Goal: Task Accomplishment & Management: Manage account settings

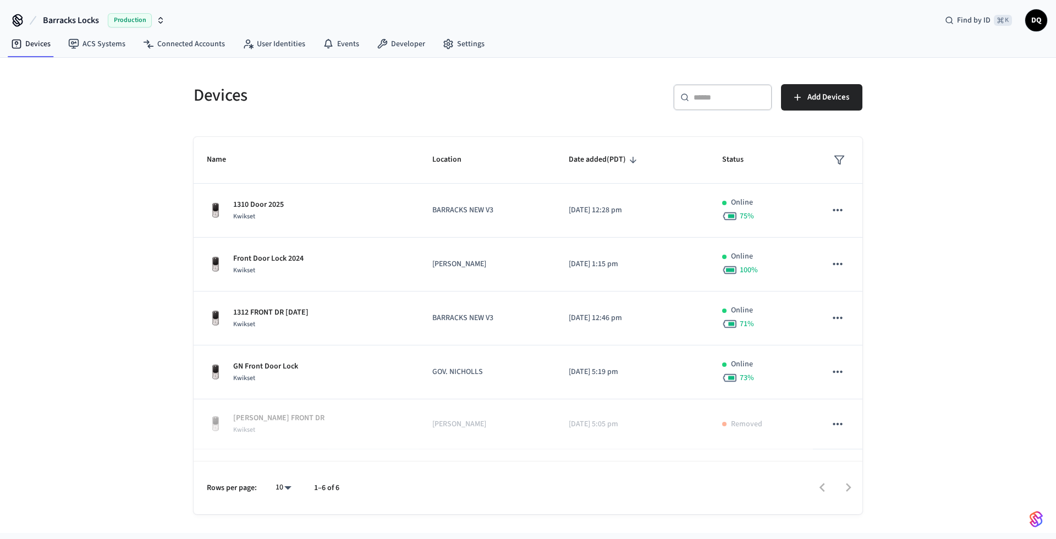
click at [86, 19] on span "Barracks Locks" at bounding box center [71, 20] width 56 height 13
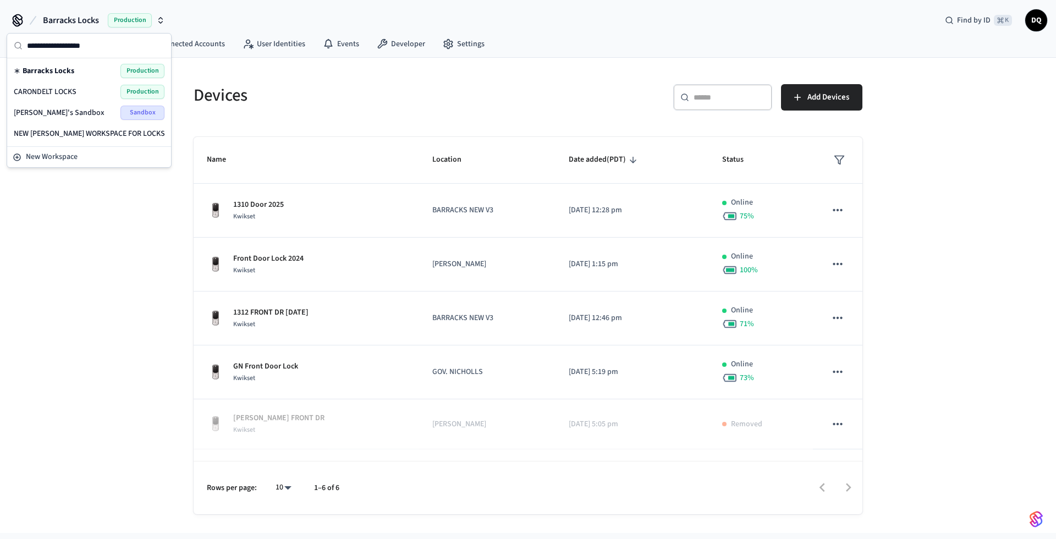
click at [81, 129] on span "NEW DAVID WORKSPACE FOR LOCKS" at bounding box center [89, 133] width 151 height 11
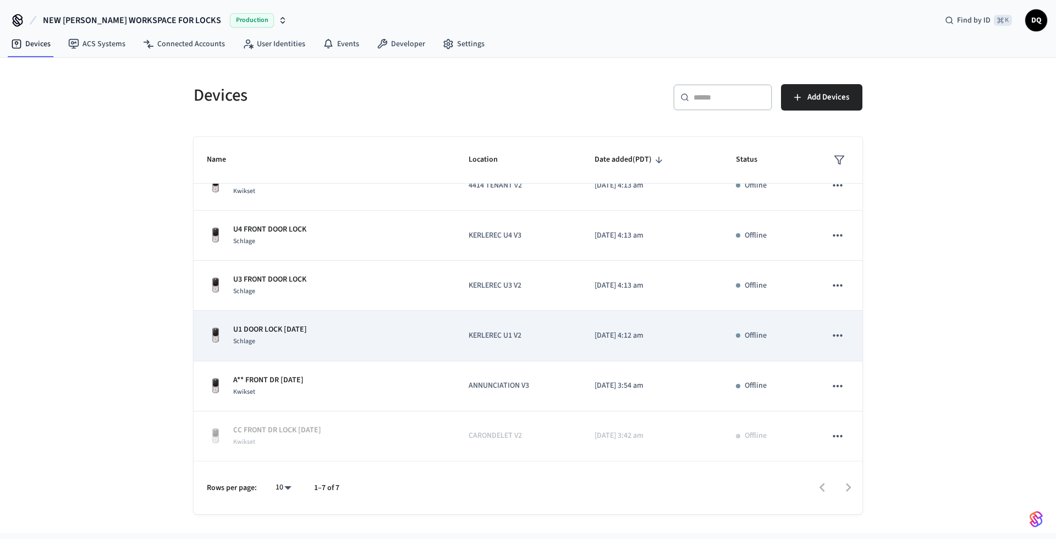
scroll to position [74, 0]
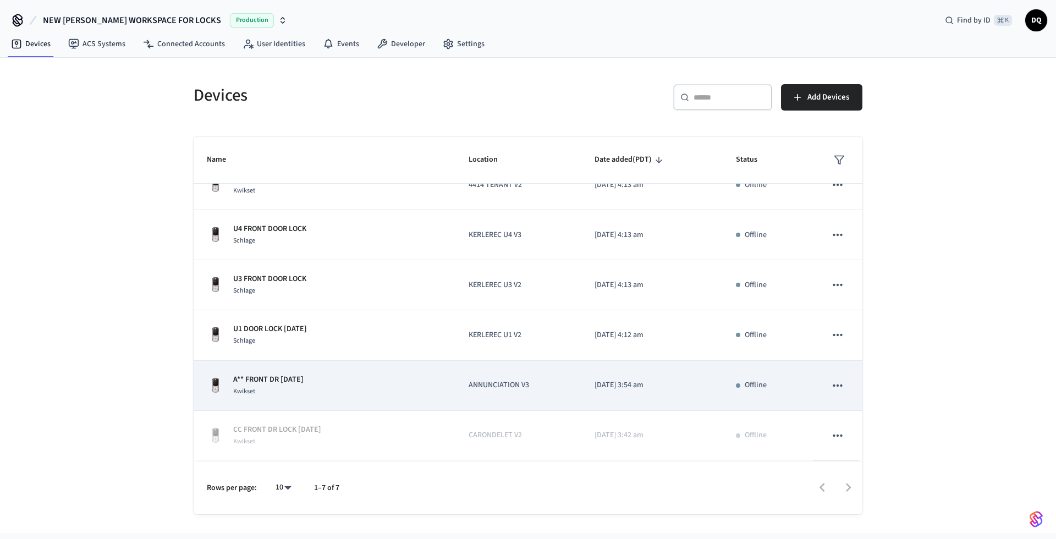
click at [833, 384] on icon "sticky table" at bounding box center [838, 385] width 14 height 14
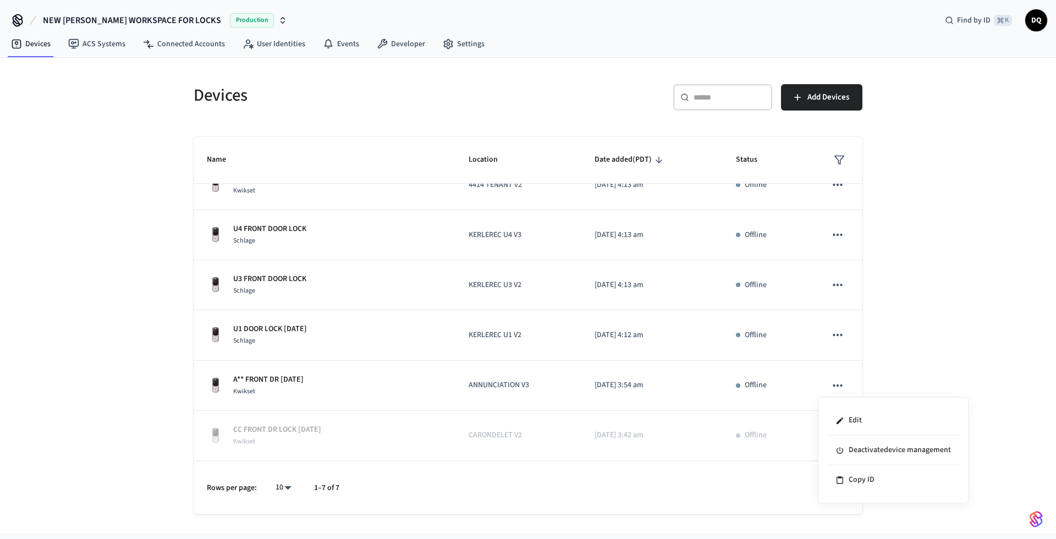
click at [803, 381] on div at bounding box center [528, 269] width 1056 height 539
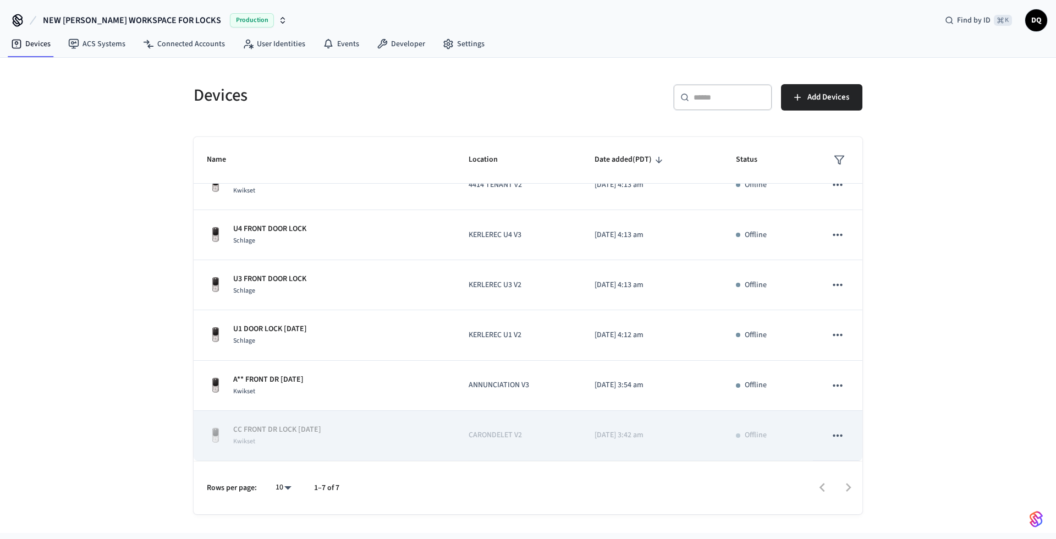
click at [831, 434] on icon "sticky table" at bounding box center [838, 435] width 14 height 14
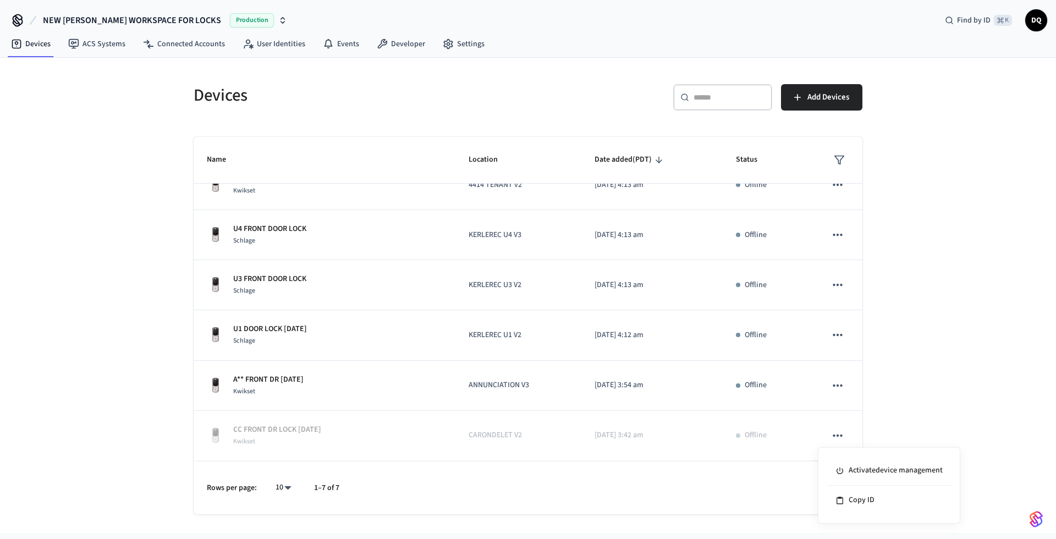
click at [807, 432] on div at bounding box center [528, 269] width 1056 height 539
click at [128, 21] on span "NEW [PERSON_NAME] WORKSPACE FOR LOCKS" at bounding box center [132, 20] width 178 height 13
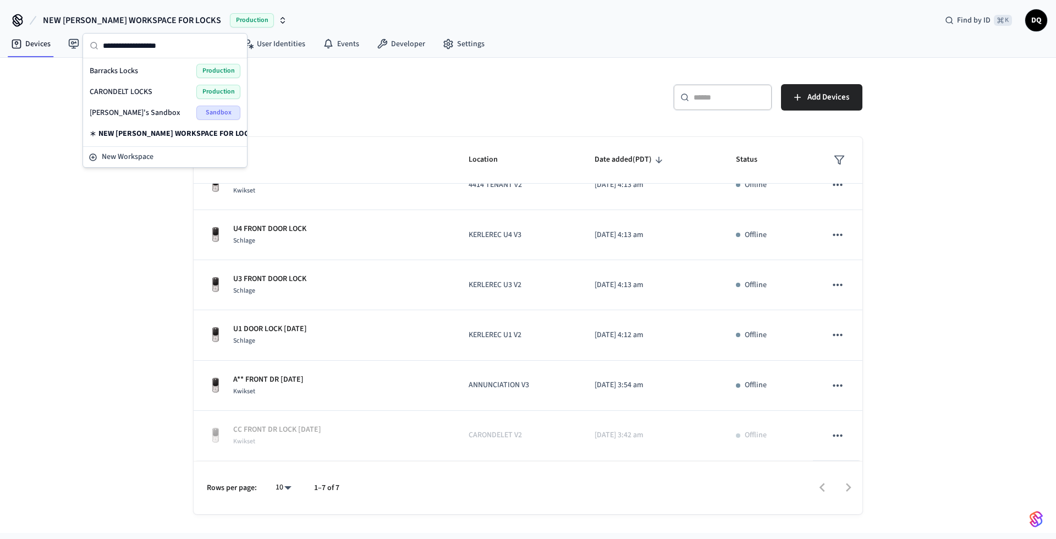
click at [134, 90] on span "CARONDELT LOCKS" at bounding box center [121, 91] width 63 height 11
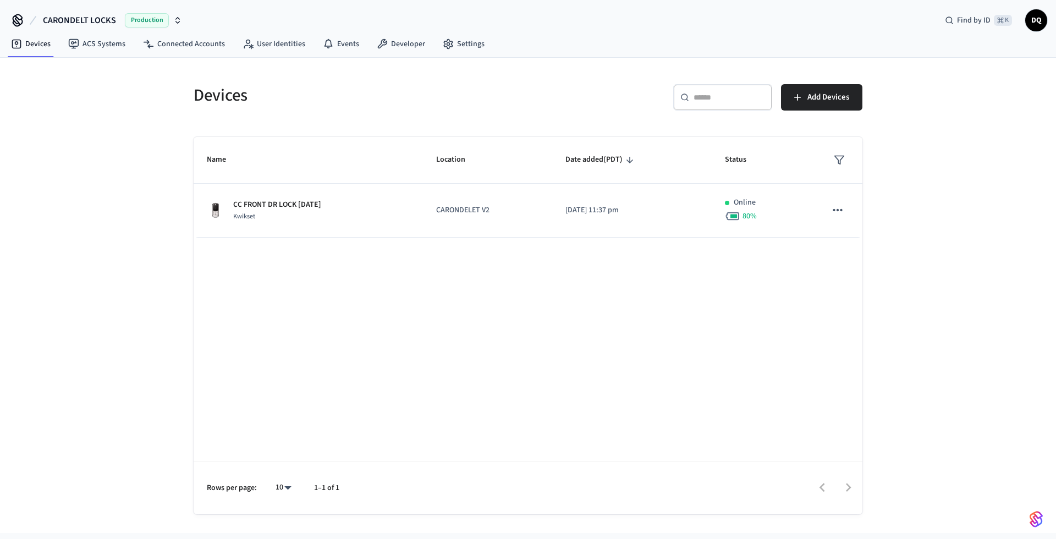
click at [101, 19] on span "CARONDELT LOCKS" at bounding box center [79, 20] width 73 height 13
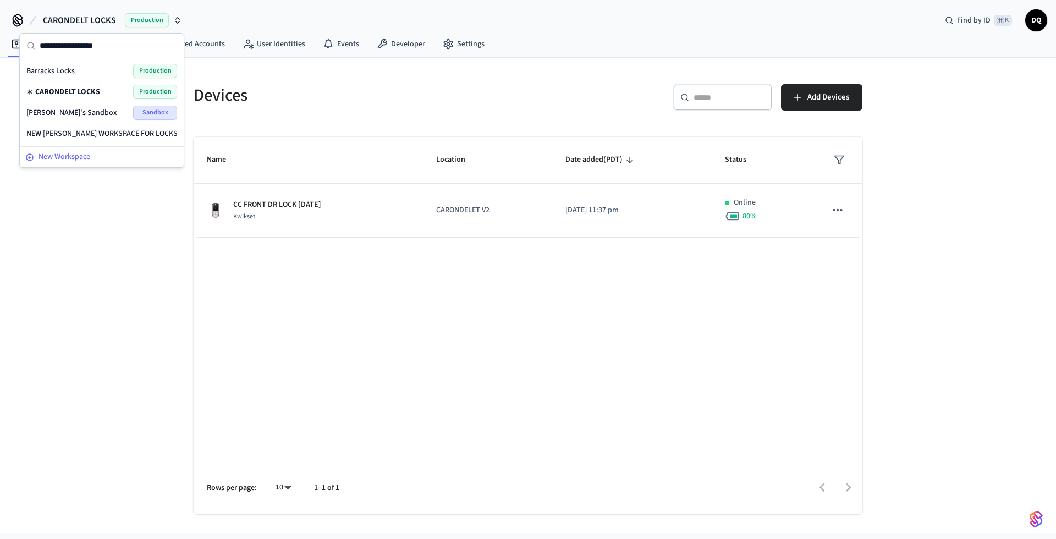
click at [74, 156] on span "New Workspace" at bounding box center [65, 157] width 52 height 12
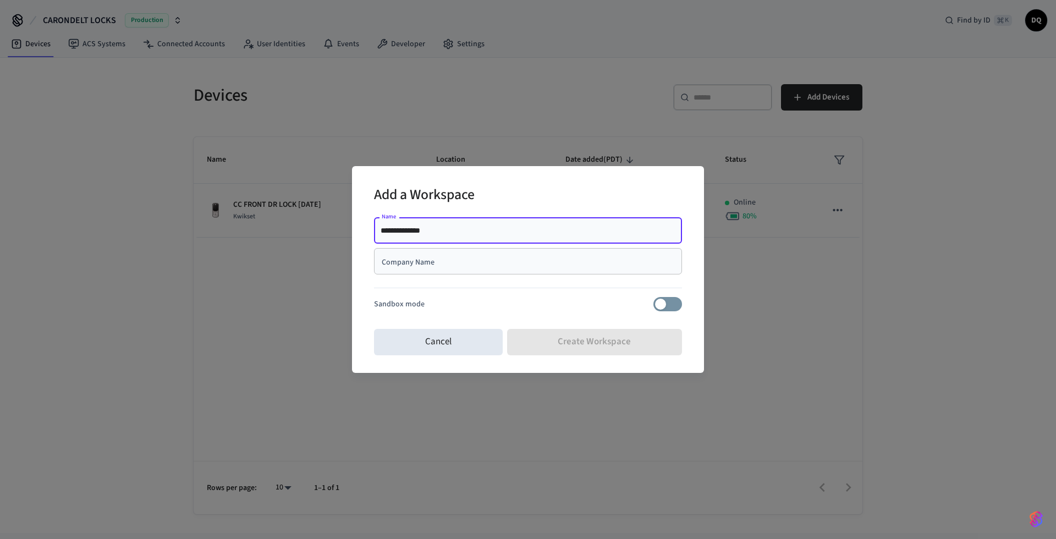
type input "**********"
click at [430, 265] on input "Company Name" at bounding box center [528, 261] width 295 height 11
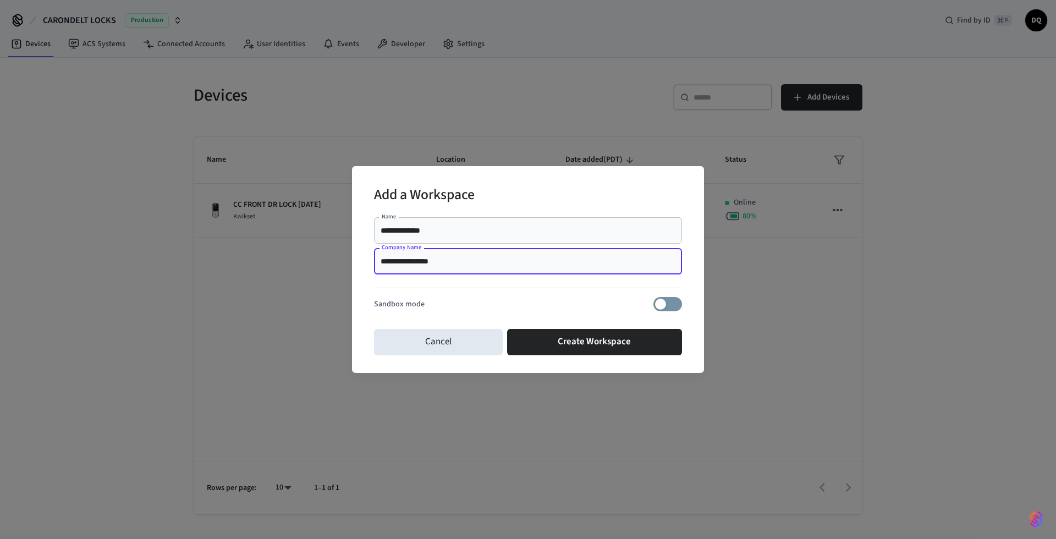
click at [390, 258] on input "**********" at bounding box center [528, 261] width 295 height 11
type input "**********"
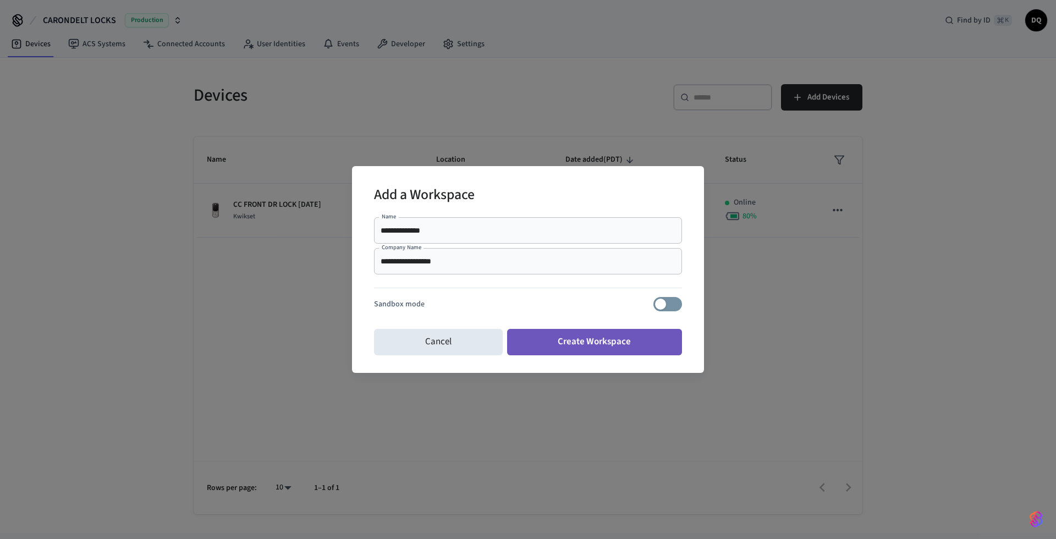
click at [593, 337] on button "Create Workspace" at bounding box center [594, 342] width 175 height 26
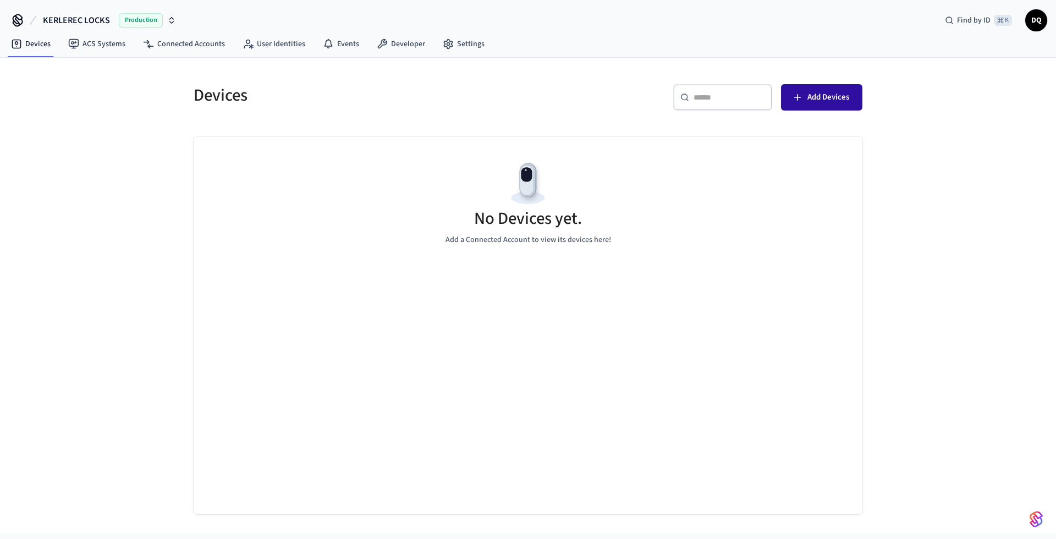
click at [836, 96] on span "Add Devices" at bounding box center [828, 97] width 42 height 14
click at [809, 99] on span "Add Devices" at bounding box center [828, 97] width 42 height 14
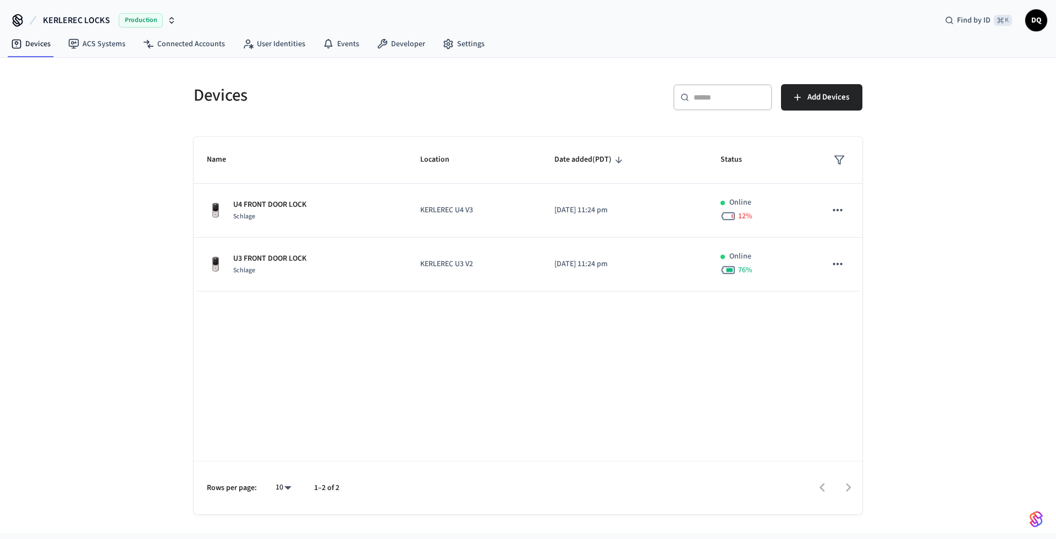
click at [80, 23] on span "KERLEREC LOCKS" at bounding box center [76, 20] width 67 height 13
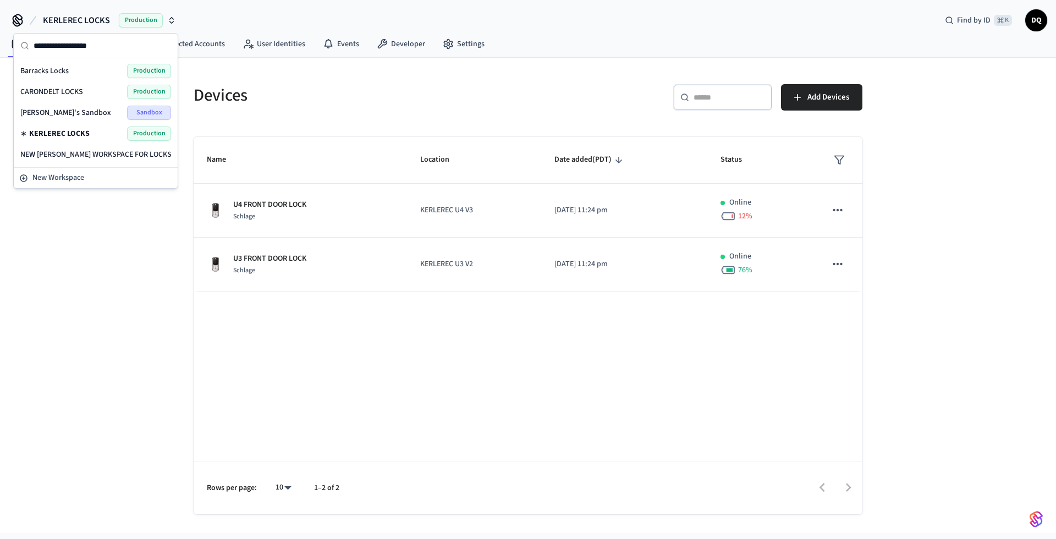
click at [77, 87] on span "CARONDELT LOCKS" at bounding box center [51, 91] width 63 height 11
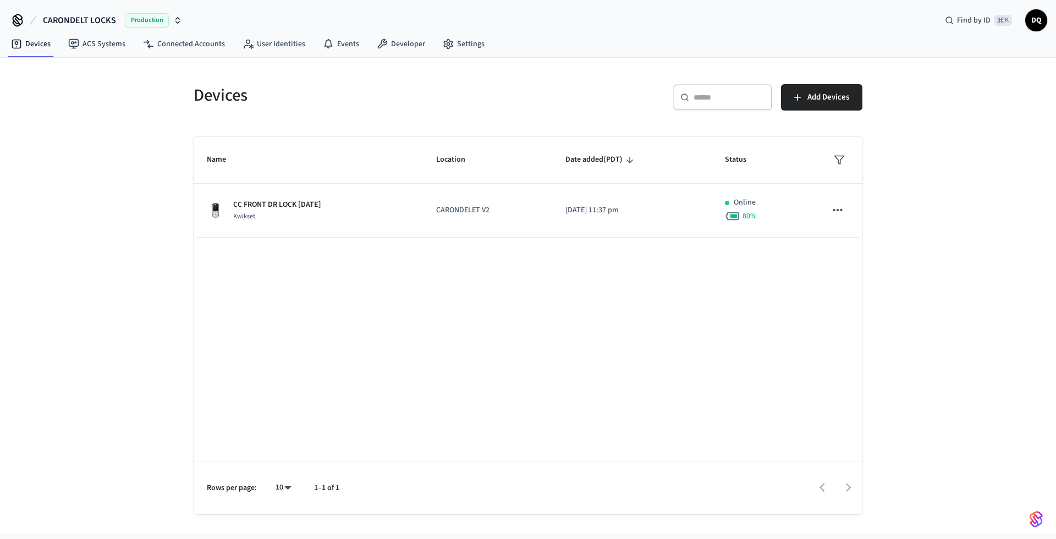
click at [75, 18] on span "CARONDELT LOCKS" at bounding box center [79, 20] width 73 height 13
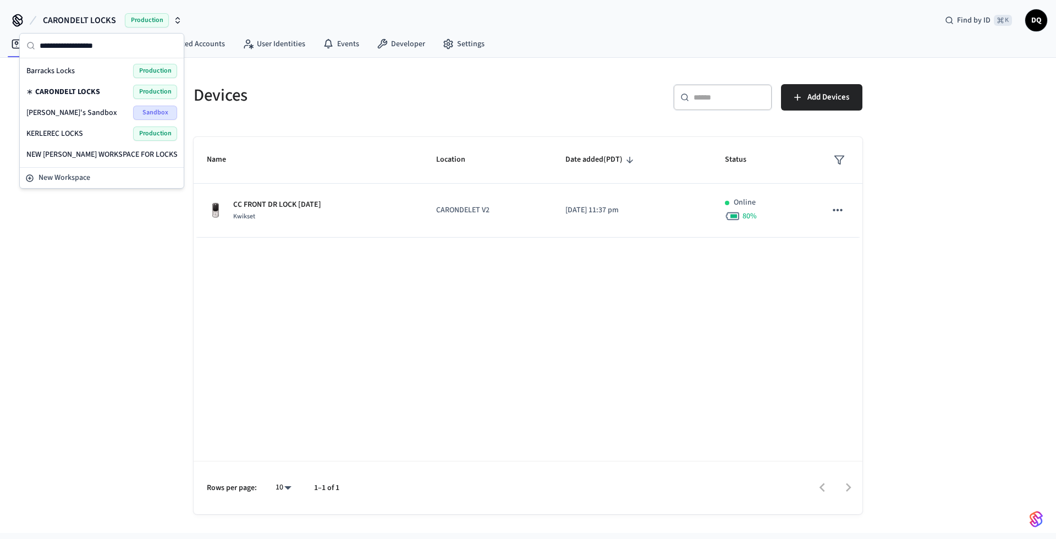
click at [89, 131] on div "KERLEREC LOCKS Production" at bounding box center [101, 134] width 151 height 14
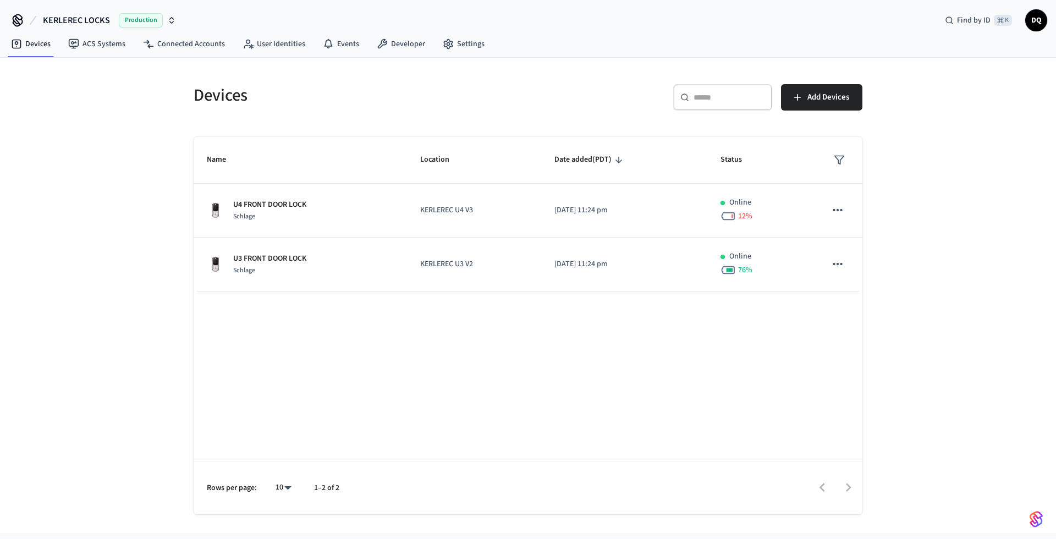
click at [91, 20] on span "KERLEREC LOCKS" at bounding box center [76, 20] width 67 height 13
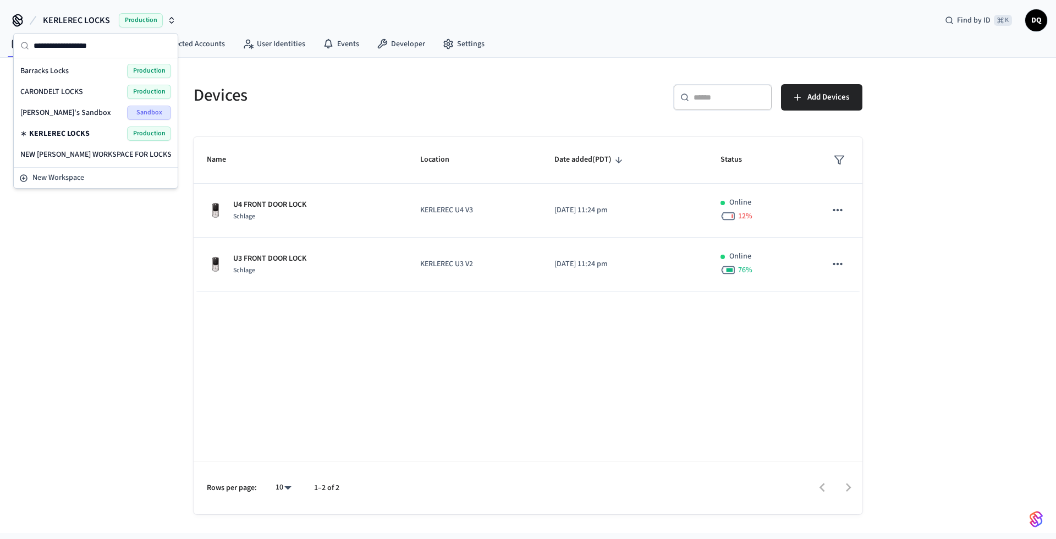
click at [61, 69] on span "Barracks Locks" at bounding box center [44, 70] width 48 height 11
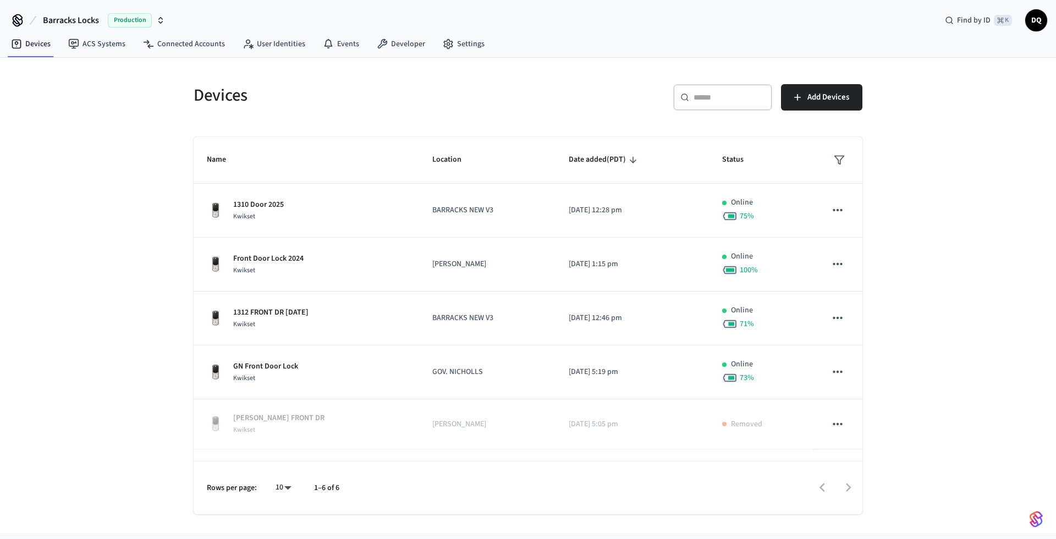
click at [82, 19] on span "Barracks Locks" at bounding box center [71, 20] width 56 height 13
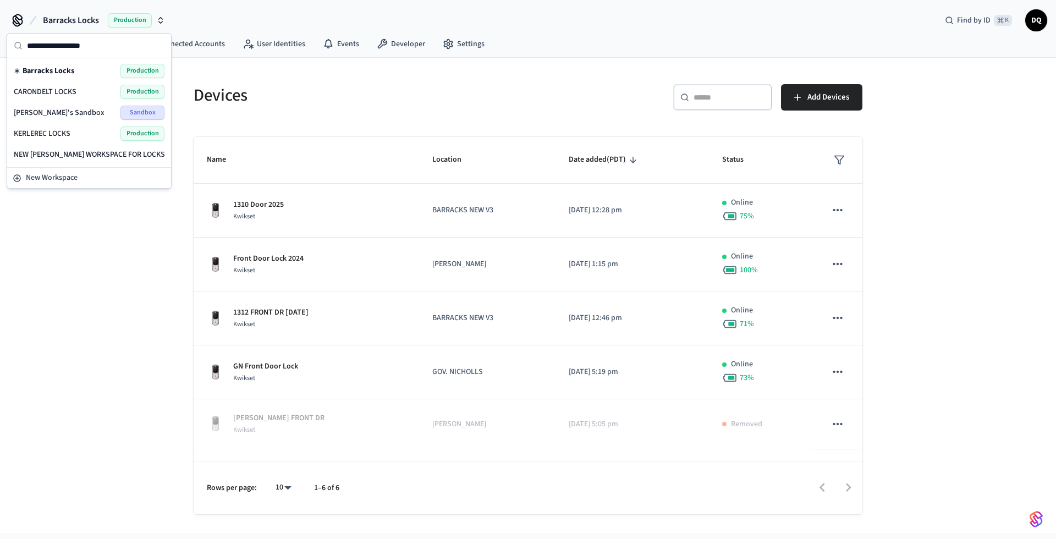
click at [80, 90] on div "CARONDELT LOCKS Production" at bounding box center [89, 92] width 151 height 14
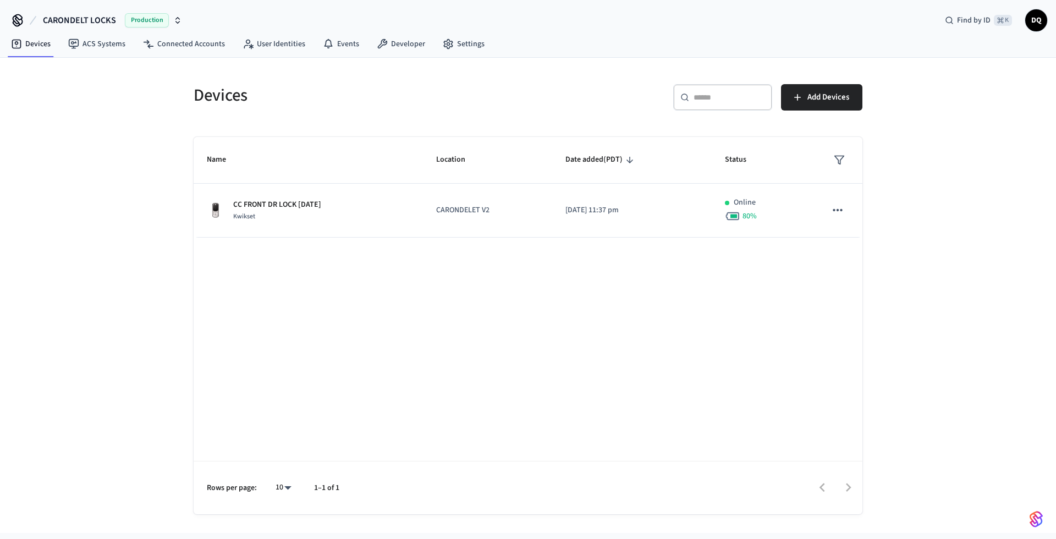
click at [61, 17] on span "CARONDELT LOCKS" at bounding box center [79, 20] width 73 height 13
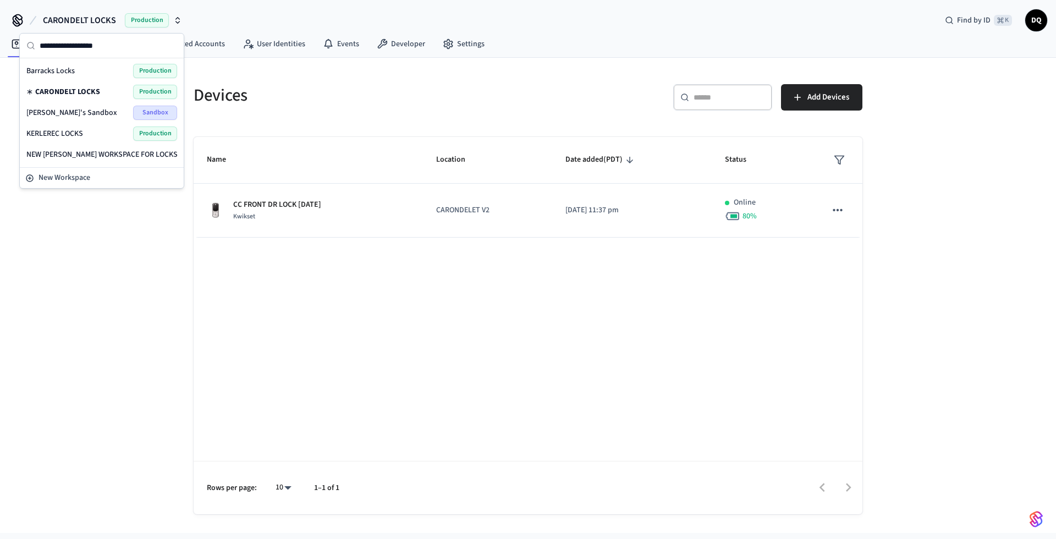
click at [70, 157] on span "NEW [PERSON_NAME] WORKSPACE FOR LOCKS" at bounding box center [101, 154] width 151 height 11
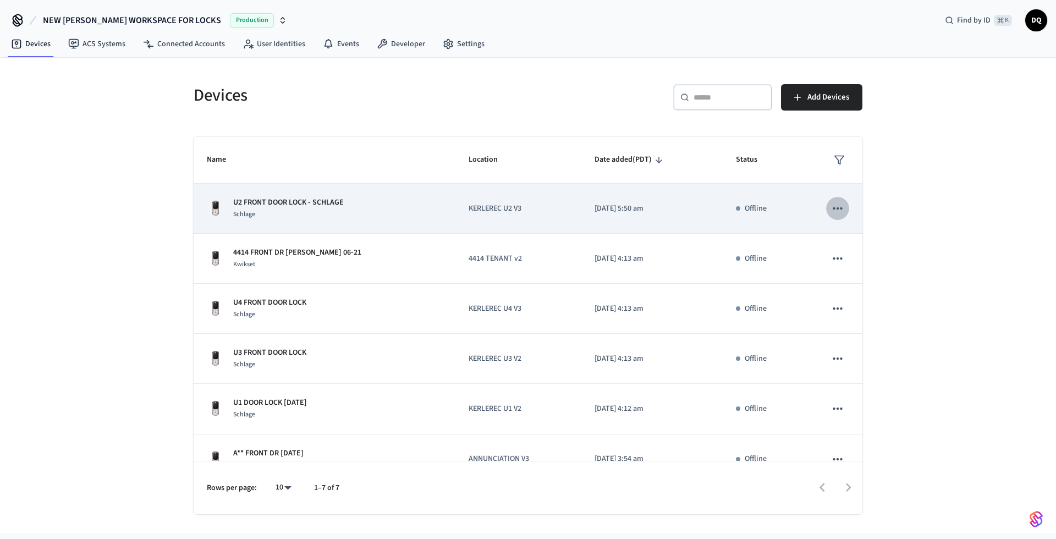
click at [833, 208] on icon "sticky table" at bounding box center [837, 208] width 9 height 2
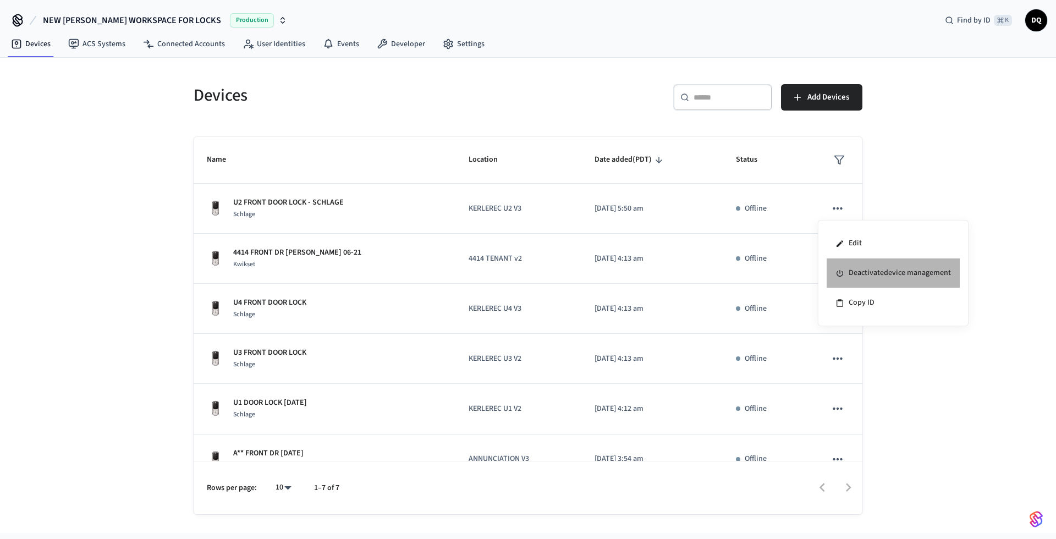
click at [853, 269] on li "Deactivate device management" at bounding box center [893, 274] width 133 height 30
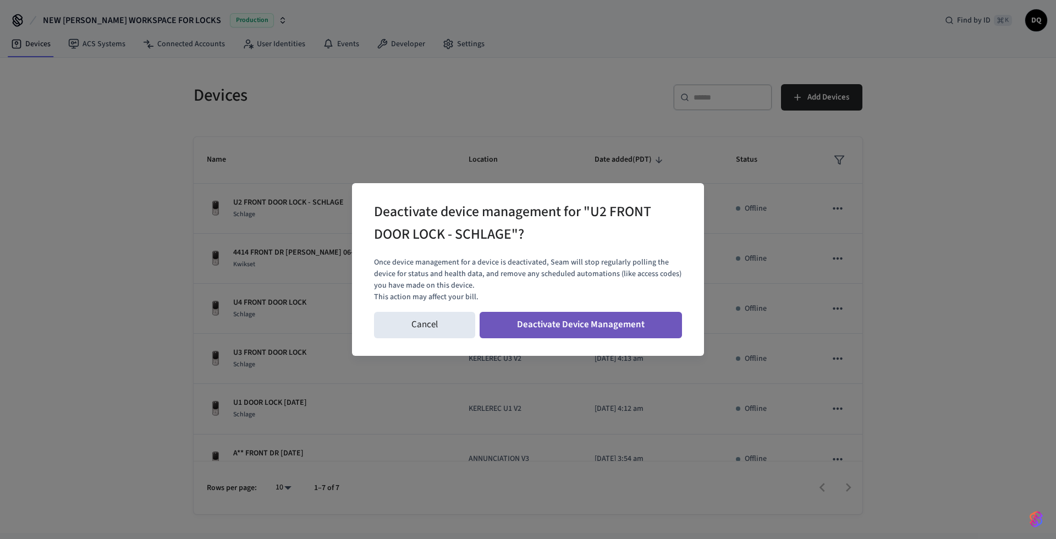
click at [587, 321] on button "Deactivate Device Management" at bounding box center [581, 325] width 202 height 26
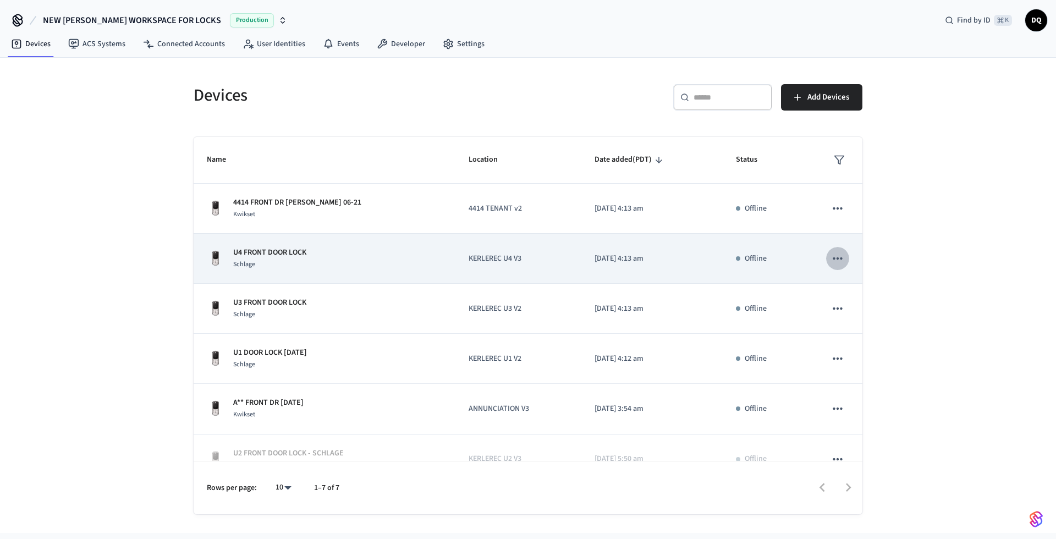
click at [826, 257] on button "sticky table" at bounding box center [837, 258] width 23 height 23
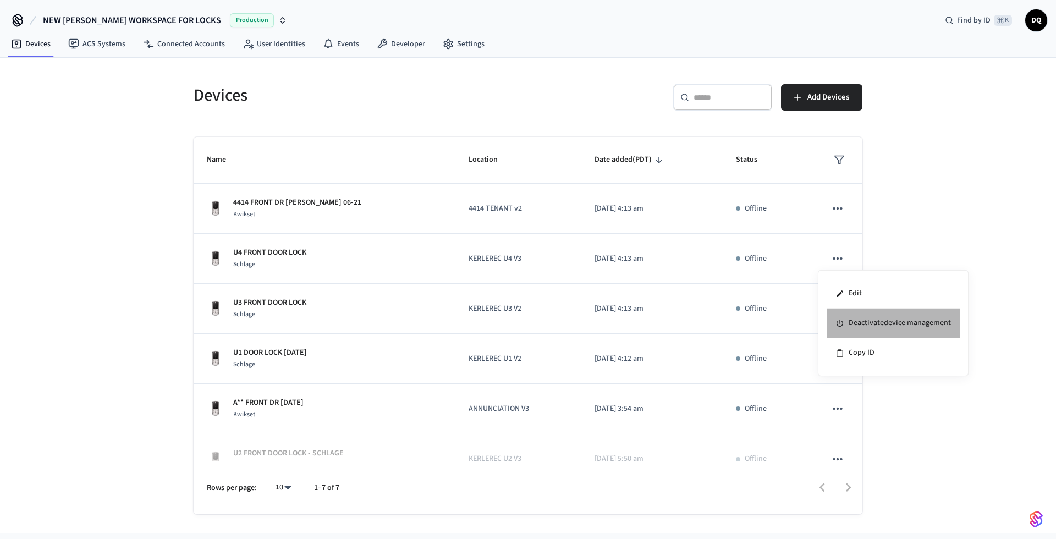
click at [867, 320] on li "Deactivate device management" at bounding box center [893, 324] width 133 height 30
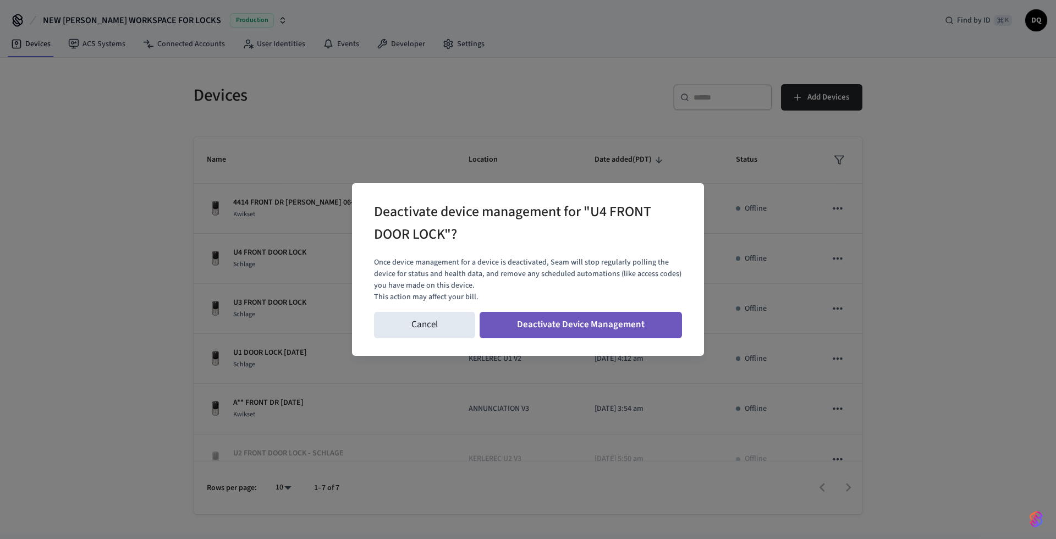
click at [607, 322] on button "Deactivate Device Management" at bounding box center [581, 325] width 202 height 26
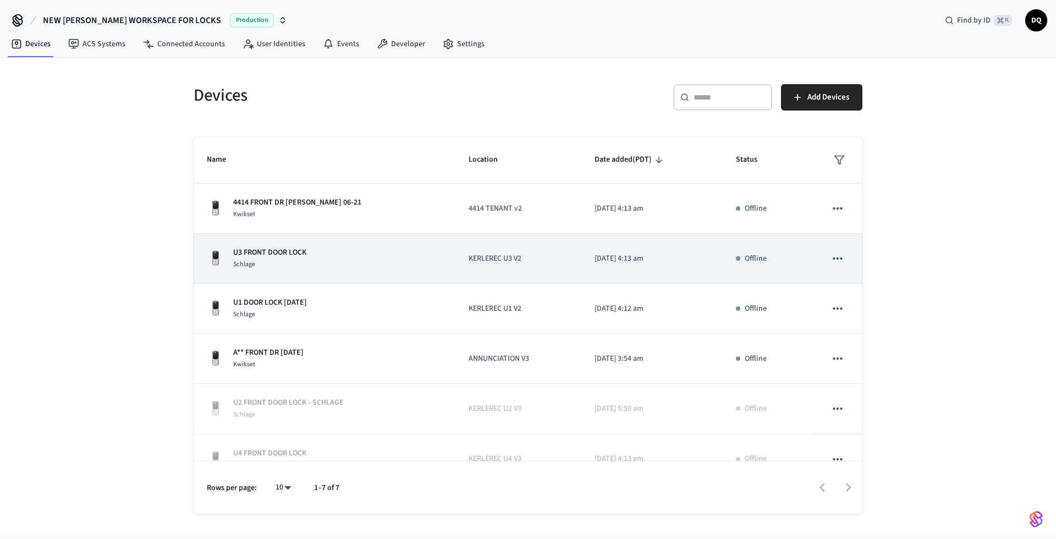
click at [831, 256] on icon "sticky table" at bounding box center [838, 258] width 14 height 14
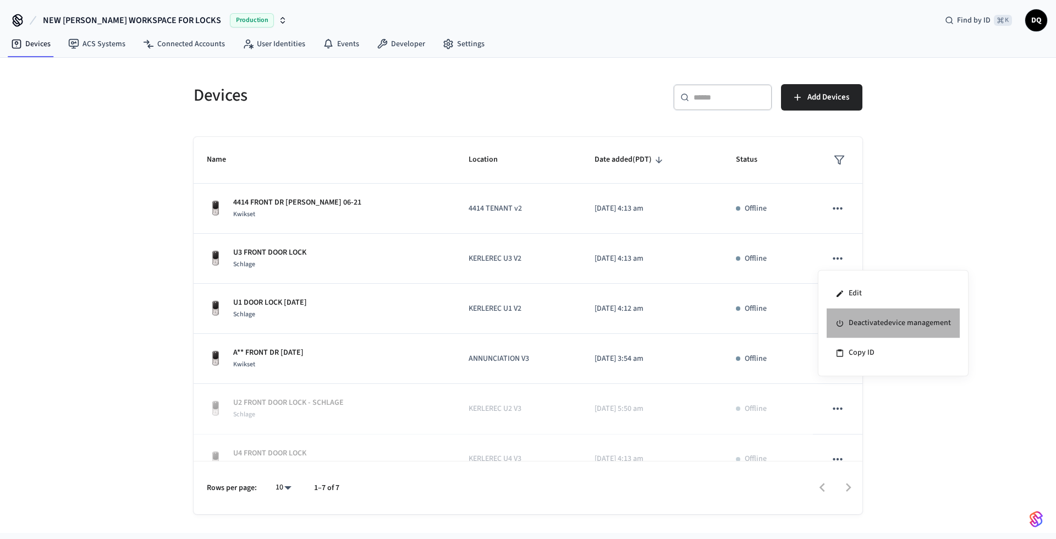
click at [894, 319] on li "Deactivate device management" at bounding box center [893, 324] width 133 height 30
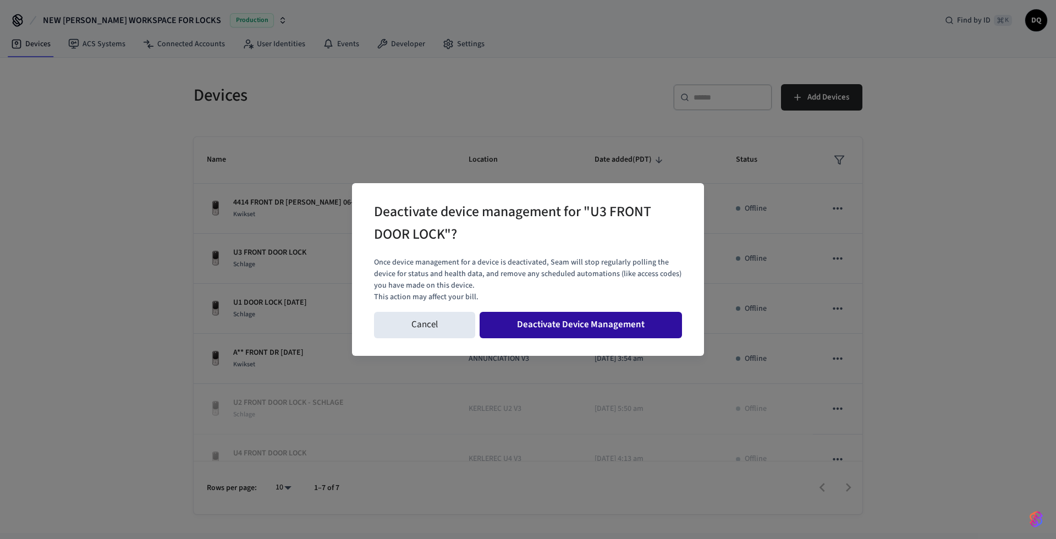
click at [518, 322] on button "Deactivate Device Management" at bounding box center [581, 325] width 202 height 26
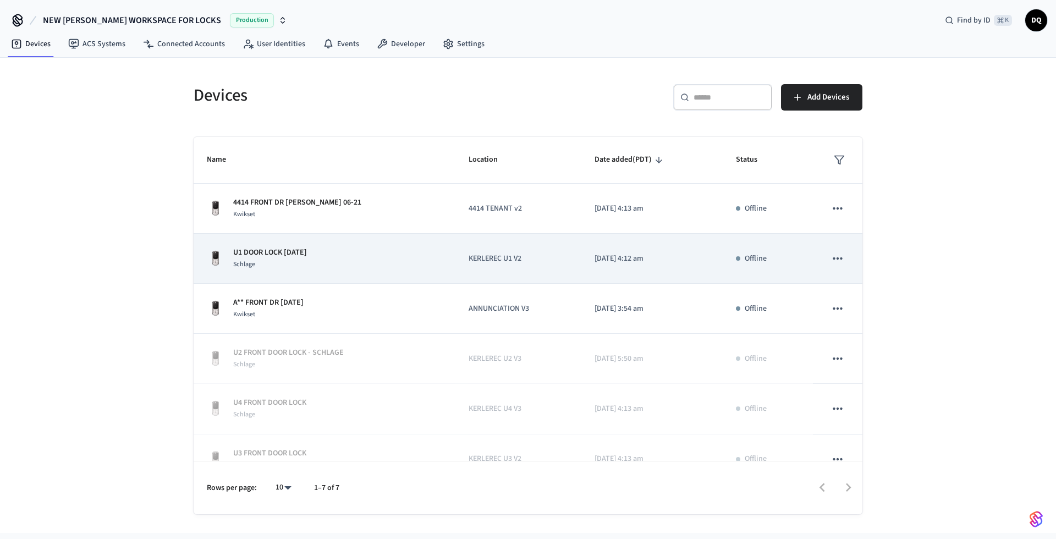
click at [831, 257] on icon "sticky table" at bounding box center [838, 258] width 14 height 14
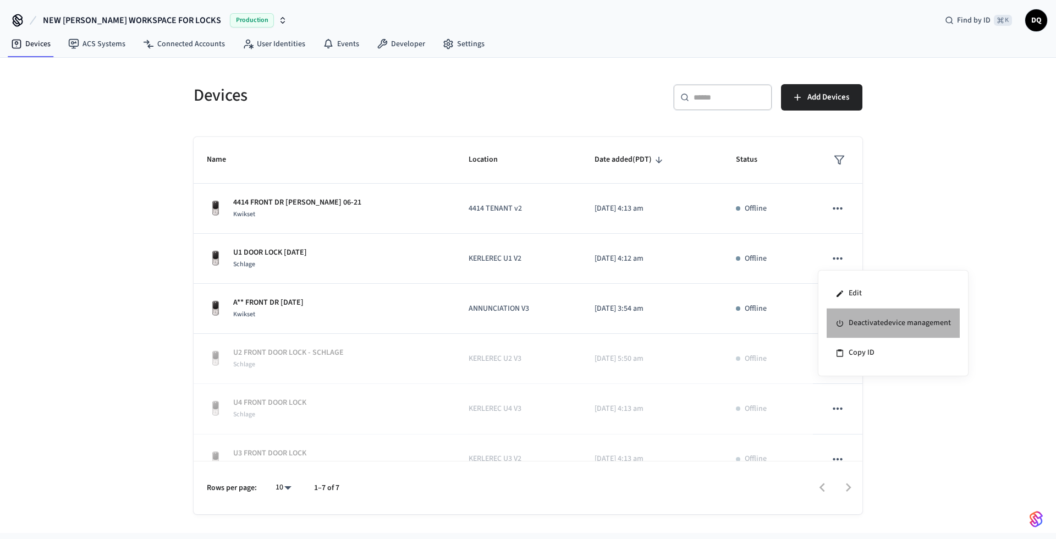
click at [862, 316] on li "Deactivate device management" at bounding box center [893, 324] width 133 height 30
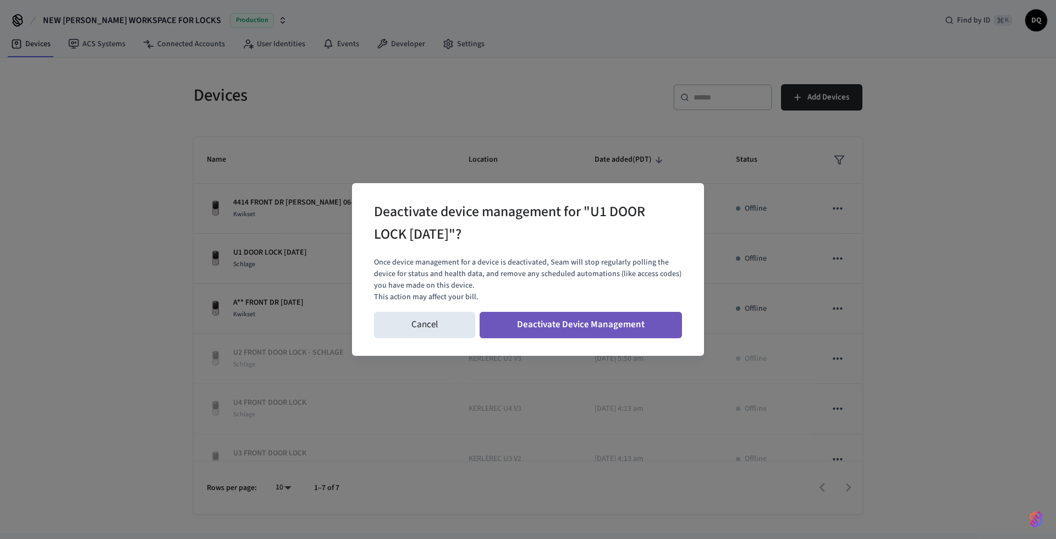
click at [532, 322] on button "Deactivate Device Management" at bounding box center [581, 325] width 202 height 26
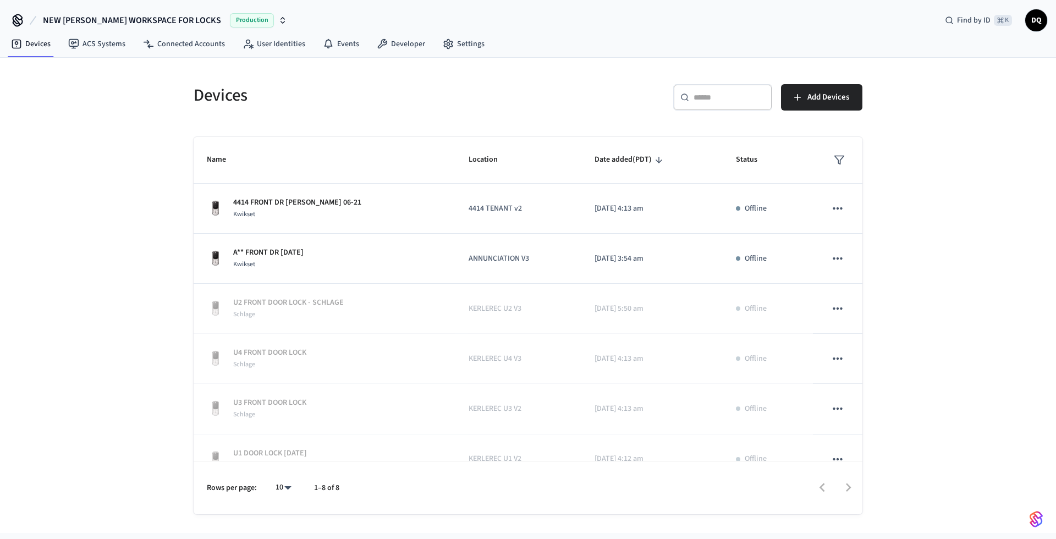
click at [162, 21] on span "NEW [PERSON_NAME] WORKSPACE FOR LOCKS" at bounding box center [132, 20] width 178 height 13
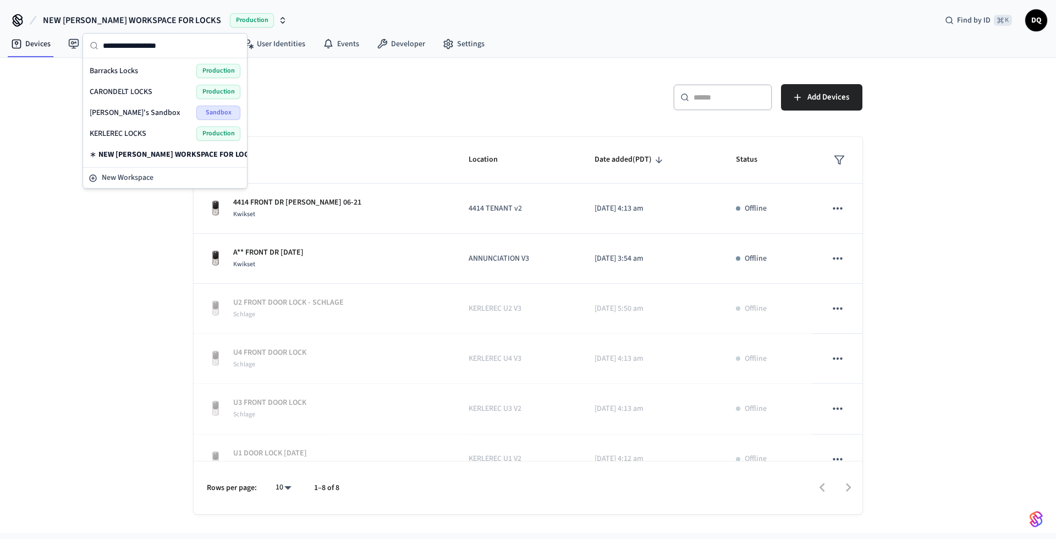
click at [141, 133] on span "KERLEREC LOCKS" at bounding box center [118, 133] width 57 height 11
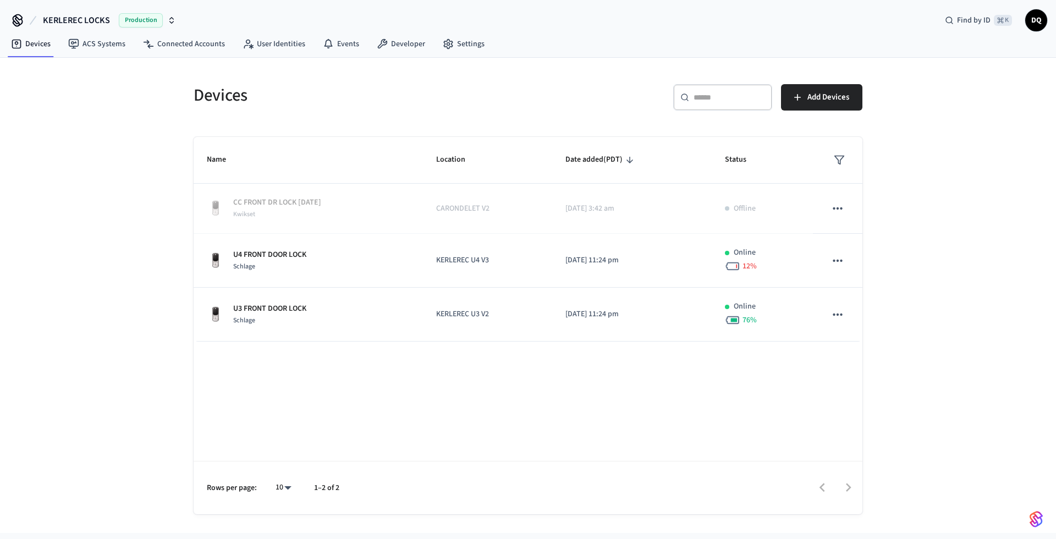
click at [97, 19] on span "KERLEREC LOCKS" at bounding box center [76, 20] width 67 height 13
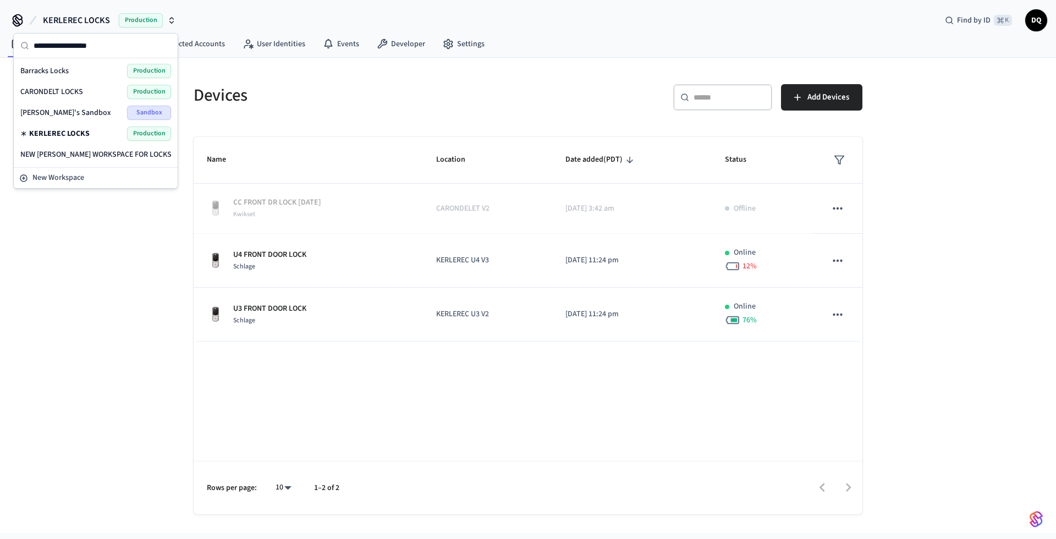
click at [74, 89] on span "CARONDELT LOCKS" at bounding box center [51, 91] width 63 height 11
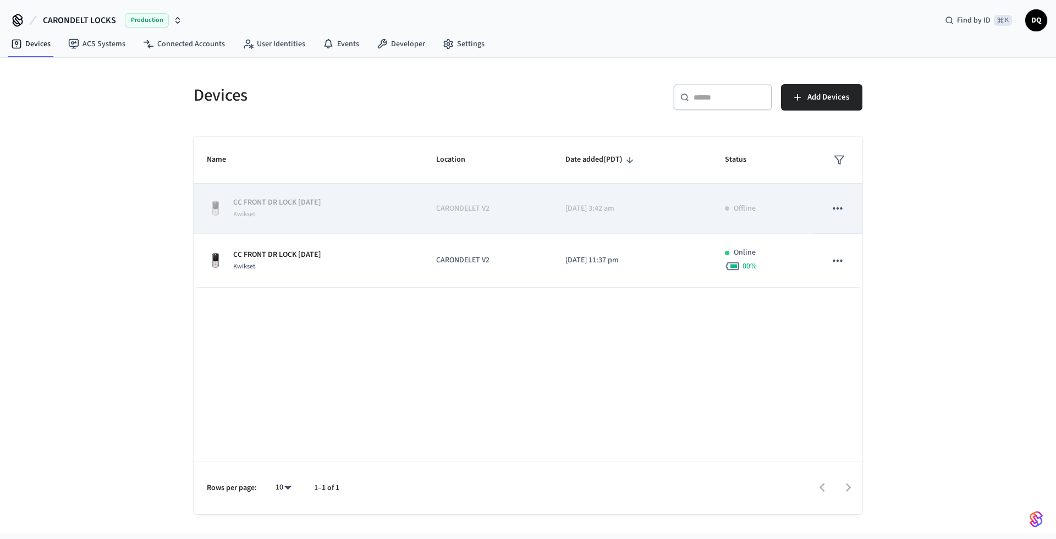
click at [832, 205] on icon "sticky table" at bounding box center [838, 208] width 14 height 14
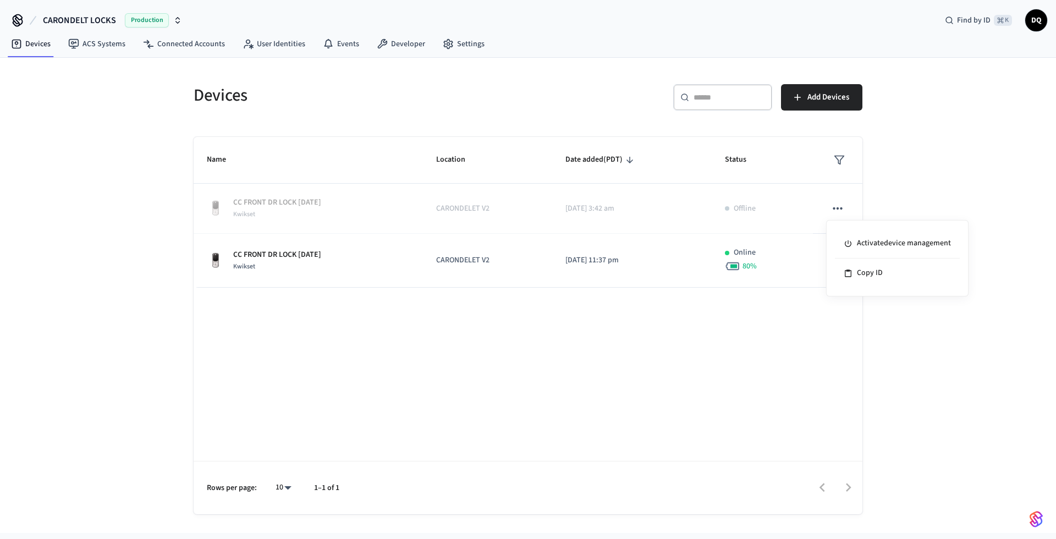
click at [901, 200] on div at bounding box center [528, 269] width 1056 height 539
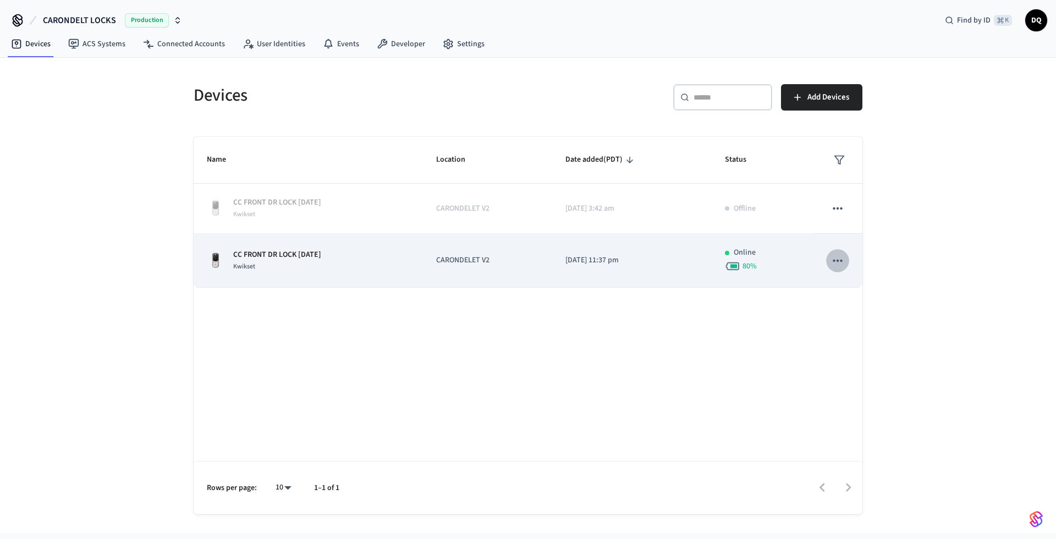
click at [840, 258] on icon "sticky table" at bounding box center [838, 261] width 14 height 14
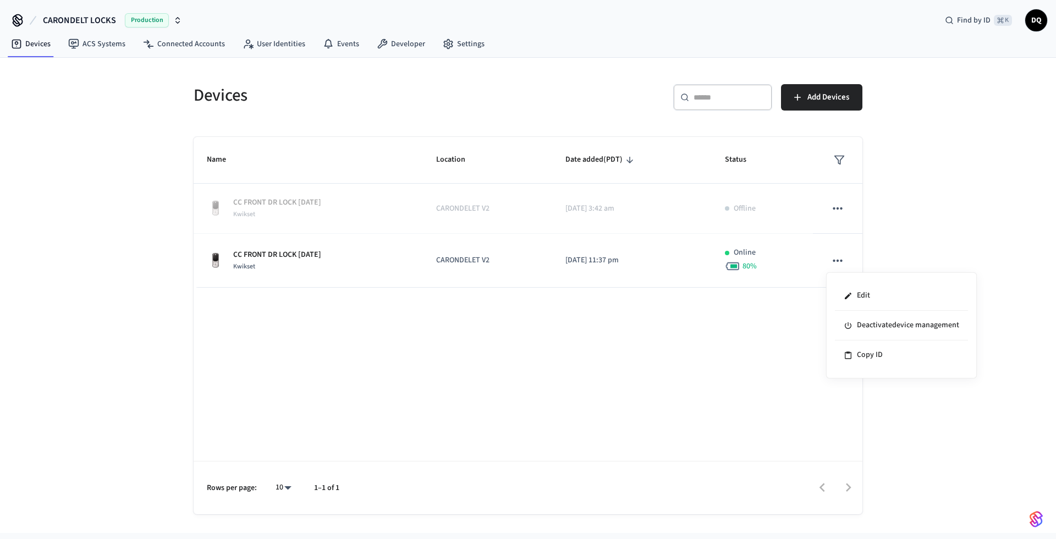
click at [912, 250] on div at bounding box center [528, 269] width 1056 height 539
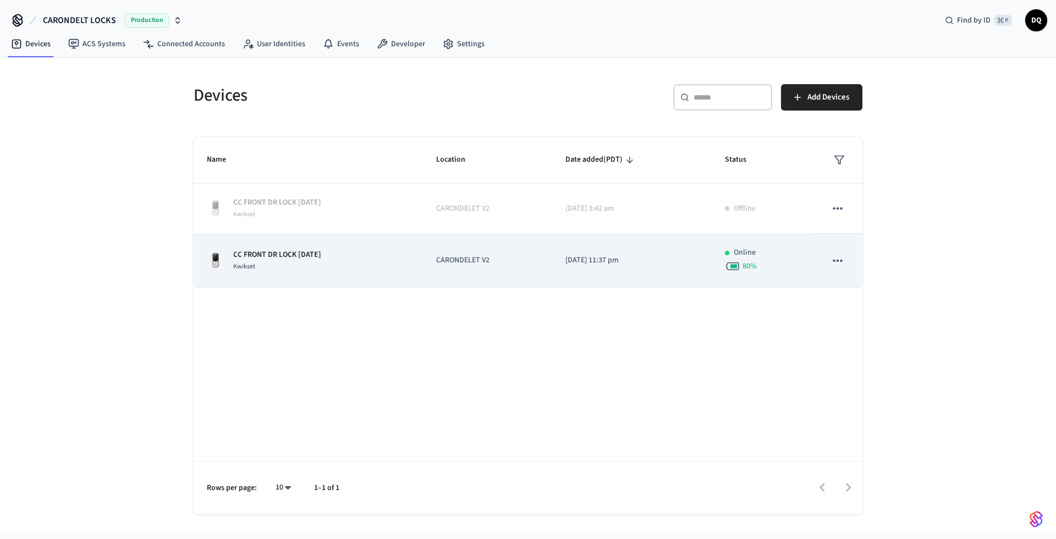
click at [529, 253] on td "CARONDELET V2" at bounding box center [488, 261] width 130 height 54
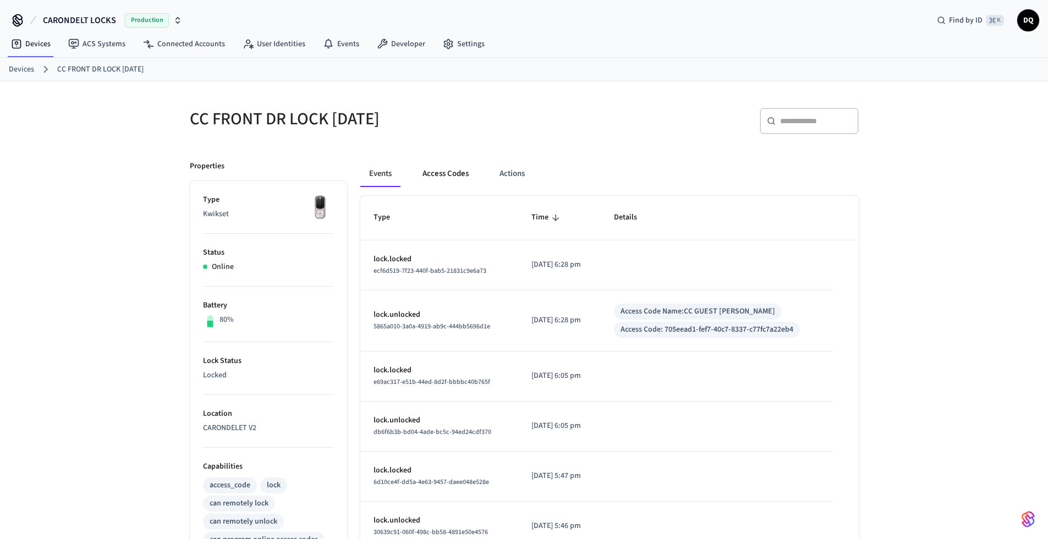
click at [447, 177] on button "Access Codes" at bounding box center [446, 174] width 64 height 26
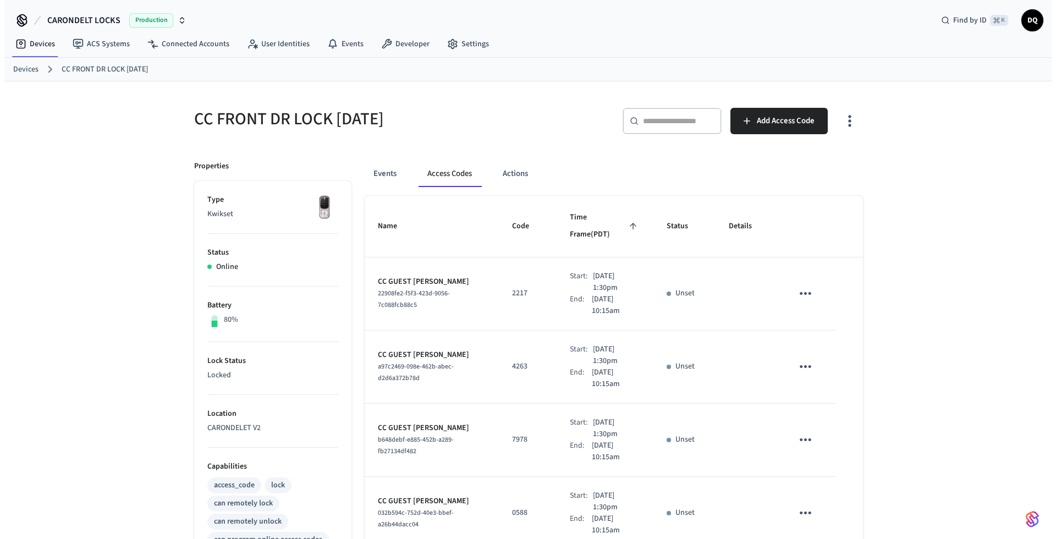
scroll to position [486, 0]
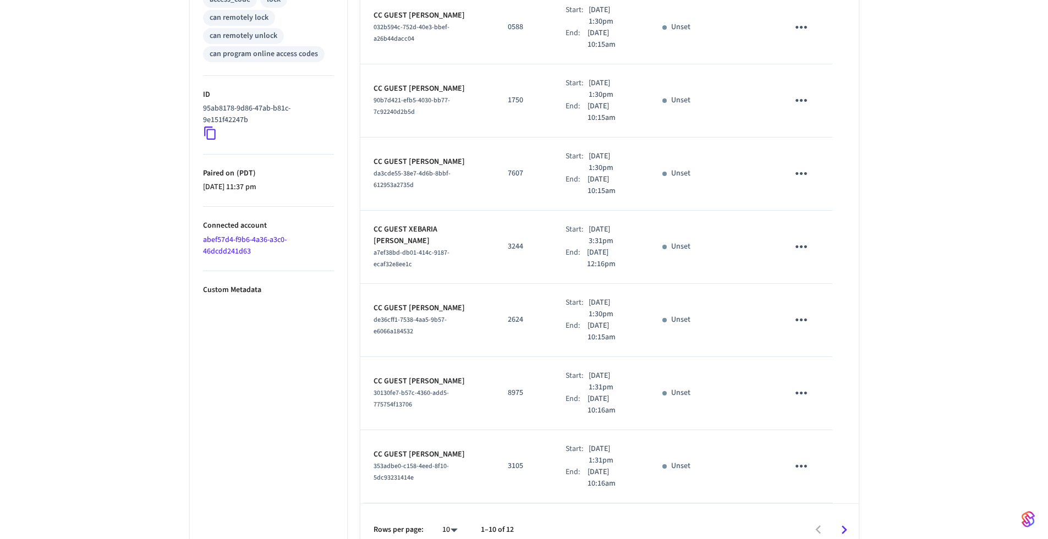
click at [456, 512] on body "CARONDELT LOCKS Production Find by ID ⌘ K DQ Devices ACS Systems Connected Acco…" at bounding box center [524, 35] width 1048 height 1042
click at [443, 507] on li "All" at bounding box center [445, 506] width 29 height 29
type input "**"
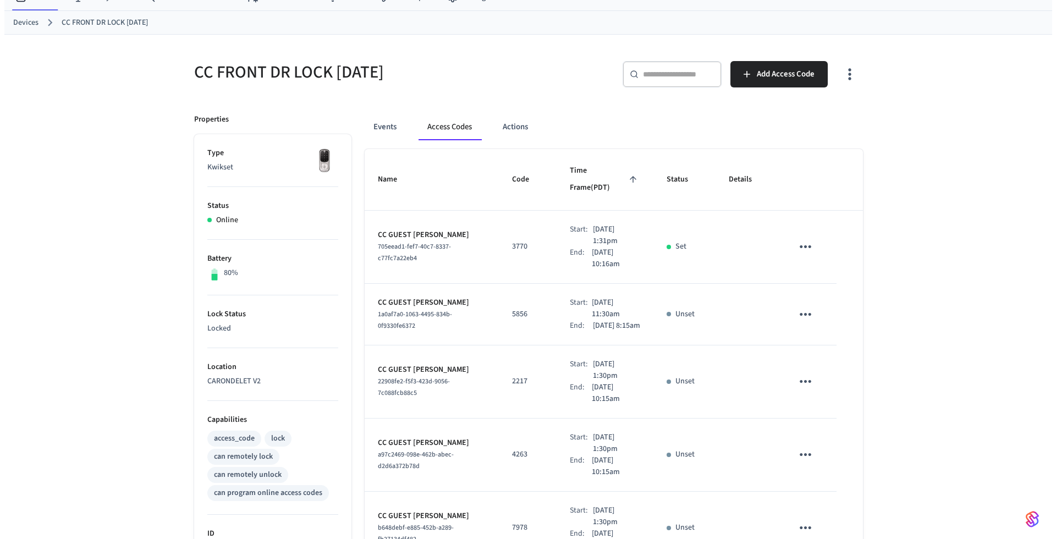
scroll to position [0, 0]
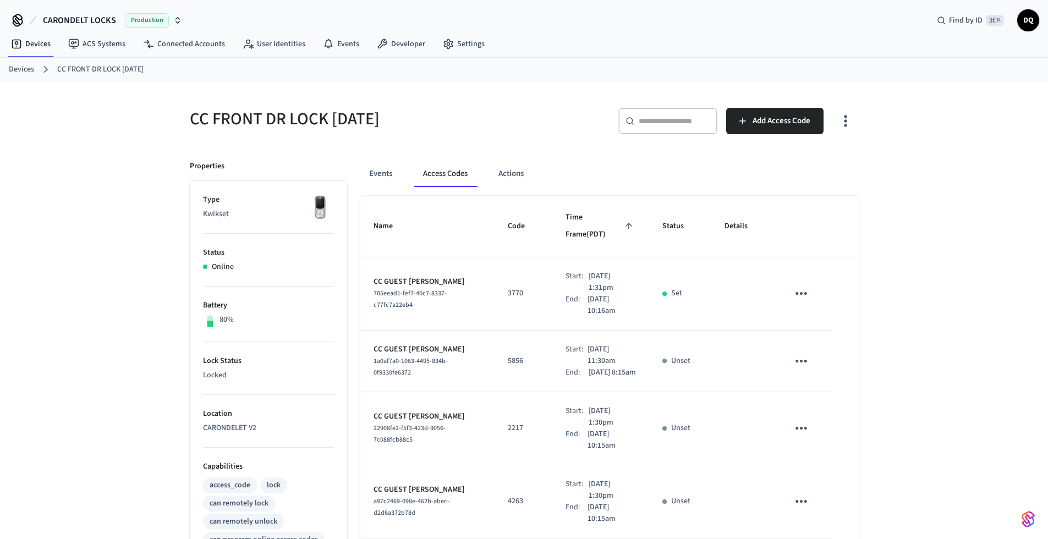
click at [110, 21] on span "CARONDELT LOCKS" at bounding box center [79, 20] width 73 height 13
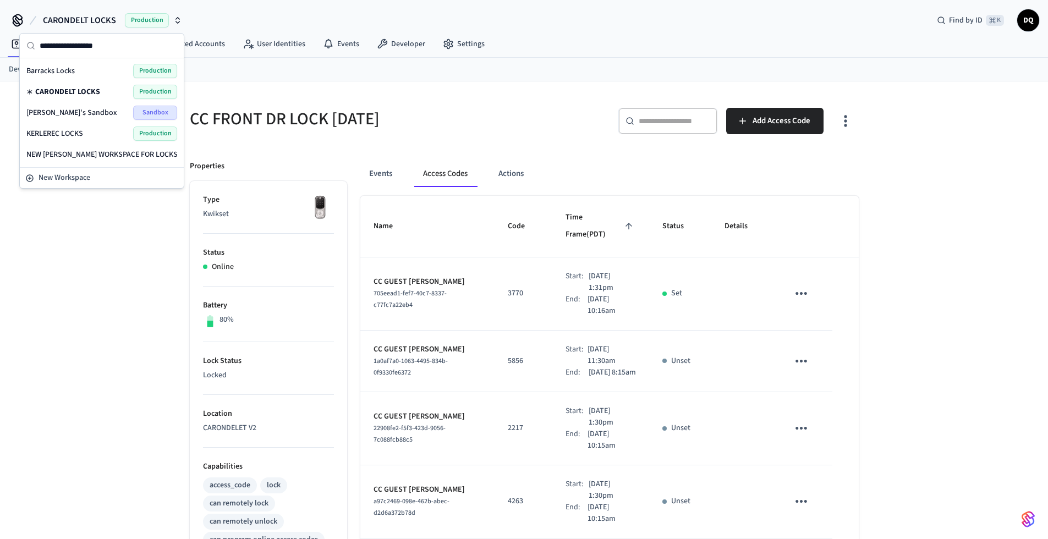
click at [83, 109] on div "David's Sandbox Sandbox" at bounding box center [101, 113] width 151 height 14
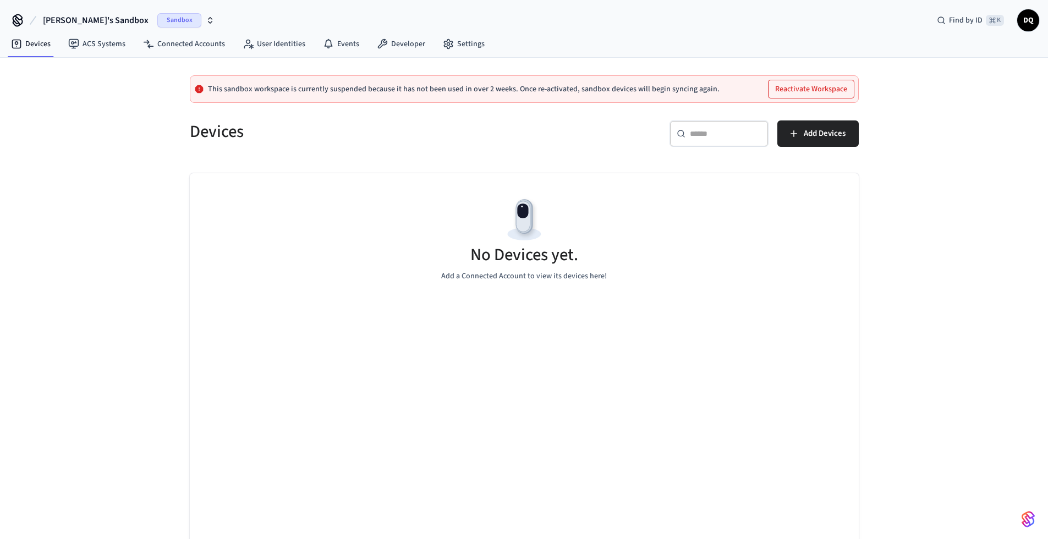
click at [68, 19] on span "[PERSON_NAME]'s Sandbox" at bounding box center [96, 20] width 106 height 13
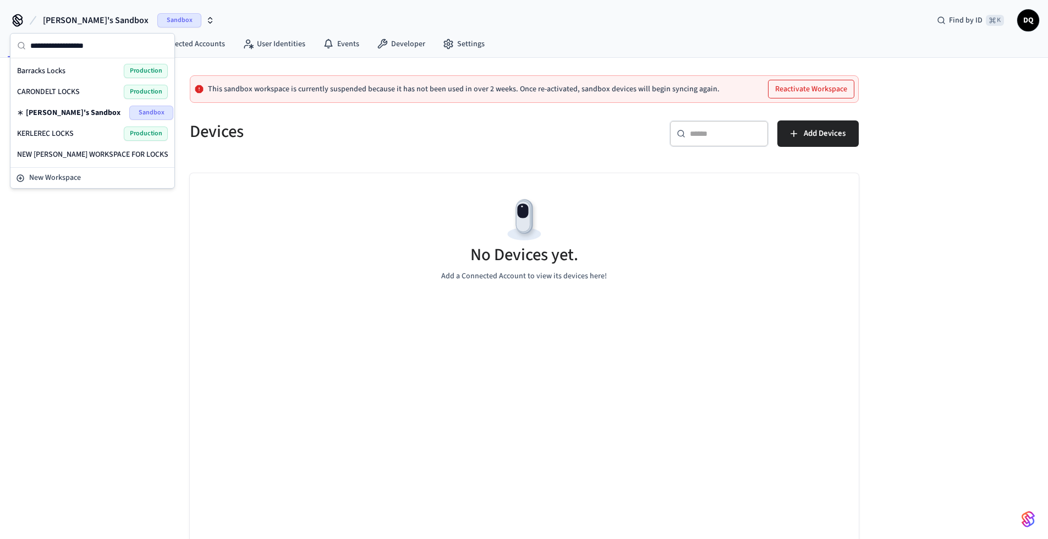
click at [61, 128] on span "KERLEREC LOCKS" at bounding box center [45, 133] width 57 height 11
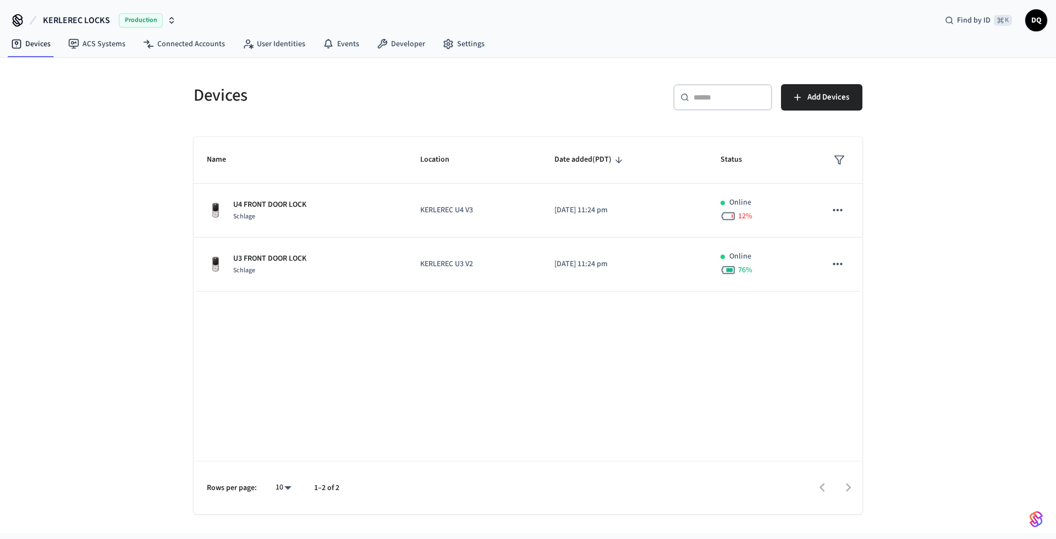
click at [481, 362] on div "Name Location Date added (PDT) Status U4 FRONT DOOR LOCK Schlage KERLEREC U4 V3…" at bounding box center [528, 325] width 669 height 377
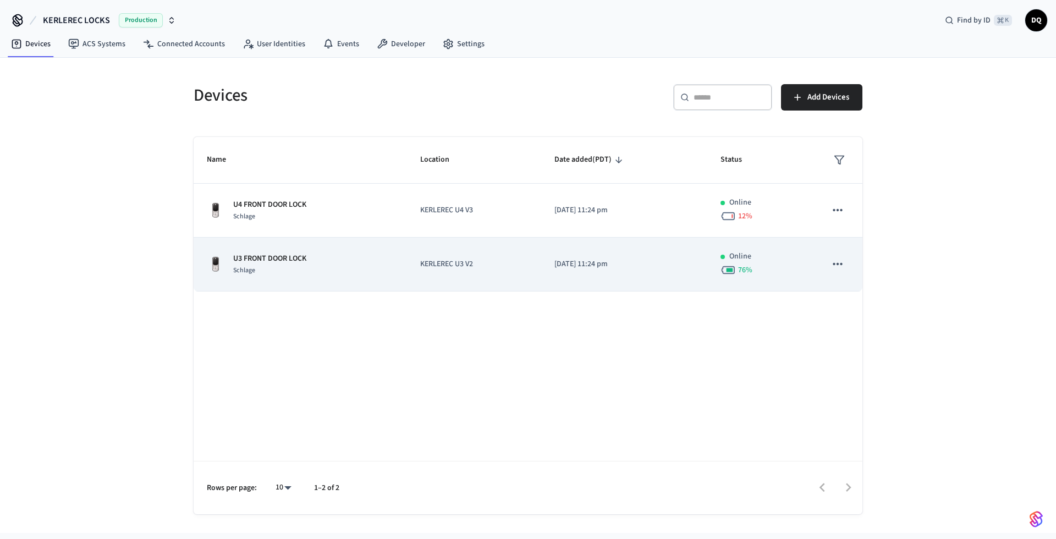
click at [306, 259] on p "U3 FRONT DOOR LOCK" at bounding box center [269, 259] width 73 height 12
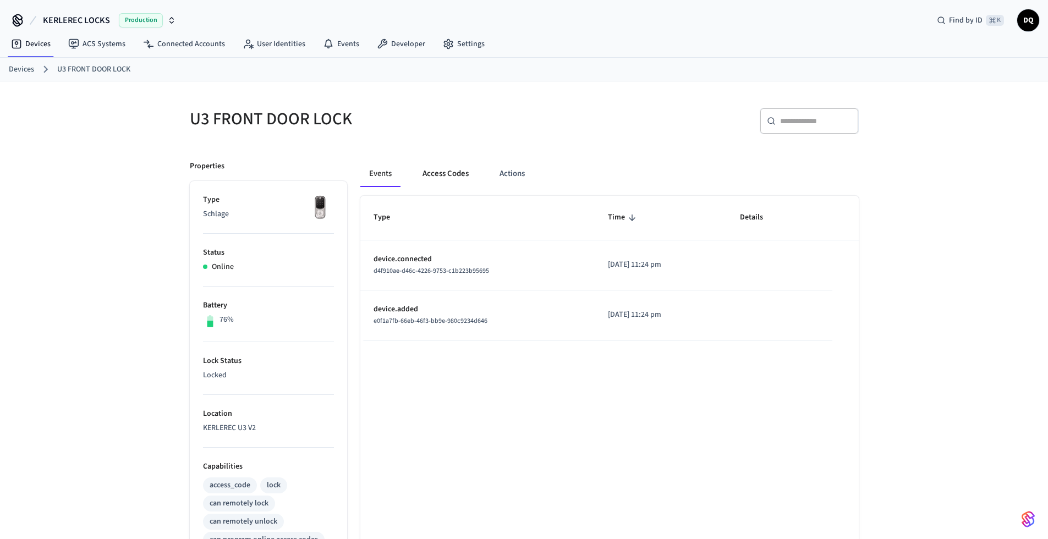
click at [445, 169] on button "Access Codes" at bounding box center [446, 174] width 64 height 26
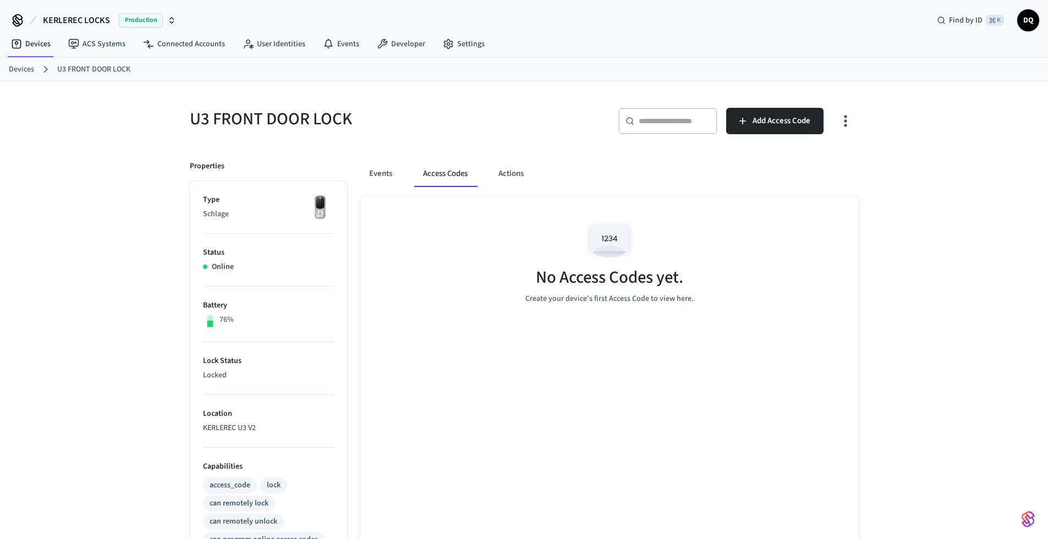
click at [15, 67] on link "Devices" at bounding box center [21, 70] width 25 height 12
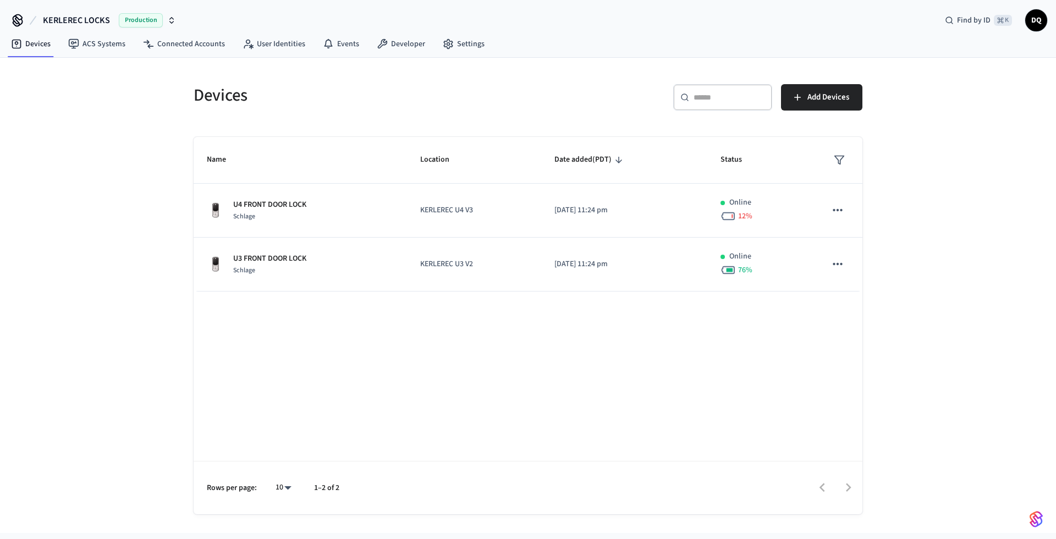
click at [94, 20] on span "KERLEREC LOCKS" at bounding box center [76, 20] width 67 height 13
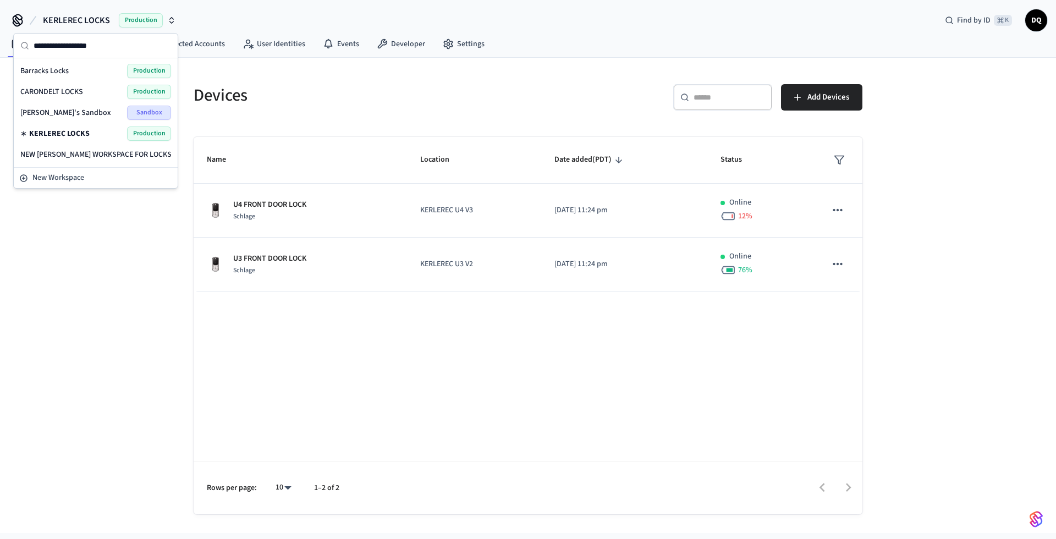
click at [83, 89] on div "CARONDELT LOCKS Production" at bounding box center [95, 92] width 151 height 14
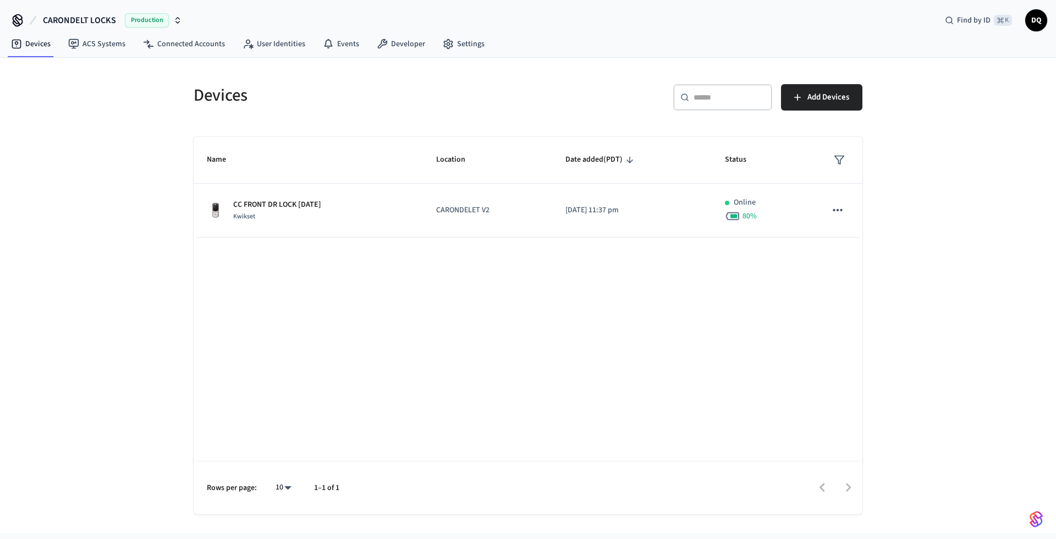
click at [64, 21] on span "CARONDELT LOCKS" at bounding box center [79, 20] width 73 height 13
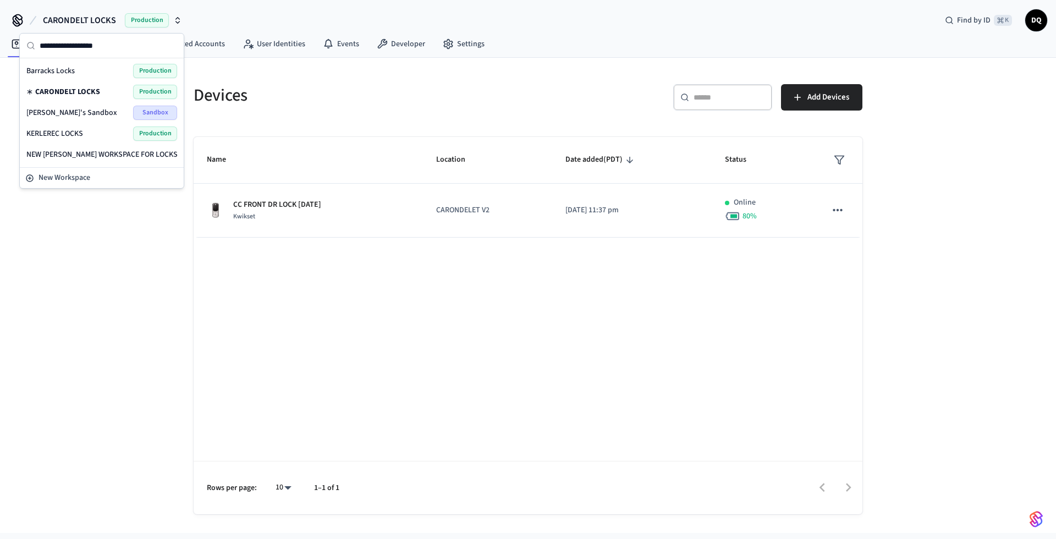
click at [91, 152] on span "NEW DAVID WORKSPACE FOR LOCKS" at bounding box center [101, 154] width 151 height 11
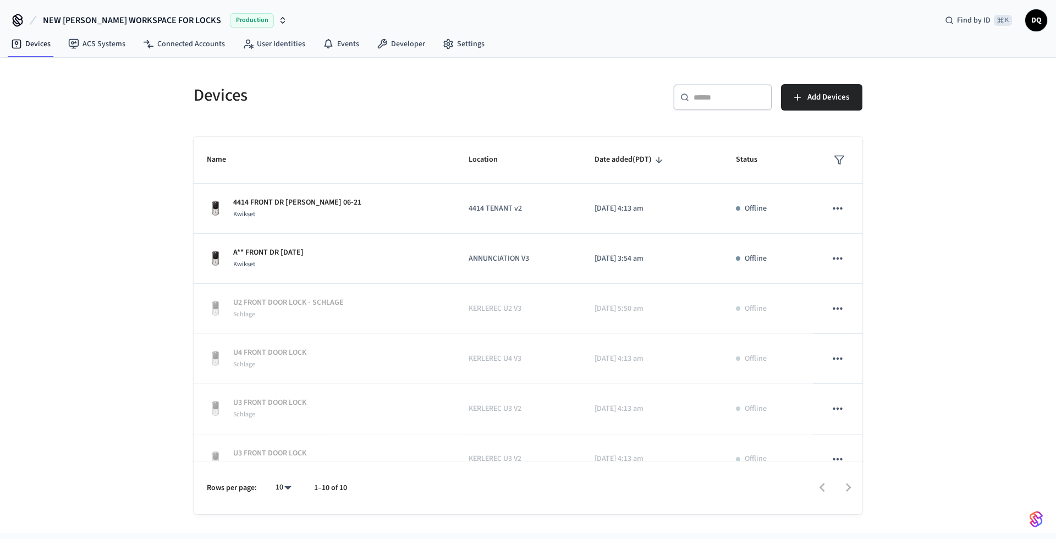
click at [108, 19] on span "NEW DAVID WORKSPACE FOR LOCKS" at bounding box center [132, 20] width 178 height 13
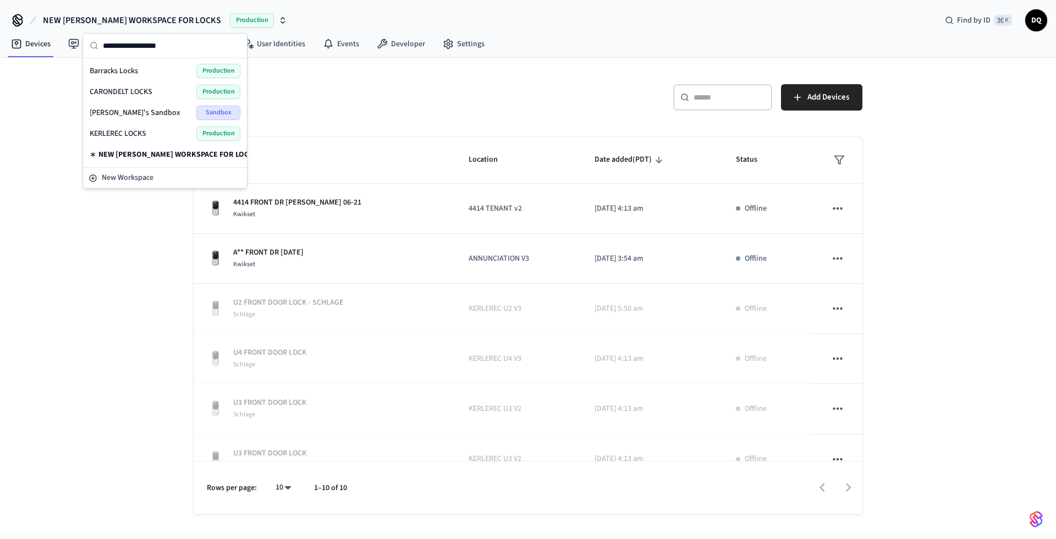
click at [128, 131] on span "KERLEREC LOCKS" at bounding box center [118, 133] width 57 height 11
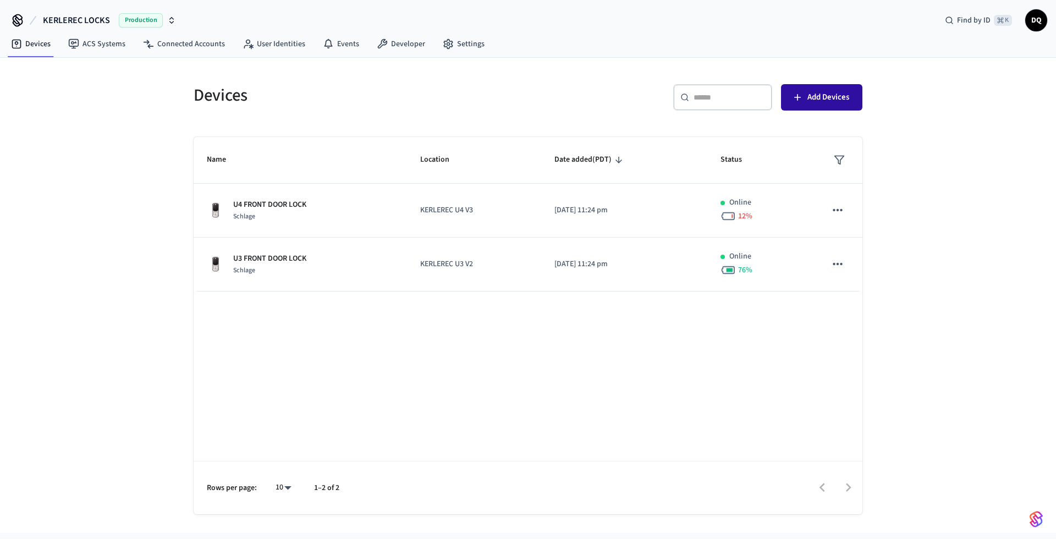
click at [829, 94] on span "Add Devices" at bounding box center [828, 97] width 42 height 14
click at [100, 18] on span "KERLEREC LOCKS" at bounding box center [76, 20] width 67 height 13
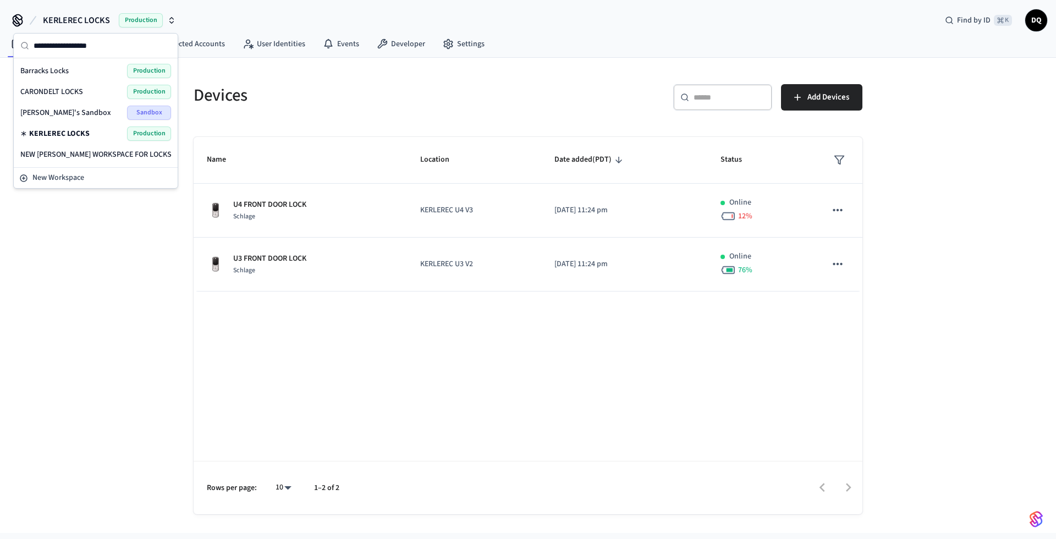
click at [92, 89] on div "CARONDELT LOCKS Production" at bounding box center [95, 92] width 151 height 14
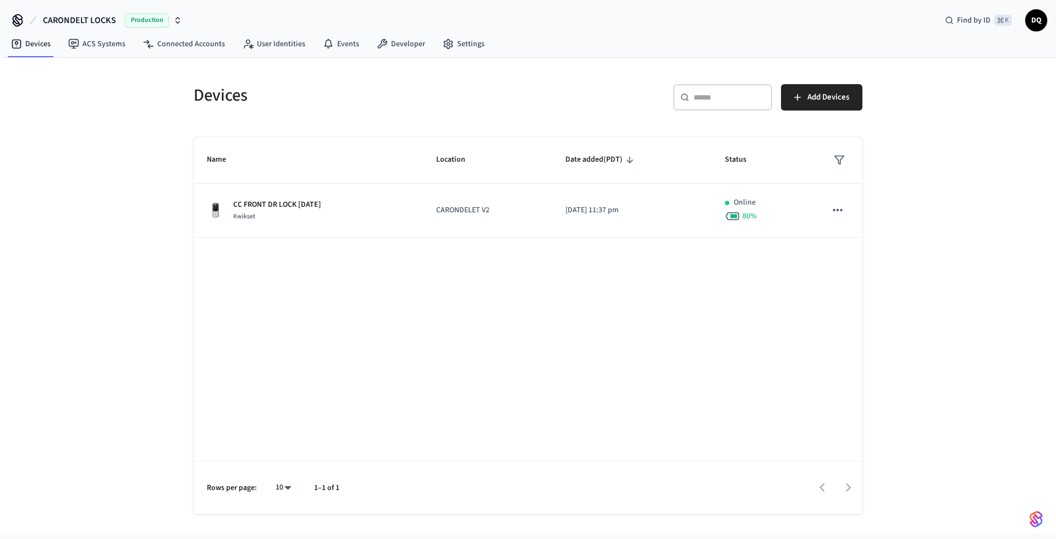
click at [91, 18] on span "CARONDELT LOCKS" at bounding box center [79, 20] width 73 height 13
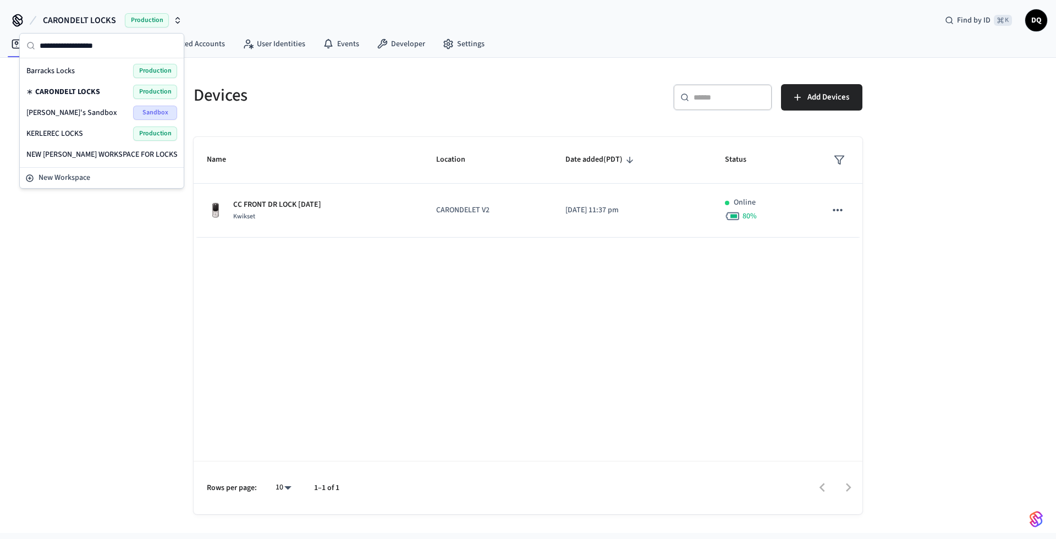
click at [61, 69] on span "Barracks Locks" at bounding box center [50, 70] width 48 height 11
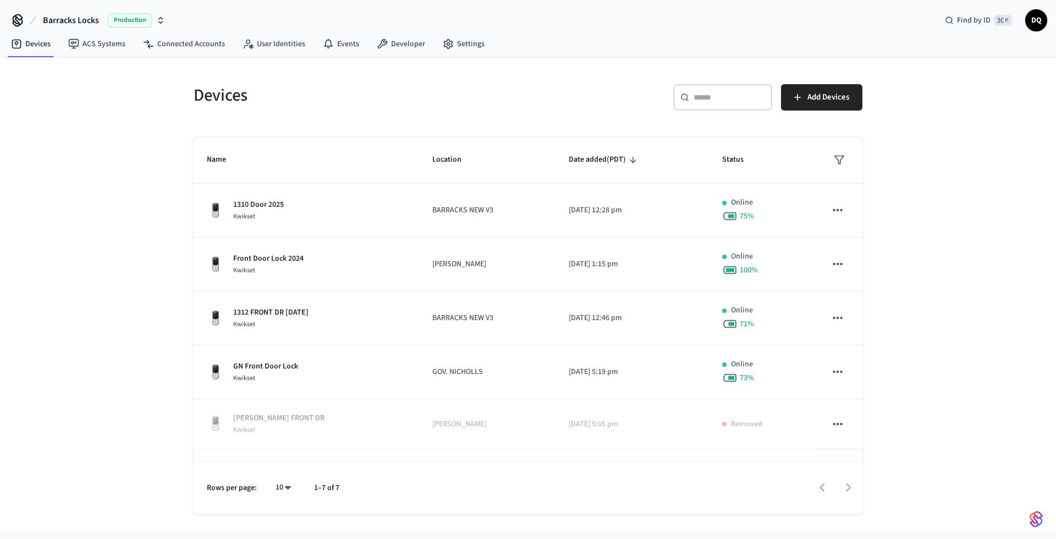
click at [64, 17] on span "Barracks Locks" at bounding box center [71, 20] width 56 height 13
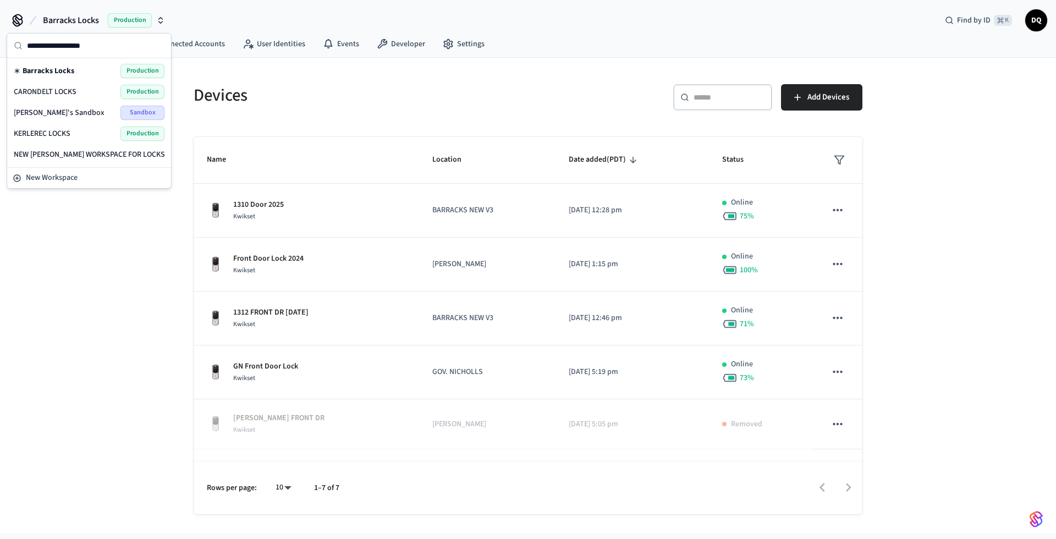
click at [58, 131] on span "KERLEREC LOCKS" at bounding box center [42, 133] width 57 height 11
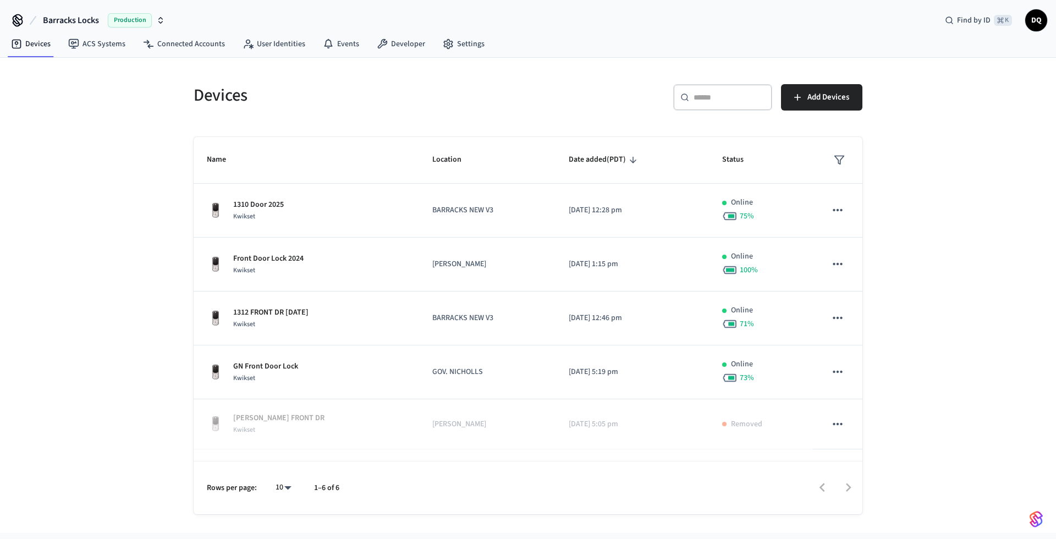
click at [61, 22] on span "Barracks Locks" at bounding box center [71, 20] width 56 height 13
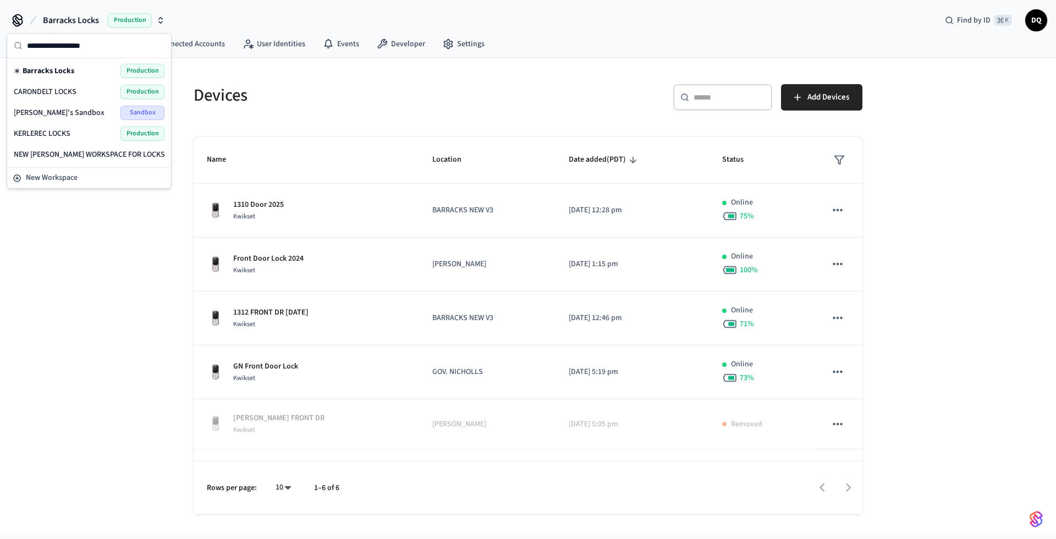
click at [62, 87] on span "CARONDELT LOCKS" at bounding box center [45, 91] width 63 height 11
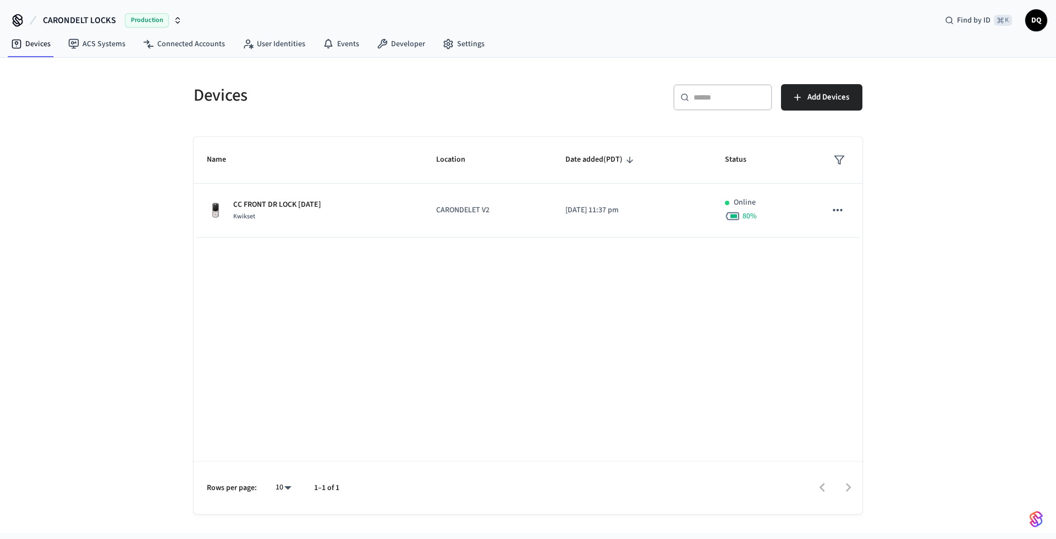
click at [62, 19] on span "CARONDELT LOCKS" at bounding box center [79, 20] width 73 height 13
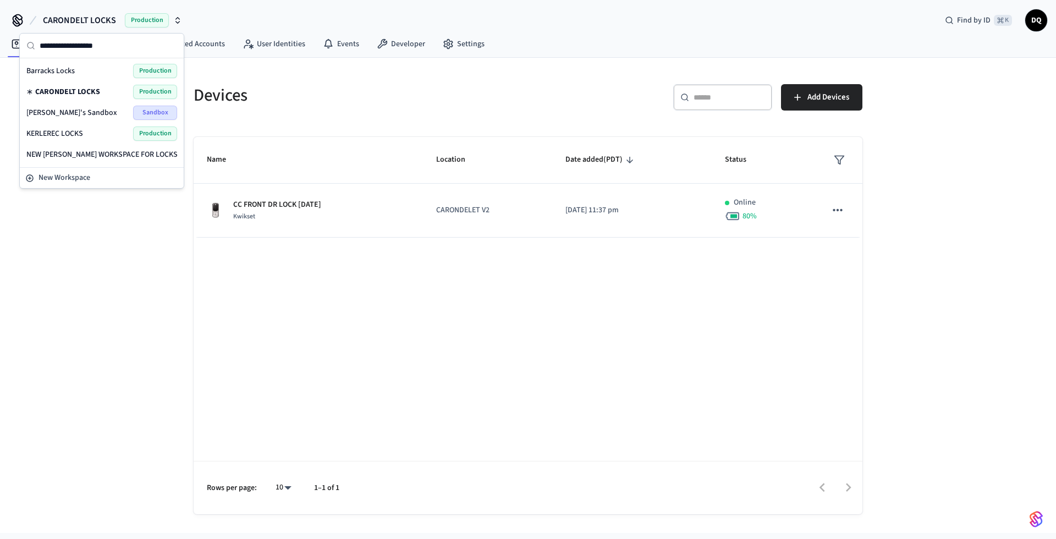
click at [64, 132] on span "KERLEREC LOCKS" at bounding box center [54, 133] width 57 height 11
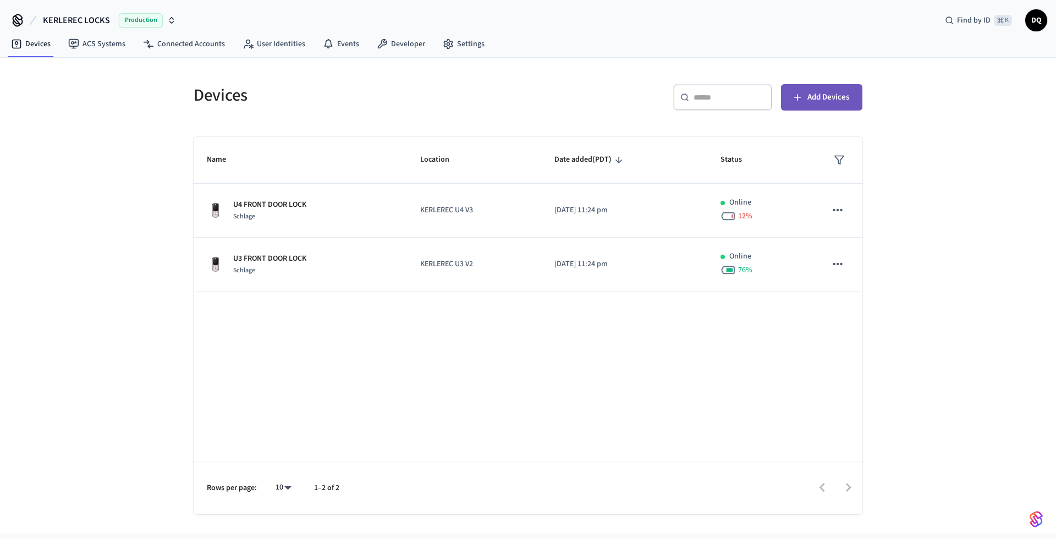
click at [825, 98] on span "Add Devices" at bounding box center [828, 97] width 42 height 14
click at [96, 19] on span "KERLEREC LOCKS" at bounding box center [76, 20] width 67 height 13
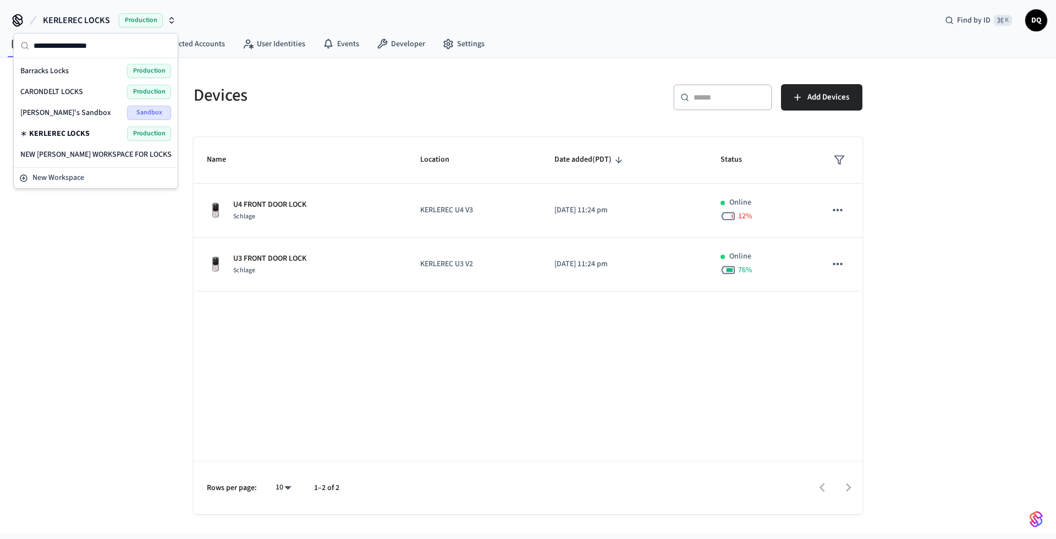
click at [80, 87] on span "CARONDELT LOCKS" at bounding box center [51, 91] width 63 height 11
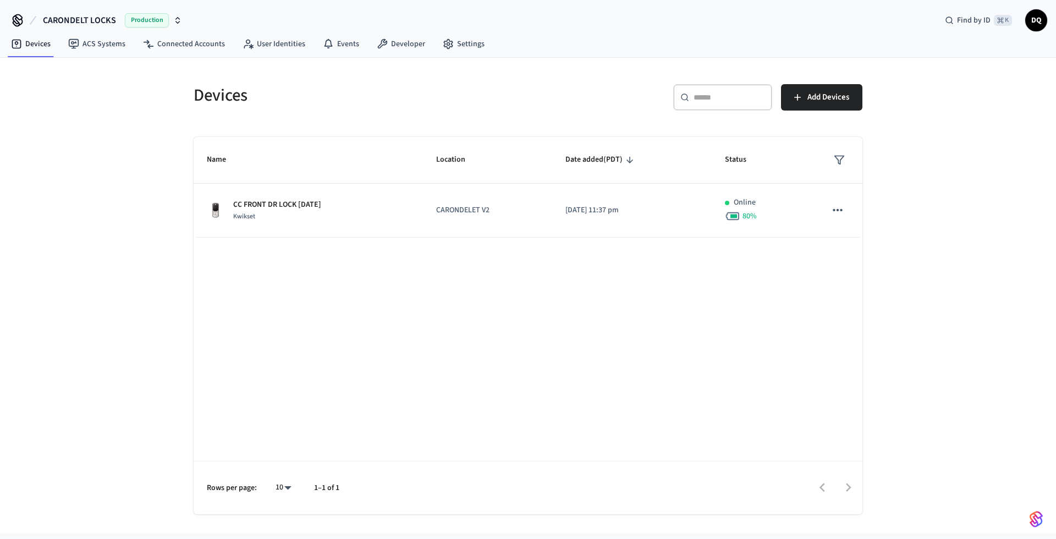
click at [91, 19] on span "CARONDELT LOCKS" at bounding box center [79, 20] width 73 height 13
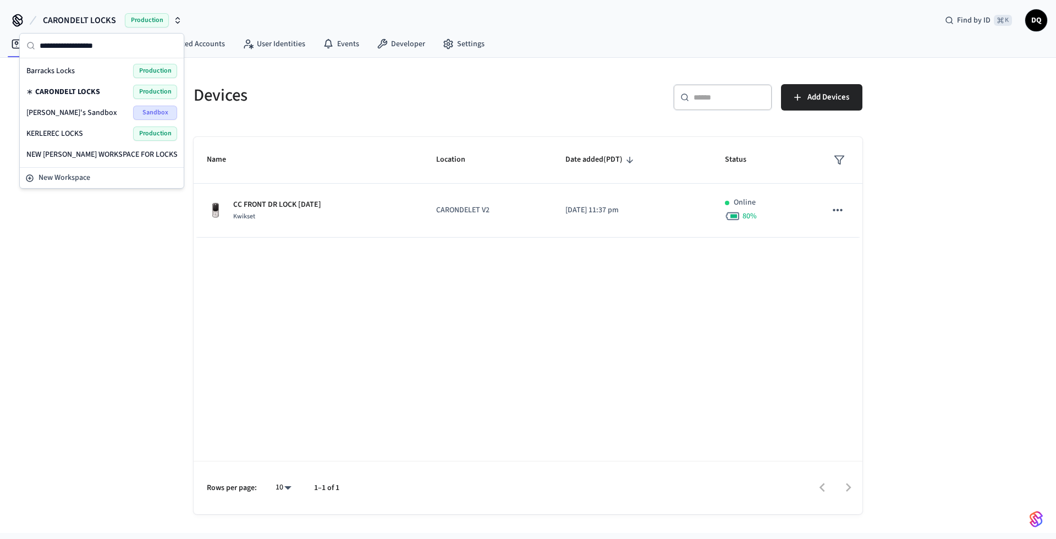
click at [86, 153] on span "NEW [PERSON_NAME] WORKSPACE FOR LOCKS" at bounding box center [101, 154] width 151 height 11
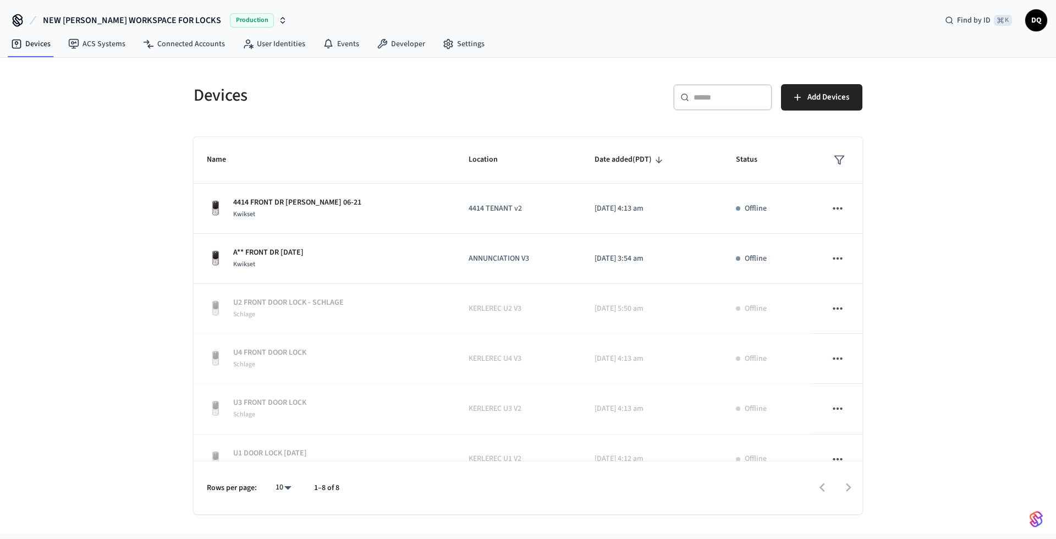
click at [73, 18] on span "NEW [PERSON_NAME] WORKSPACE FOR LOCKS" at bounding box center [132, 20] width 178 height 13
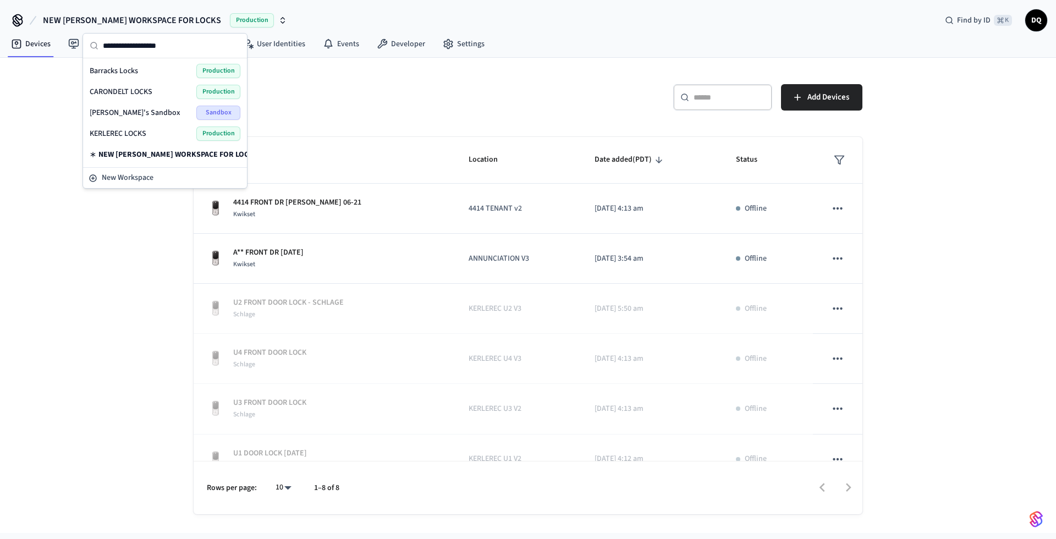
click at [117, 130] on span "KERLEREC LOCKS" at bounding box center [118, 133] width 57 height 11
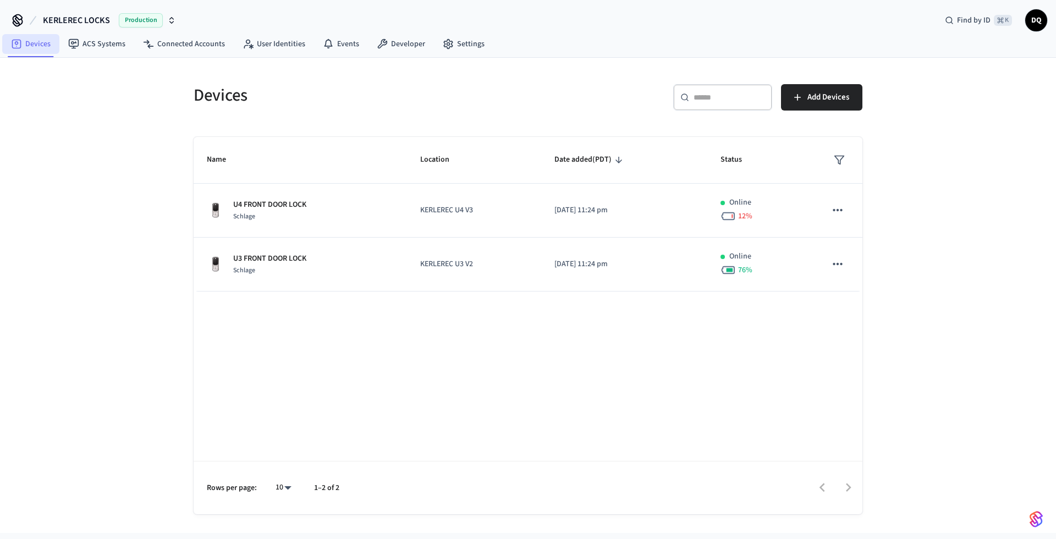
click at [42, 38] on link "Devices" at bounding box center [30, 44] width 57 height 20
click at [95, 19] on span "KERLEREC LOCKS" at bounding box center [76, 20] width 67 height 13
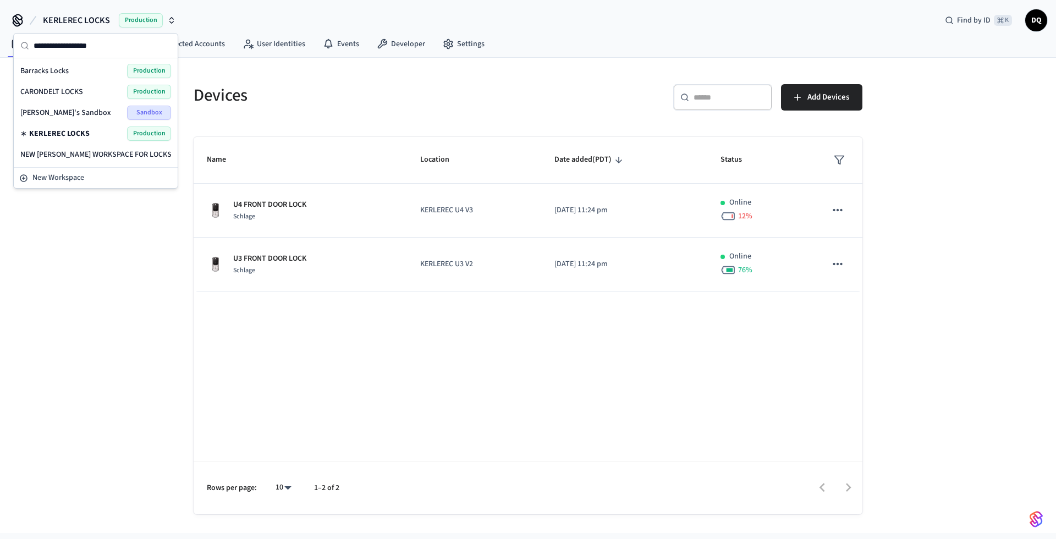
click at [87, 89] on div "CARONDELT LOCKS Production" at bounding box center [95, 92] width 151 height 14
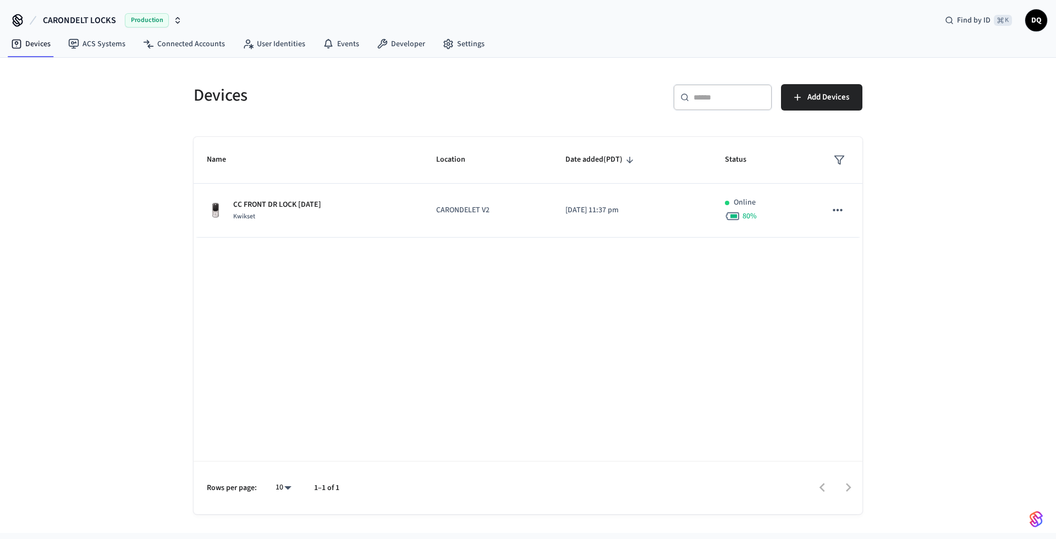
click at [79, 21] on span "CARONDELT LOCKS" at bounding box center [79, 20] width 73 height 13
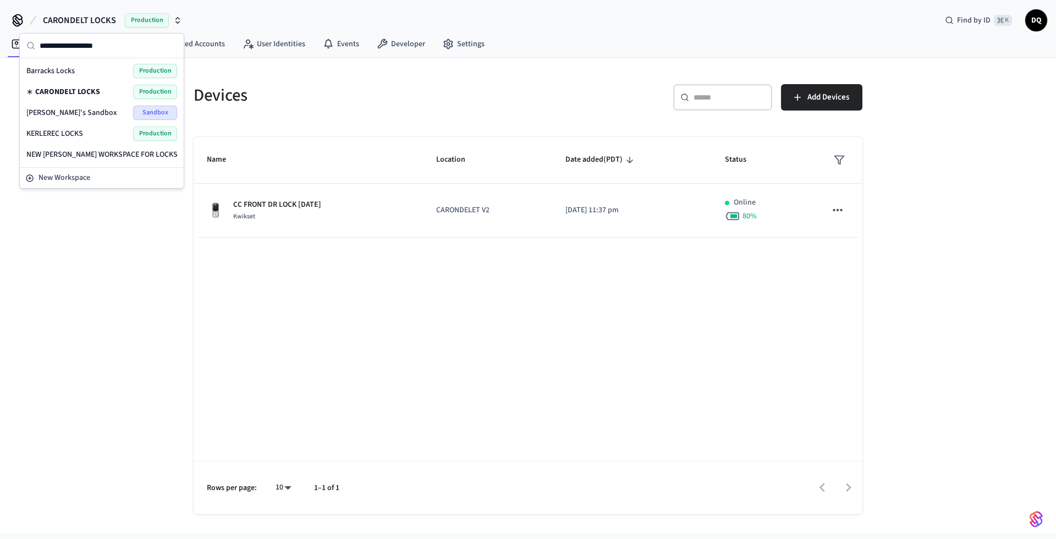
click at [74, 134] on span "KERLEREC LOCKS" at bounding box center [54, 133] width 57 height 11
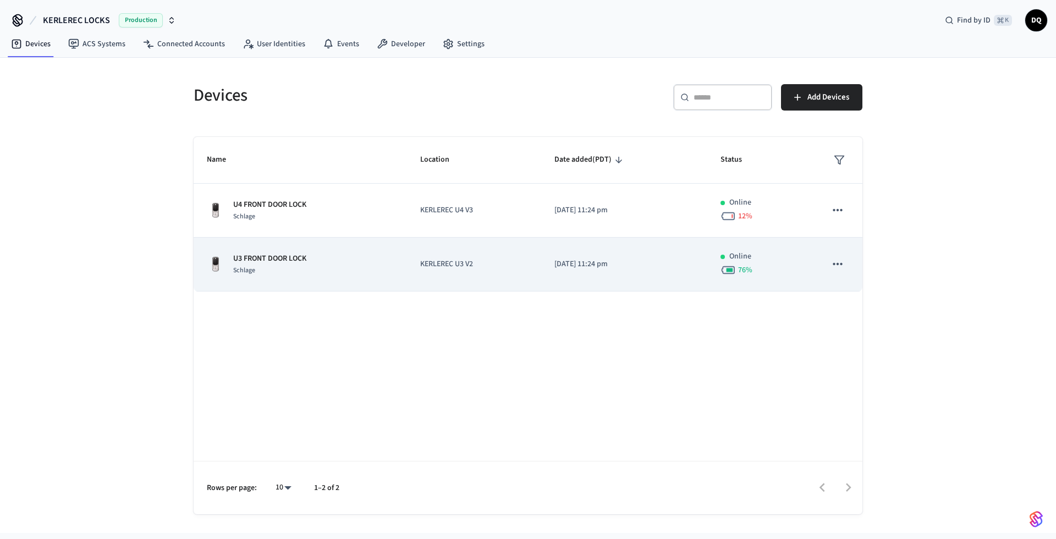
click at [463, 279] on td "KERLEREC U3 V2" at bounding box center [474, 265] width 134 height 54
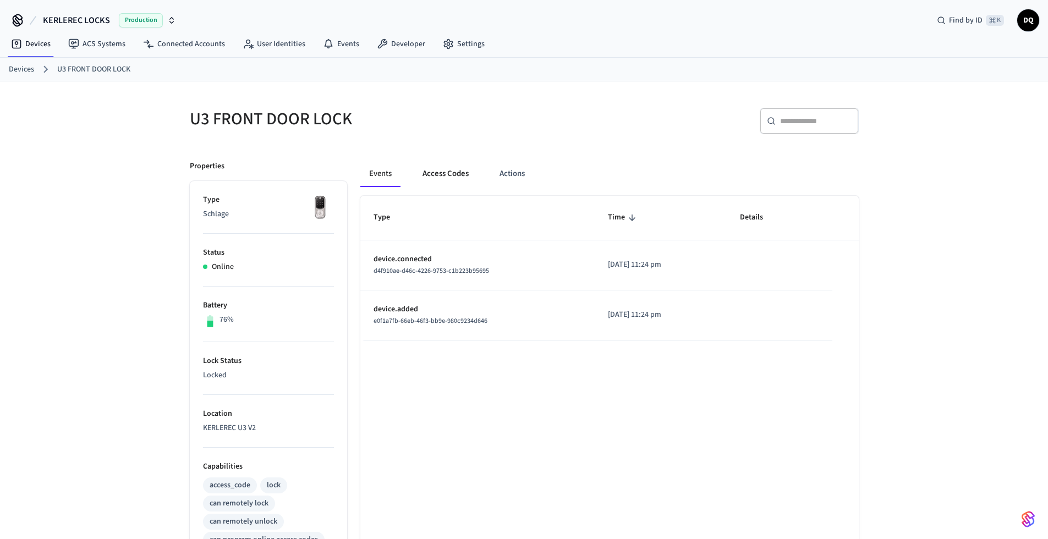
click at [439, 173] on button "Access Codes" at bounding box center [446, 174] width 64 height 26
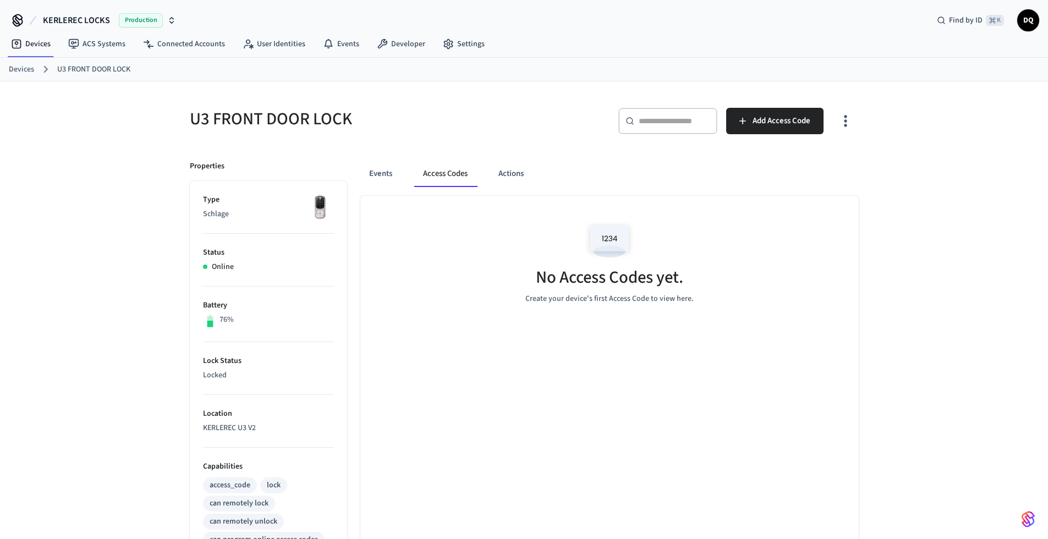
click at [30, 68] on link "Devices" at bounding box center [21, 70] width 25 height 12
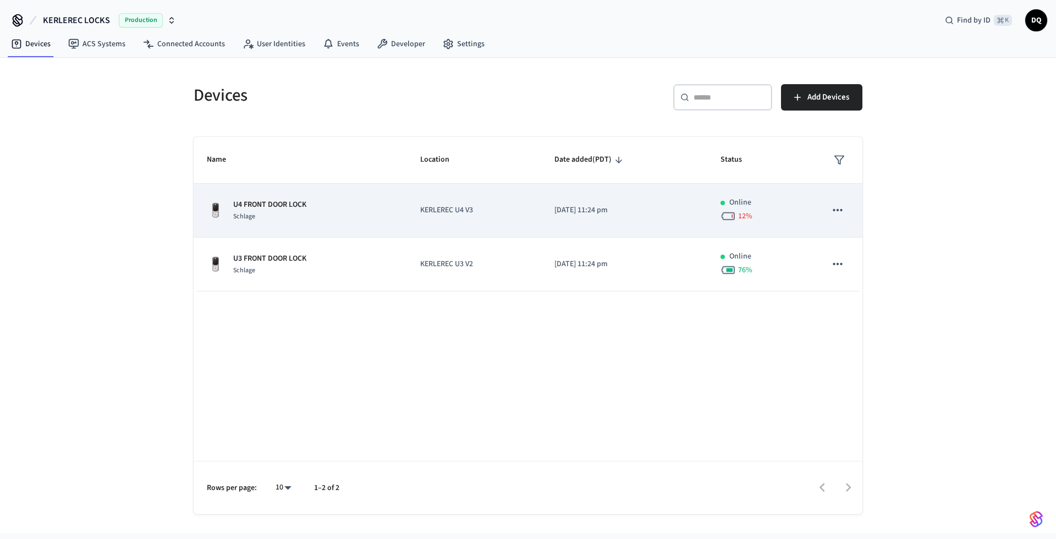
click at [522, 211] on p "KERLEREC U4 V3" at bounding box center [474, 211] width 108 height 12
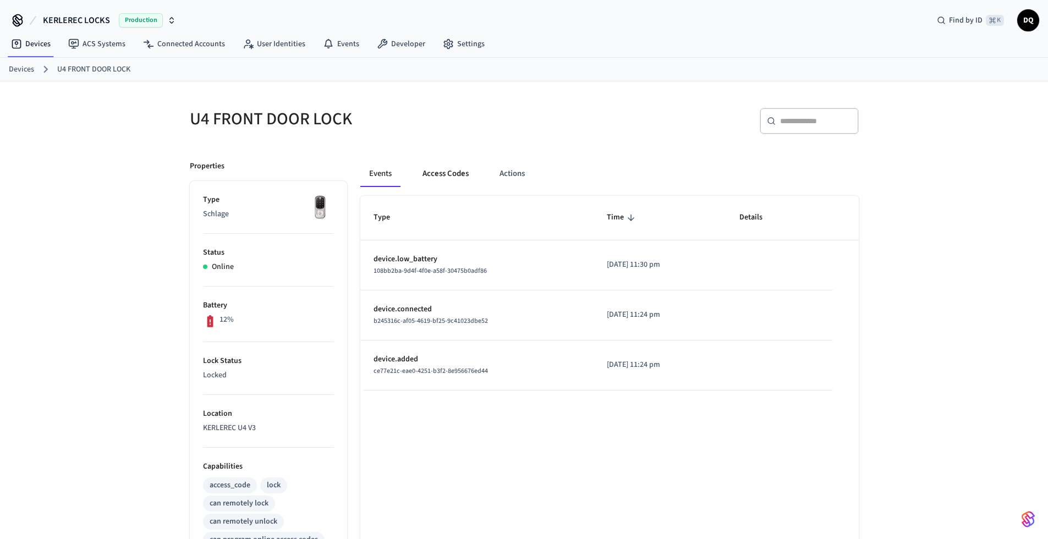
click at [455, 173] on button "Access Codes" at bounding box center [446, 174] width 64 height 26
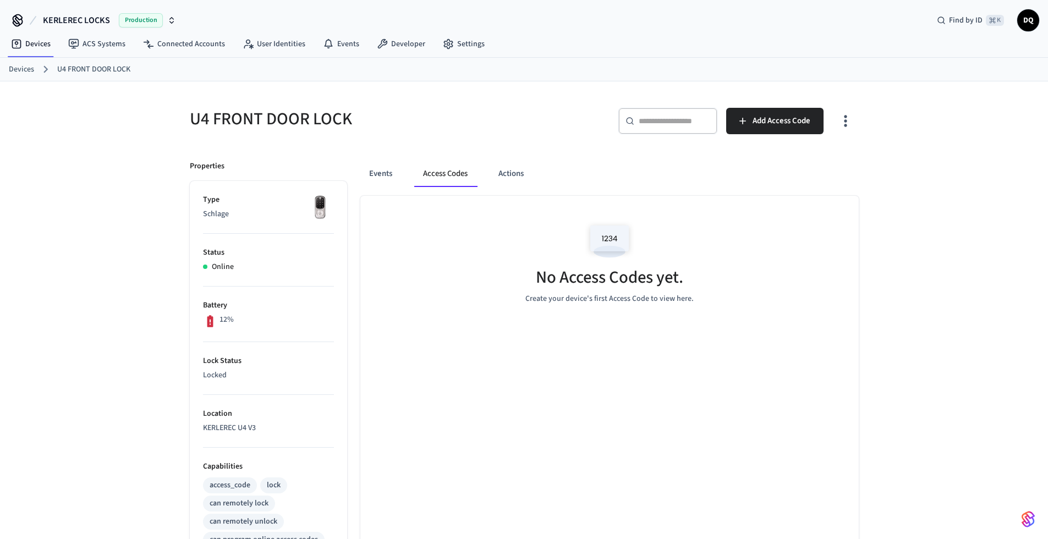
click at [23, 69] on link "Devices" at bounding box center [21, 70] width 25 height 12
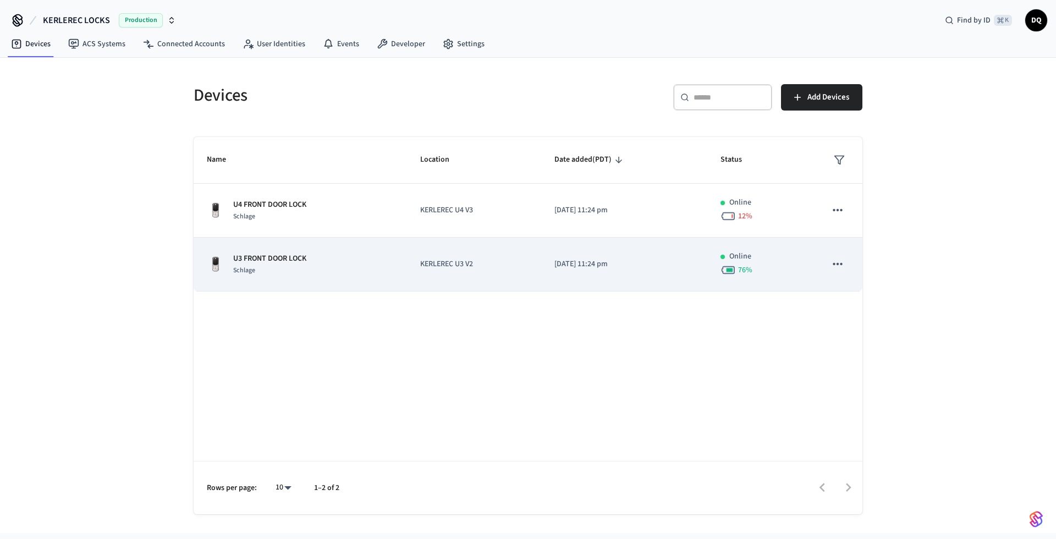
click at [502, 274] on td "KERLEREC U3 V2" at bounding box center [474, 265] width 134 height 54
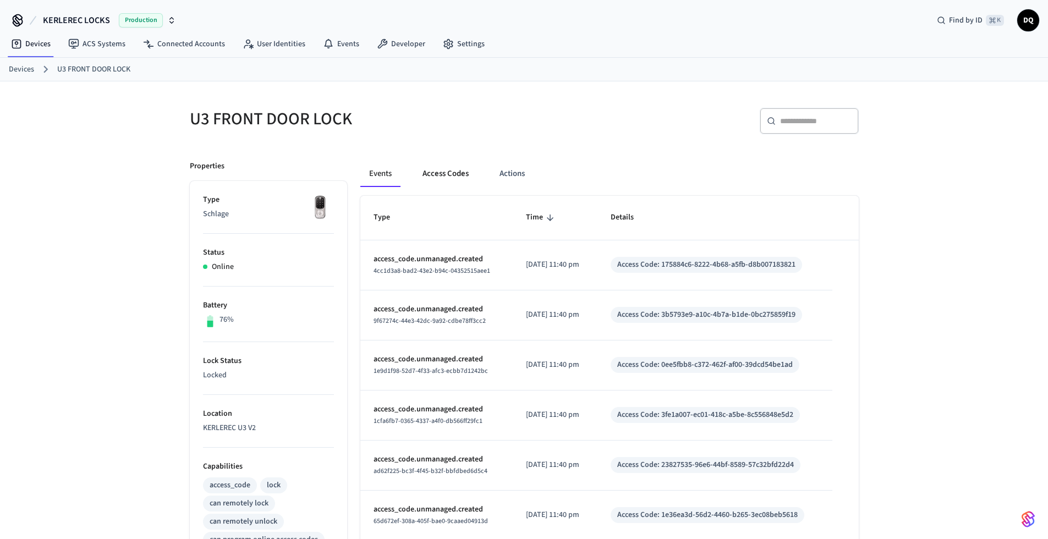
click at [446, 172] on button "Access Codes" at bounding box center [446, 174] width 64 height 26
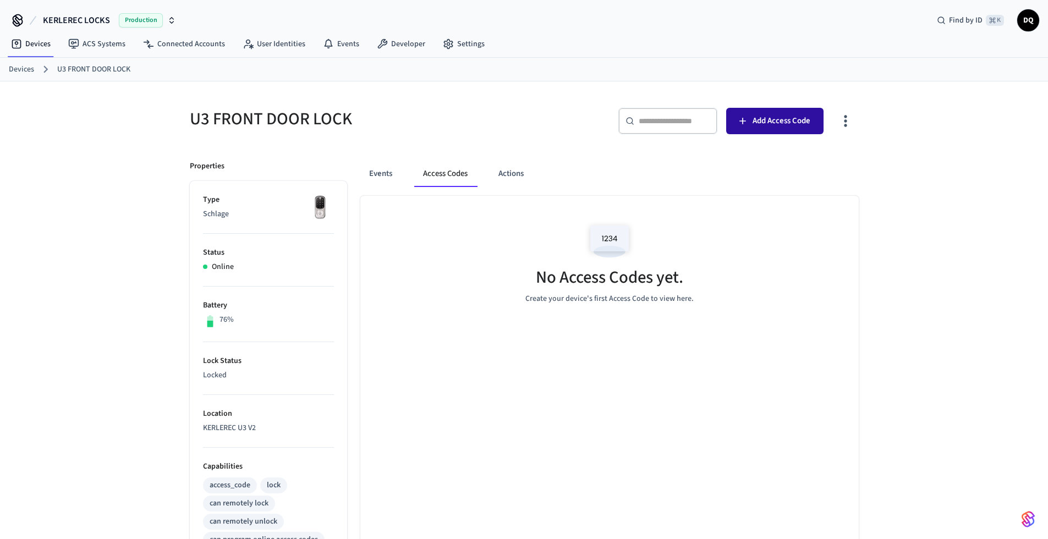
click at [776, 119] on span "Add Access Code" at bounding box center [781, 121] width 58 height 14
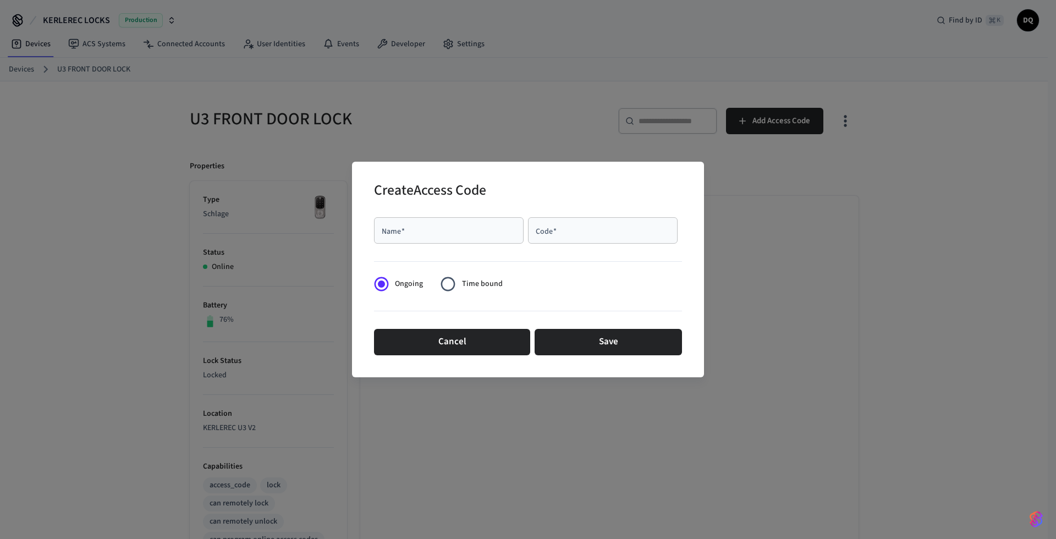
click at [461, 230] on input "Name   *" at bounding box center [449, 230] width 136 height 11
type input "**********"
click at [572, 234] on input "Code   *" at bounding box center [603, 230] width 136 height 11
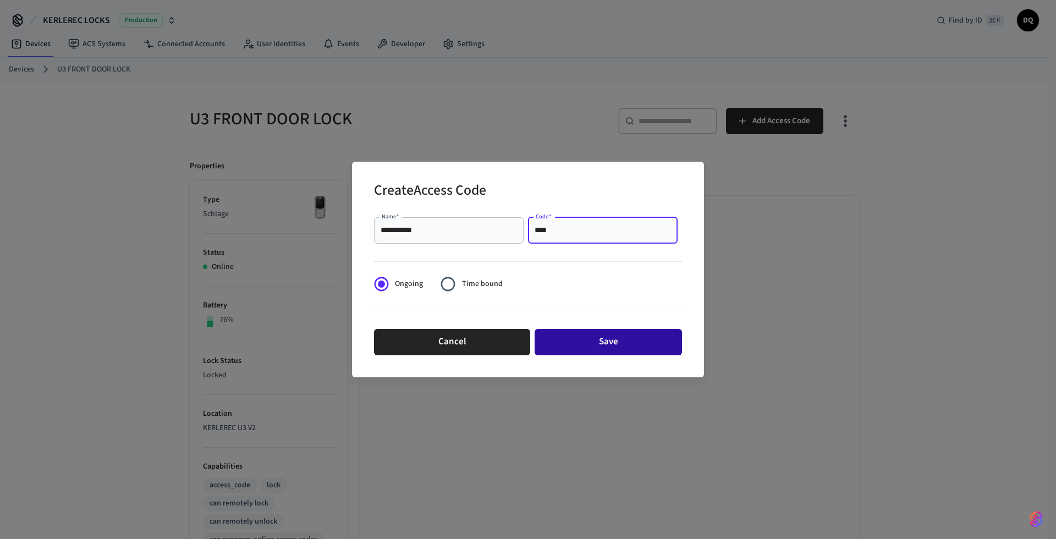
type input "****"
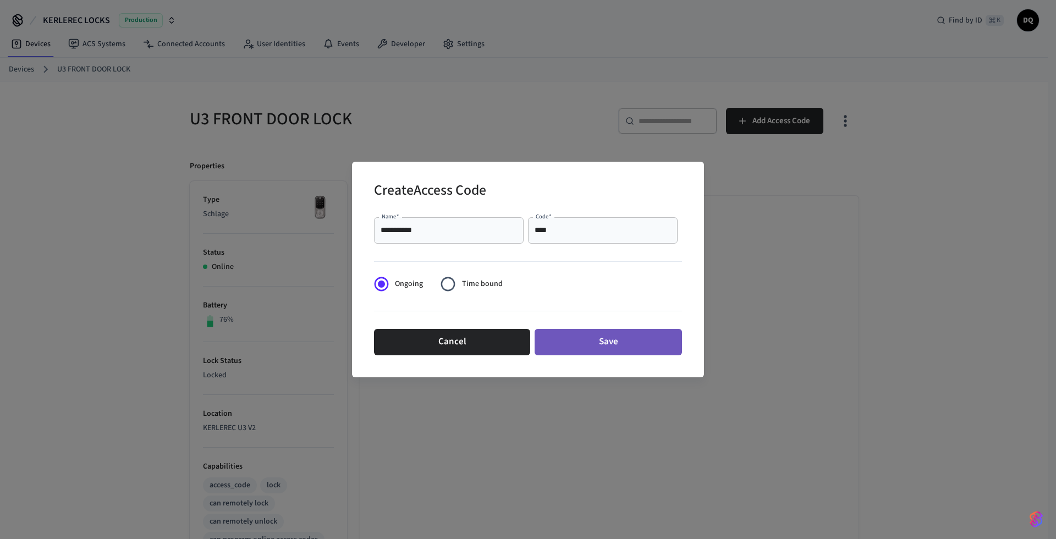
click at [608, 343] on button "Save" at bounding box center [608, 342] width 147 height 26
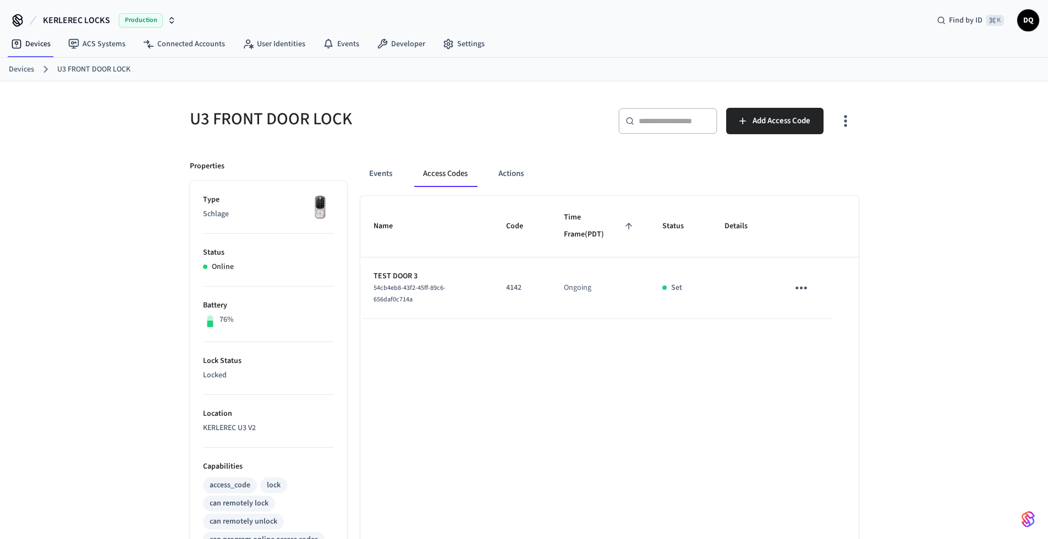
click at [21, 66] on link "Devices" at bounding box center [21, 70] width 25 height 12
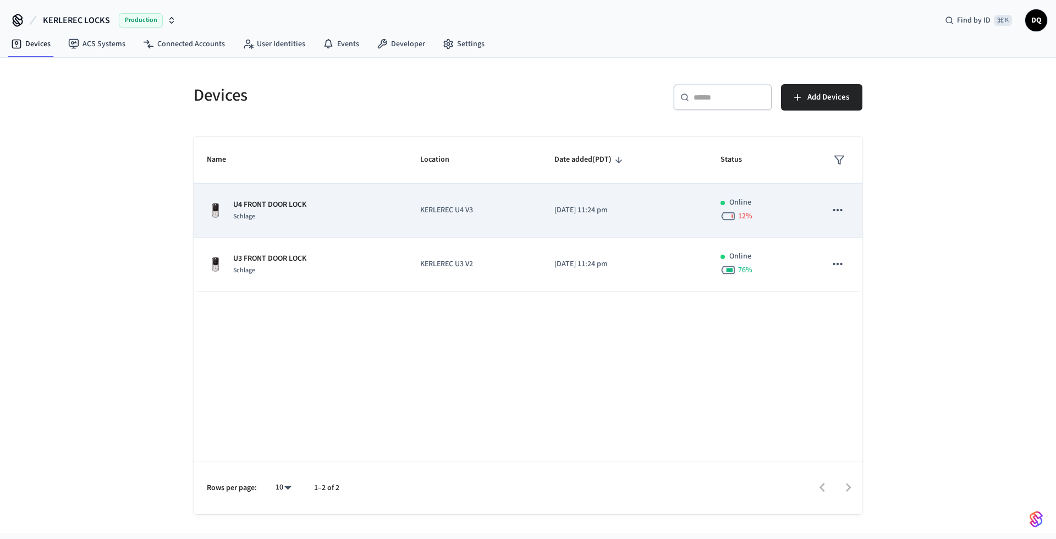
click at [574, 216] on td "[DATE] 11:24 pm" at bounding box center [624, 211] width 166 height 54
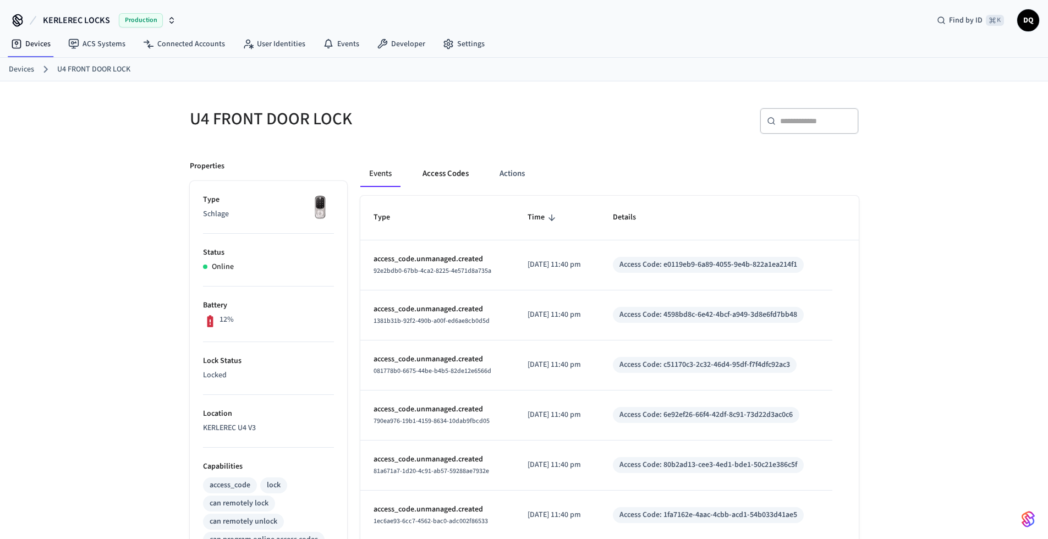
click at [463, 172] on button "Access Codes" at bounding box center [446, 174] width 64 height 26
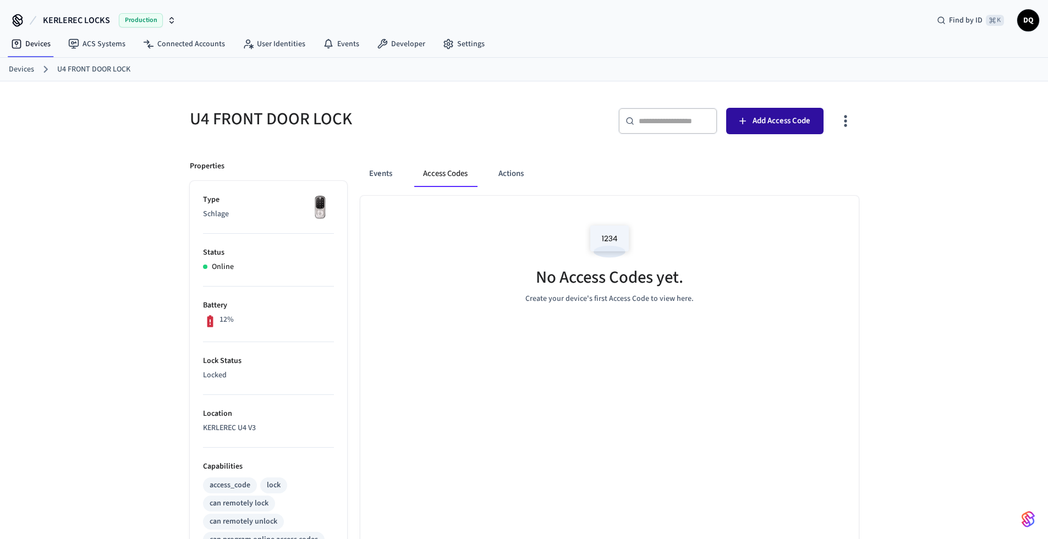
click at [783, 125] on span "Add Access Code" at bounding box center [781, 121] width 58 height 14
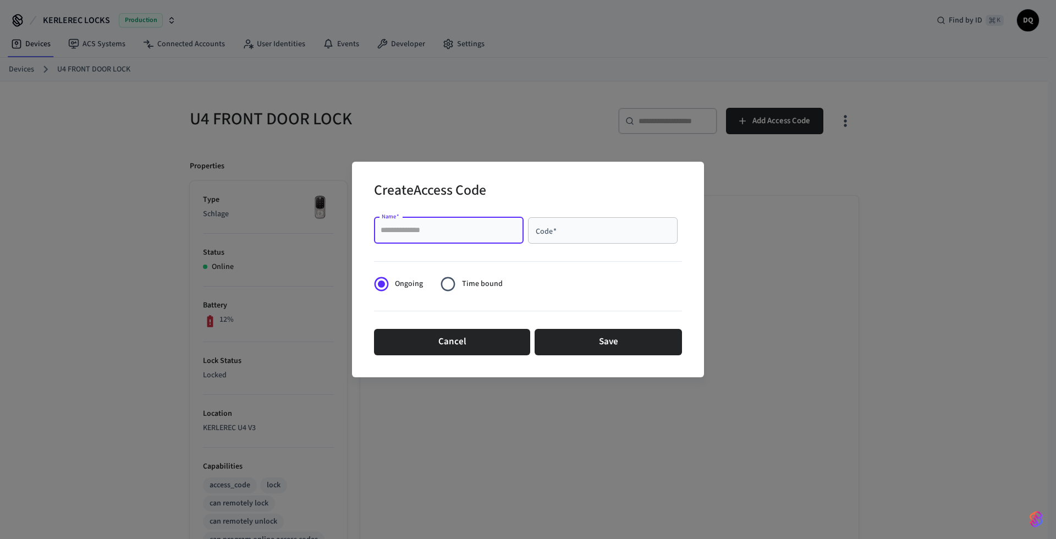
click at [462, 225] on input "Name   *" at bounding box center [449, 230] width 136 height 11
type input "**********"
click at [576, 235] on input "Code   *" at bounding box center [603, 230] width 136 height 11
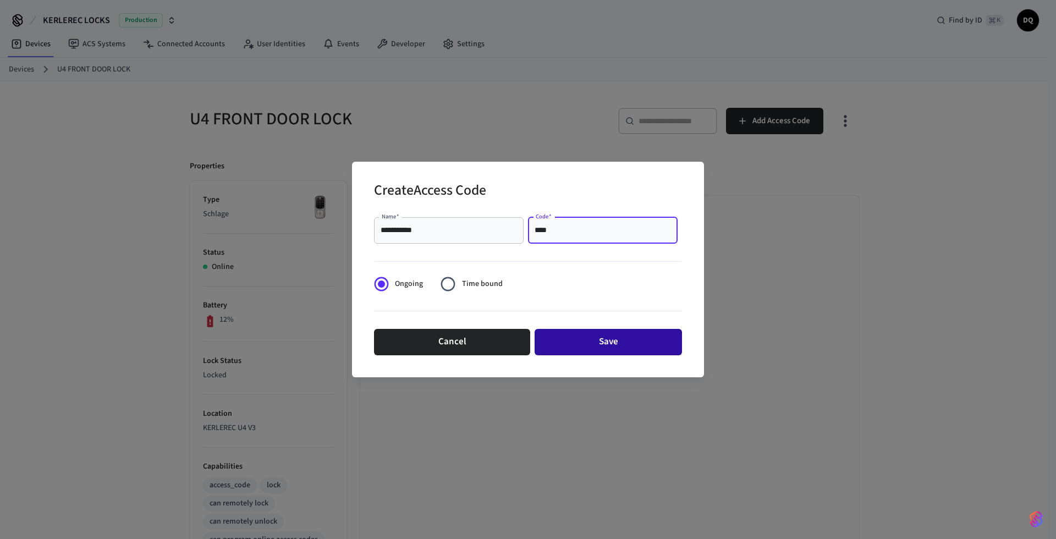
type input "****"
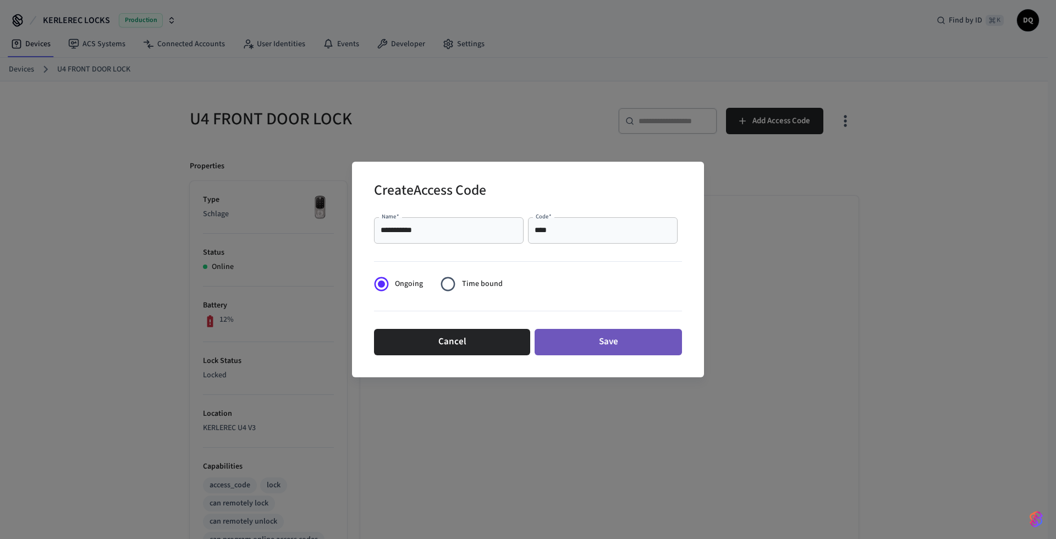
click at [601, 346] on button "Save" at bounding box center [608, 342] width 147 height 26
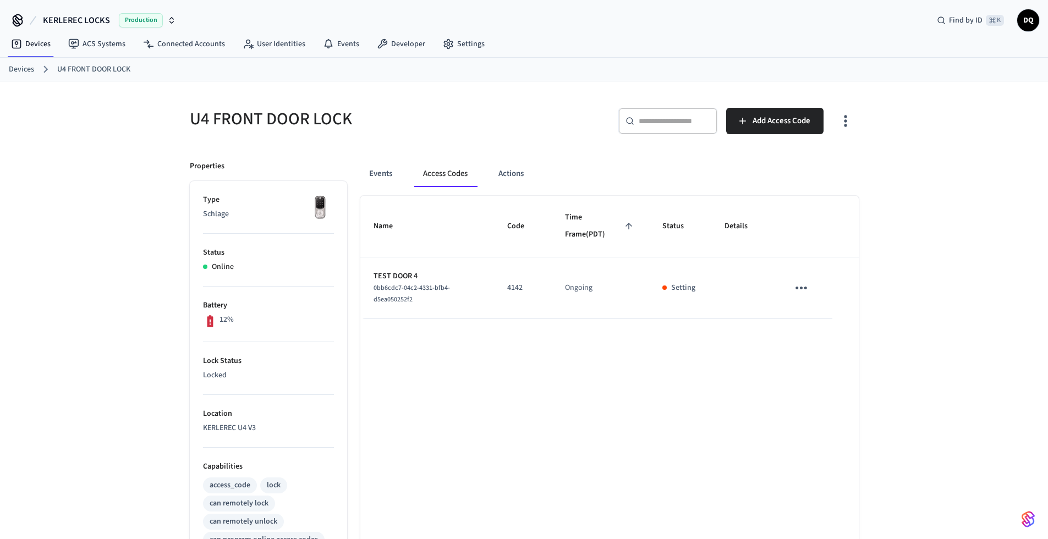
click at [18, 68] on link "Devices" at bounding box center [21, 70] width 25 height 12
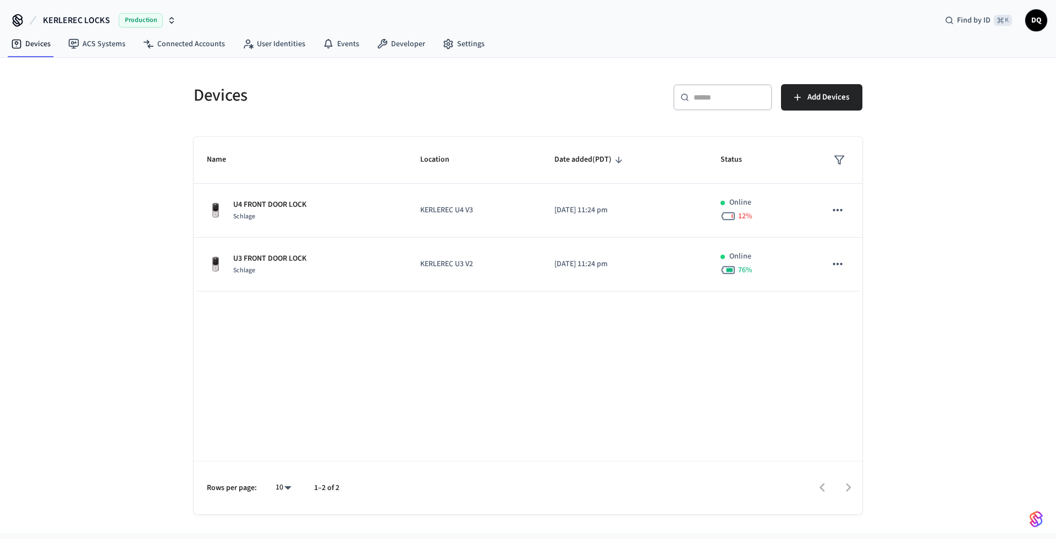
click at [106, 19] on span "KERLEREC LOCKS" at bounding box center [76, 20] width 67 height 13
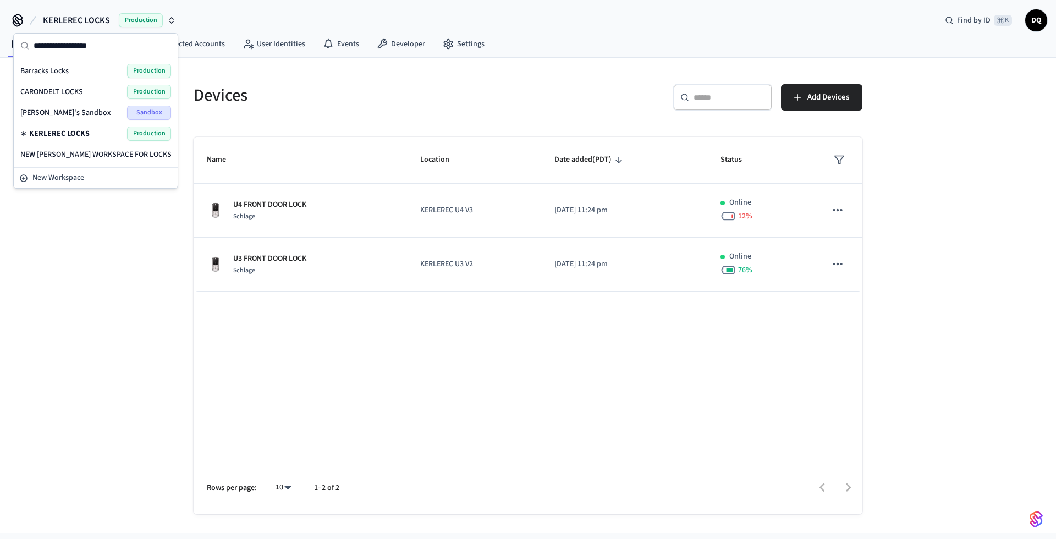
click at [95, 151] on span "NEW DAVID WORKSPACE FOR LOCKS" at bounding box center [95, 154] width 151 height 11
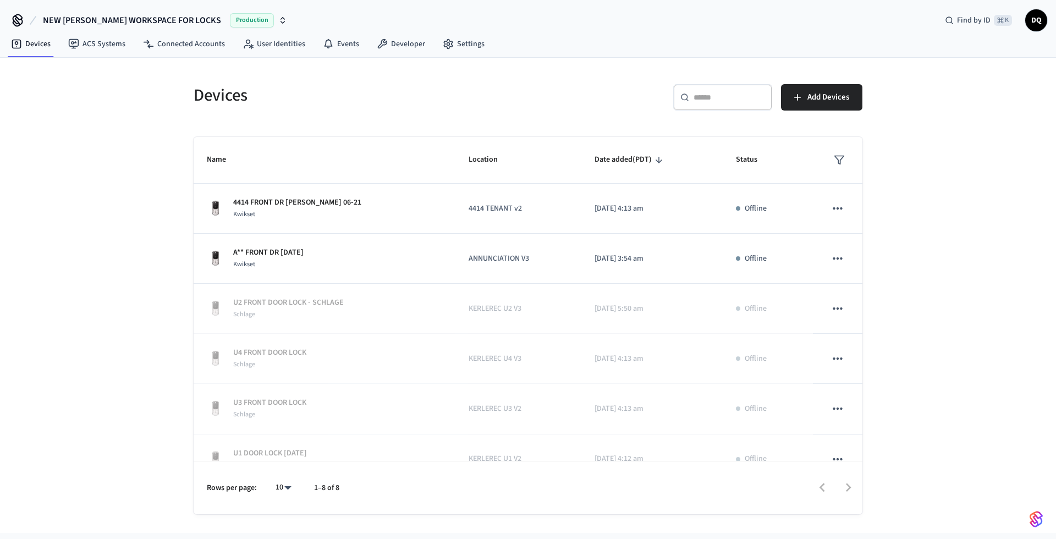
click at [156, 18] on span "NEW DAVID WORKSPACE FOR LOCKS" at bounding box center [132, 20] width 178 height 13
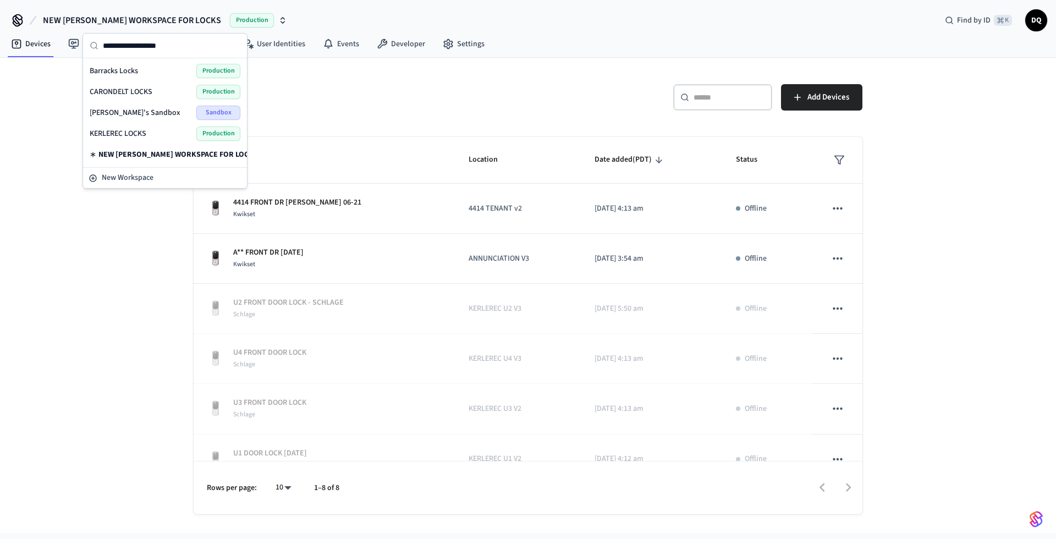
click at [131, 132] on span "KERLEREC LOCKS" at bounding box center [118, 133] width 57 height 11
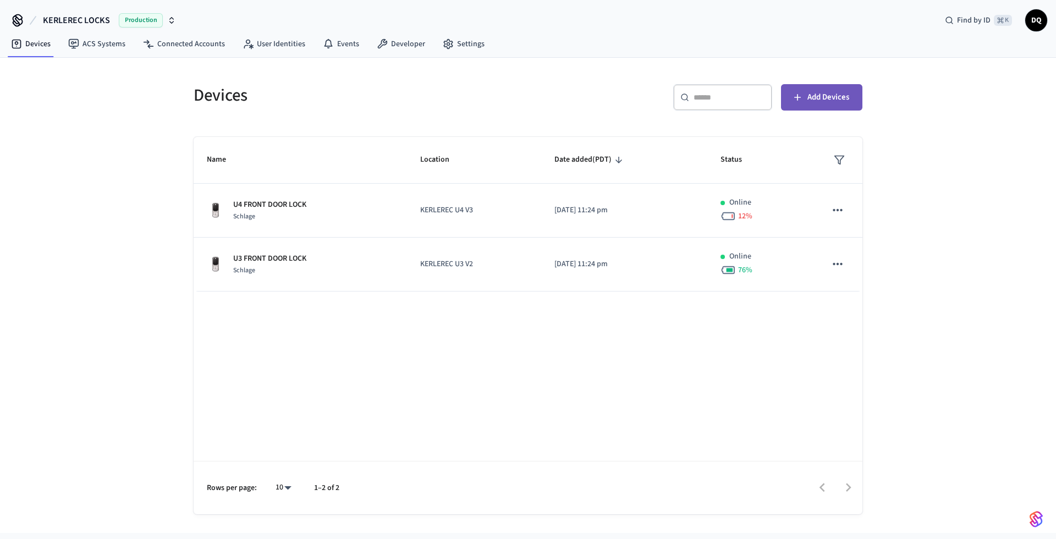
click at [819, 91] on span "Add Devices" at bounding box center [828, 97] width 42 height 14
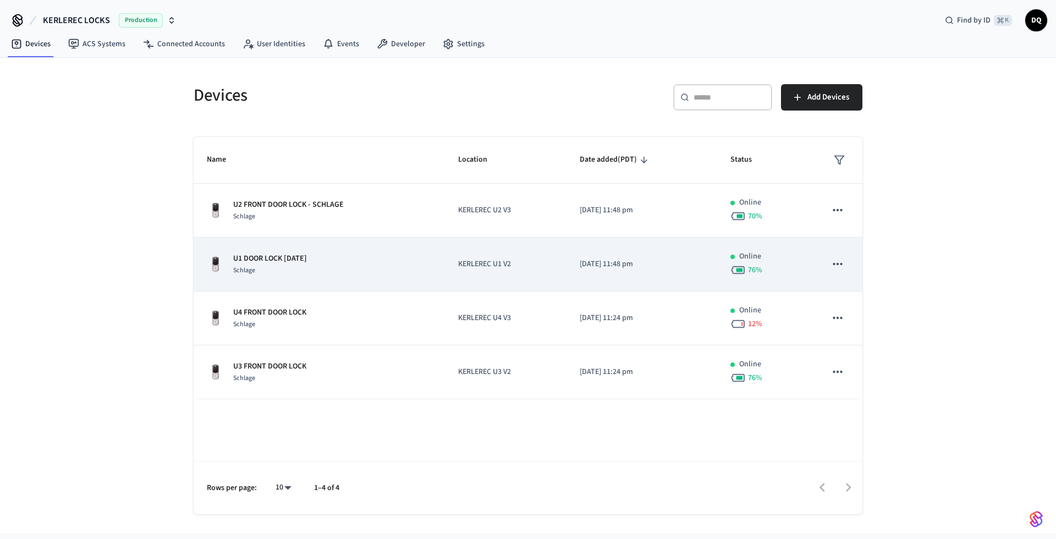
click at [376, 263] on div "U1 DOOR LOCK [DATE] Schlage" at bounding box center [319, 264] width 225 height 23
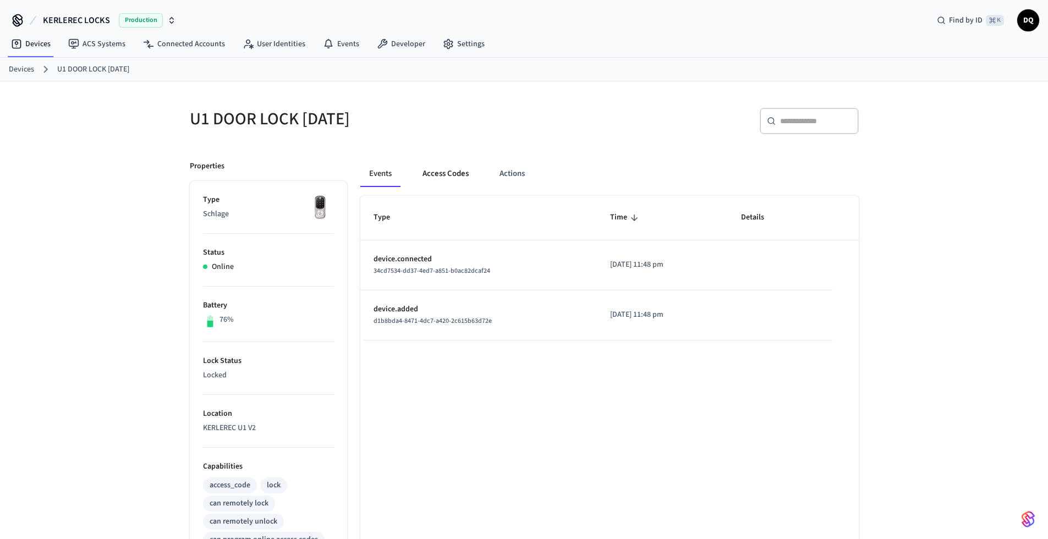
click at [444, 172] on button "Access Codes" at bounding box center [446, 174] width 64 height 26
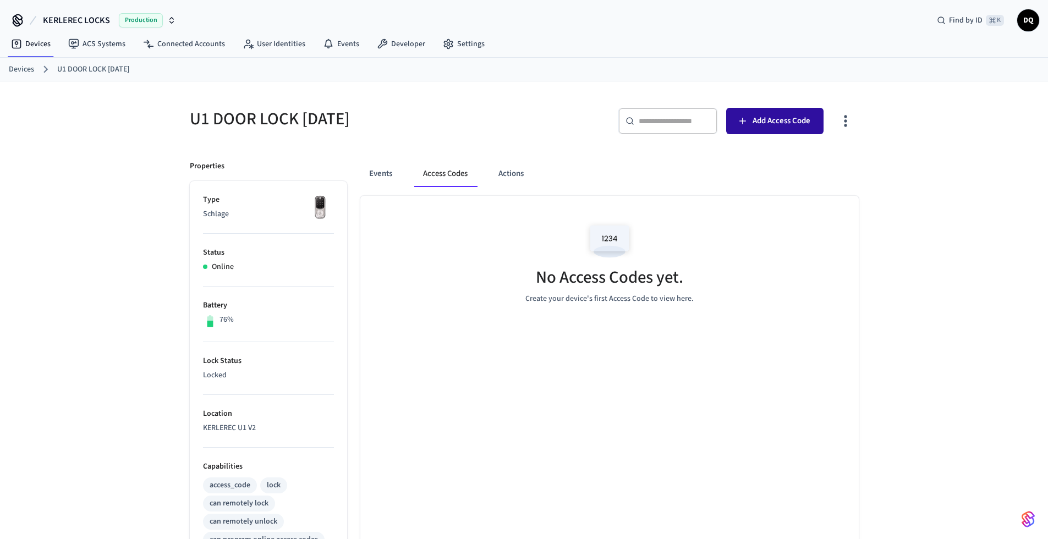
click at [788, 116] on span "Add Access Code" at bounding box center [781, 121] width 58 height 14
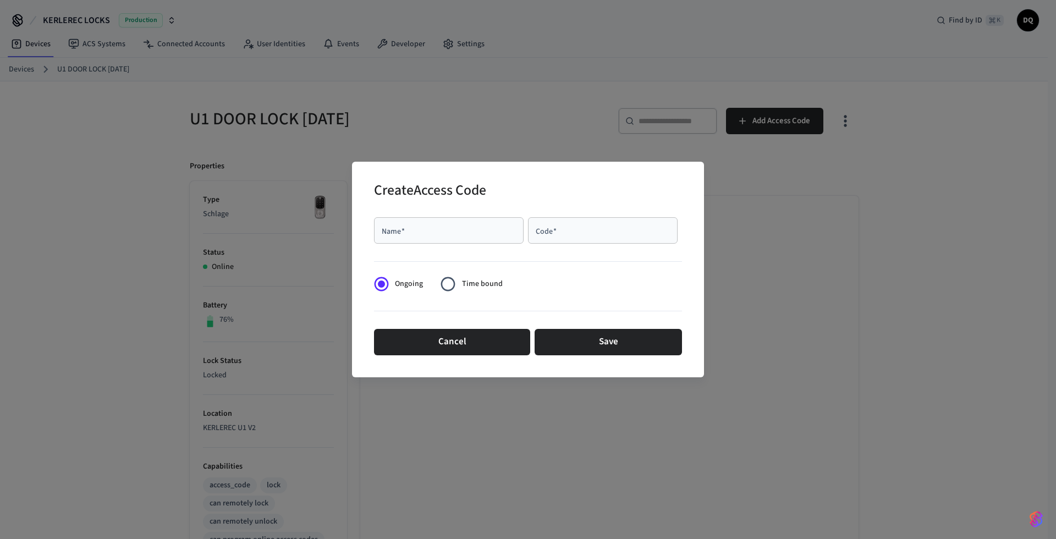
click at [427, 233] on input "Name   *" at bounding box center [449, 230] width 136 height 11
type input "**********"
click at [545, 229] on input "Code   *" at bounding box center [603, 230] width 136 height 11
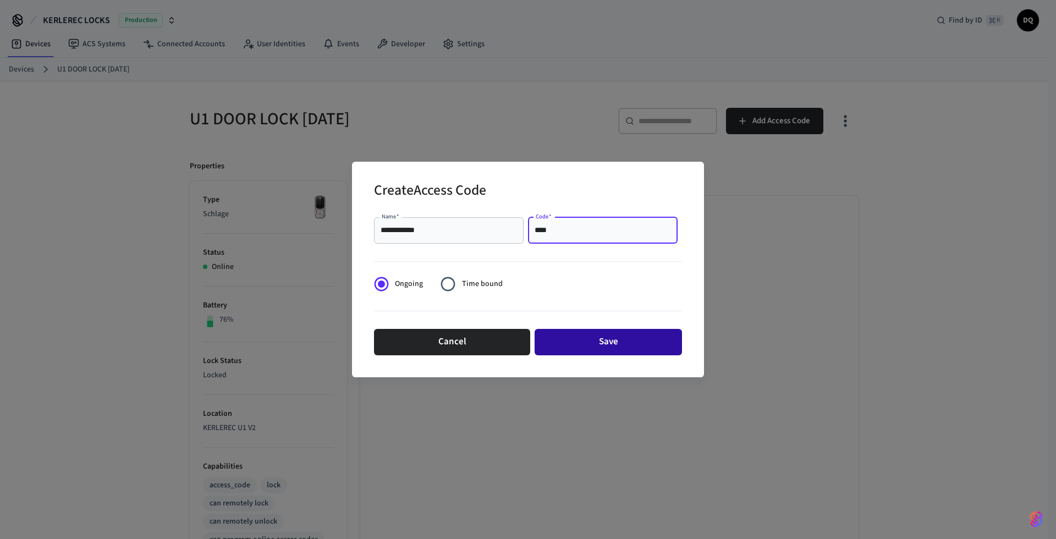
type input "****"
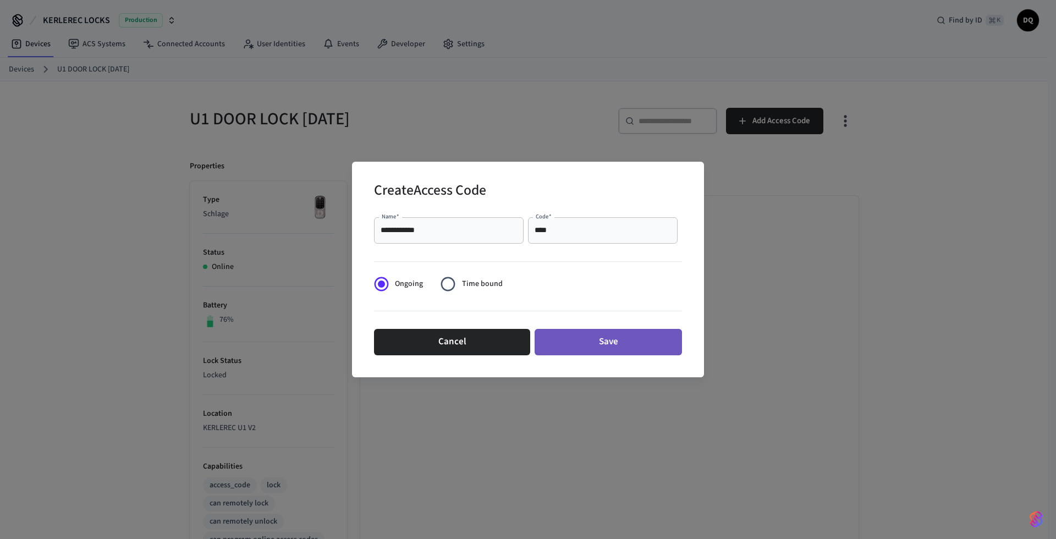
click at [600, 340] on button "Save" at bounding box center [608, 342] width 147 height 26
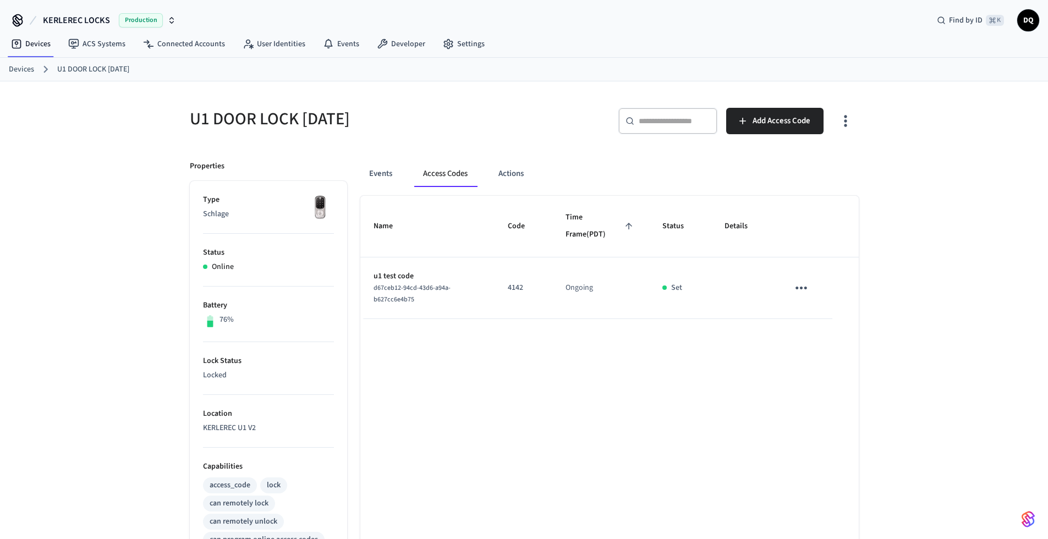
click at [25, 66] on link "Devices" at bounding box center [21, 70] width 25 height 12
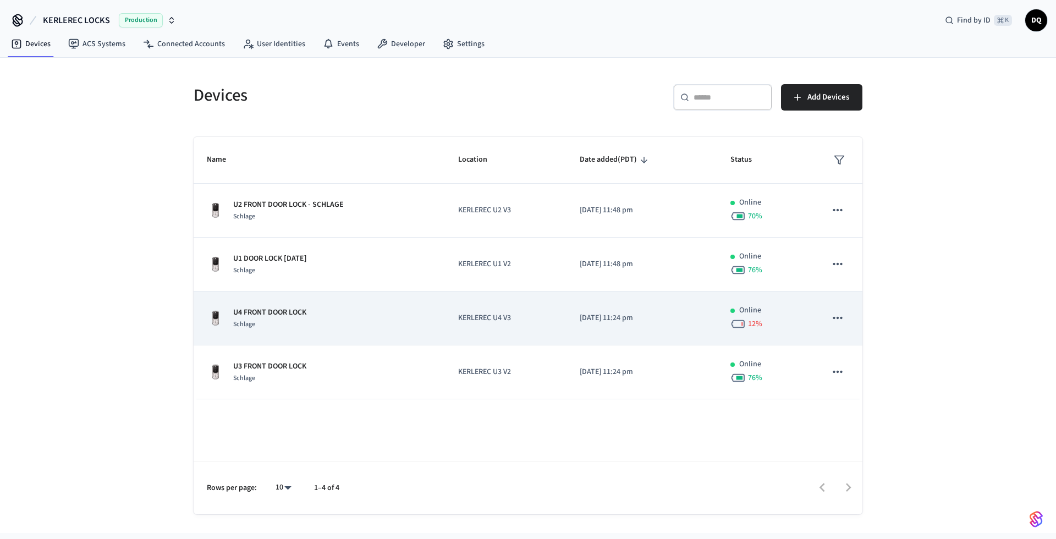
click at [420, 316] on div "U4 FRONT DOOR LOCK Schlage" at bounding box center [319, 318] width 225 height 23
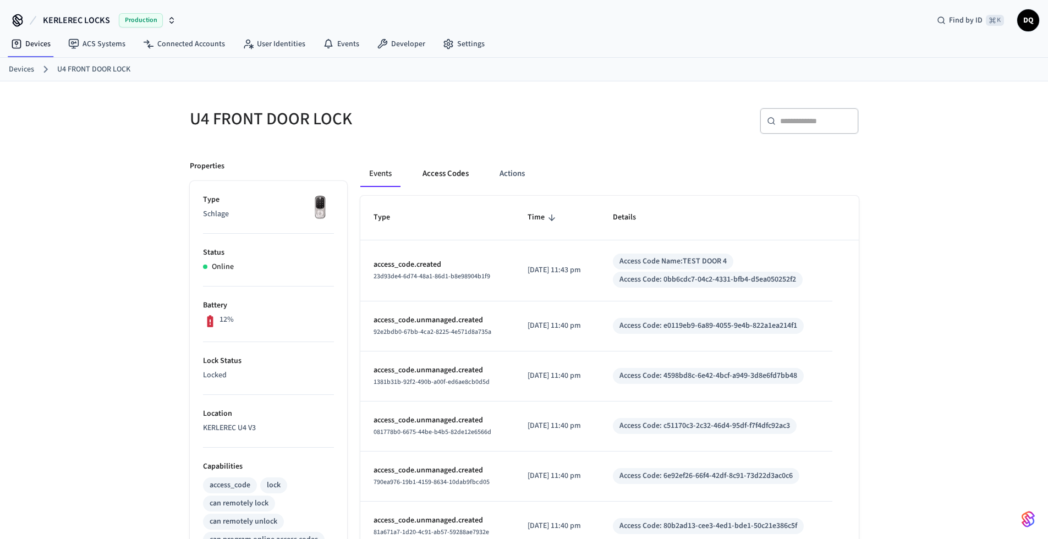
click at [448, 174] on button "Access Codes" at bounding box center [446, 174] width 64 height 26
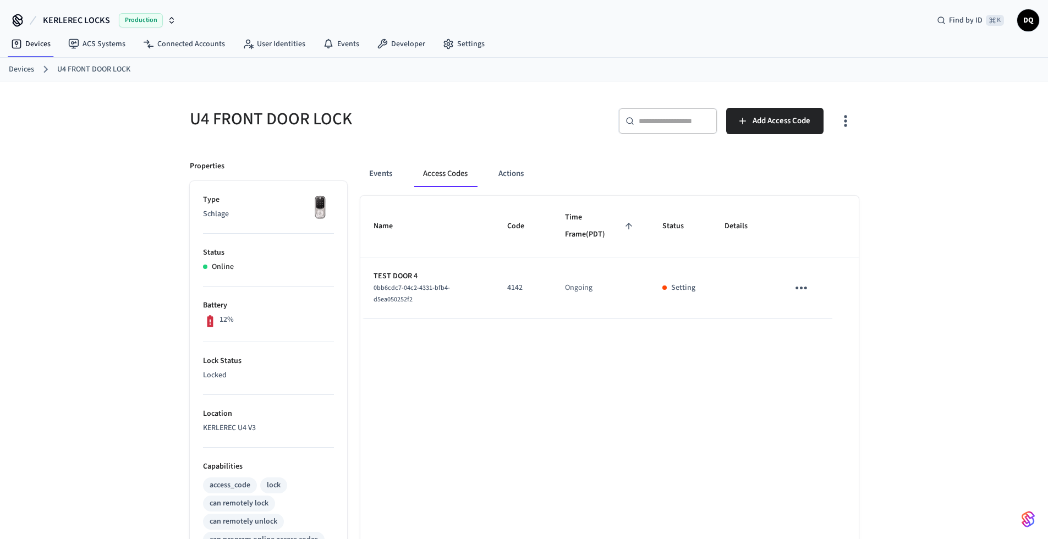
click at [100, 20] on span "KERLEREC LOCKS" at bounding box center [76, 20] width 67 height 13
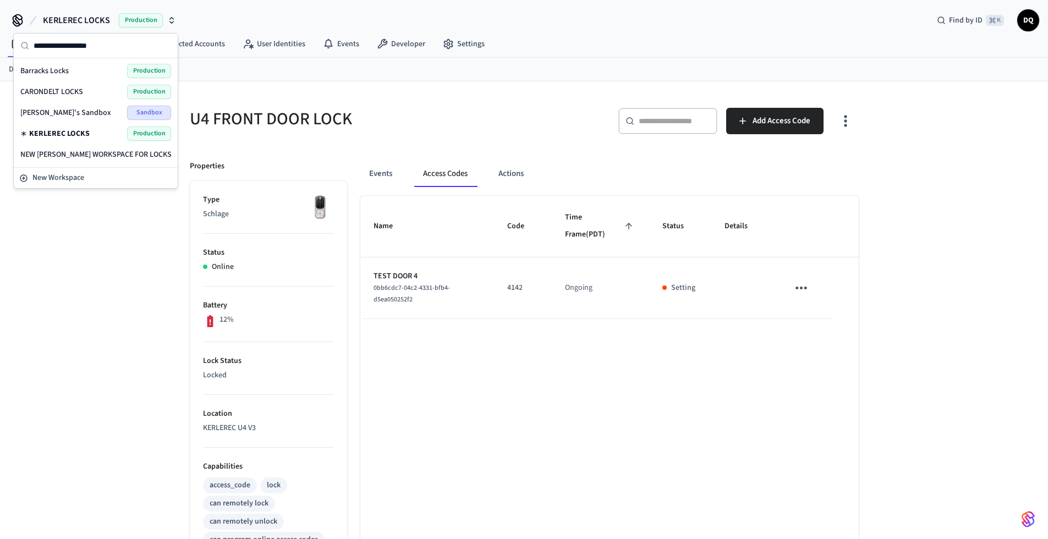
click at [68, 94] on span "CARONDELT LOCKS" at bounding box center [51, 91] width 63 height 11
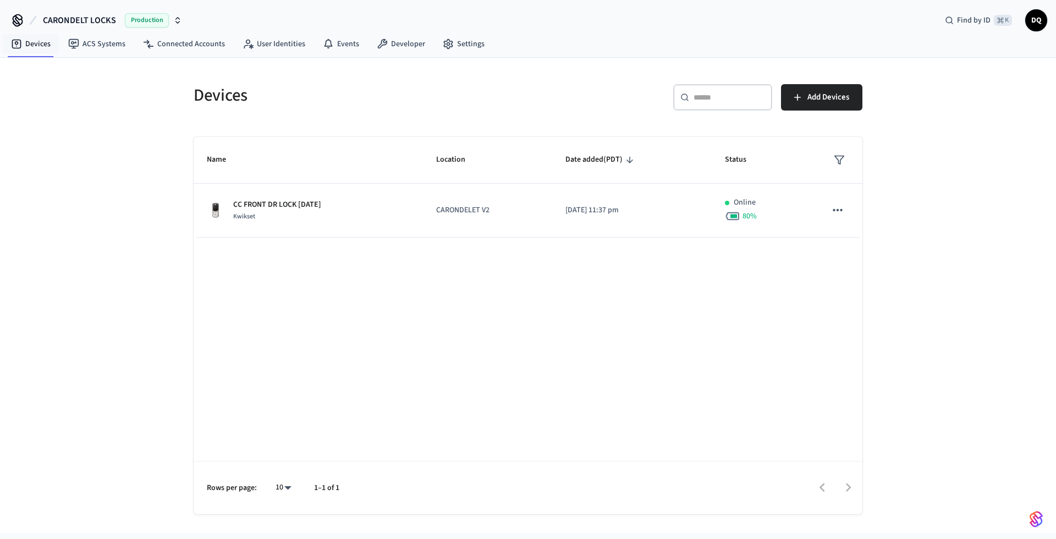
click at [81, 4] on div "CARONDELT LOCKS Production Find by ID ⌘ K DQ" at bounding box center [528, 16] width 1056 height 32
click at [84, 18] on span "CARONDELT LOCKS" at bounding box center [79, 20] width 73 height 13
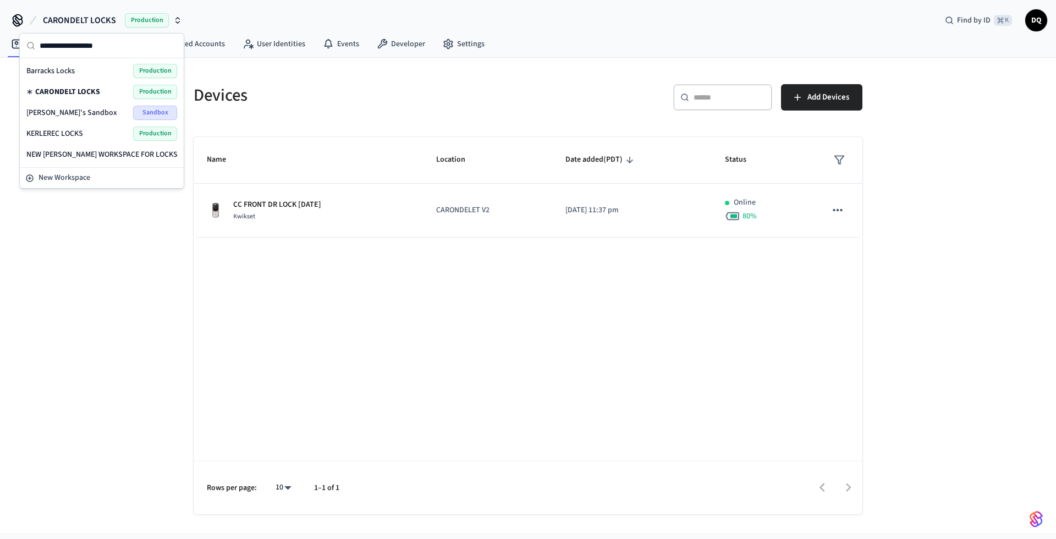
click at [63, 135] on span "KERLEREC LOCKS" at bounding box center [54, 133] width 57 height 11
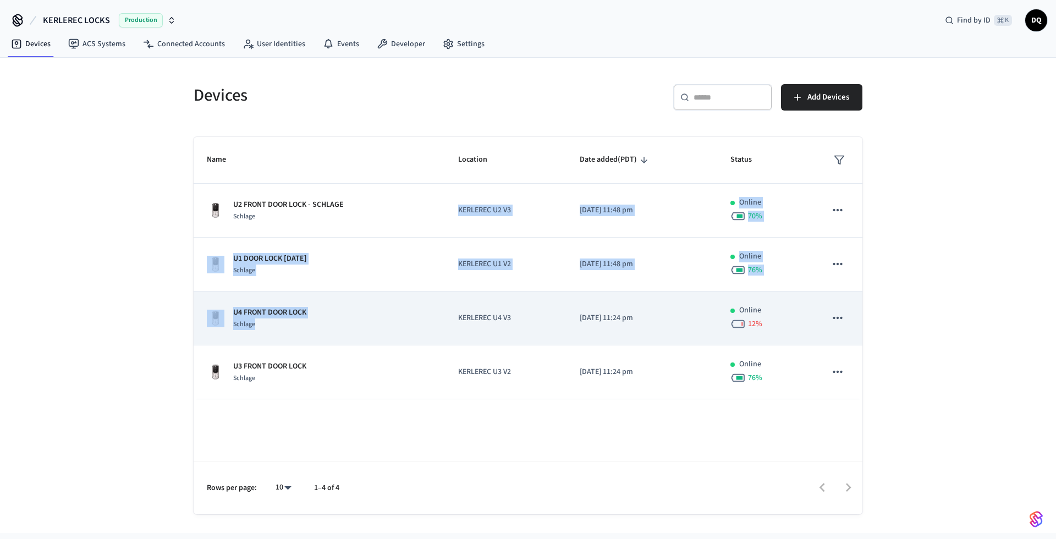
drag, startPoint x: 405, startPoint y: 218, endPoint x: 410, endPoint y: 336, distance: 117.8
click at [410, 336] on tbody "U2 FRONT DOOR LOCK - SCHLAGE Schlage KERLEREC U2 V3 [DATE] 11:48 pm Online 70 %…" at bounding box center [528, 292] width 669 height 216
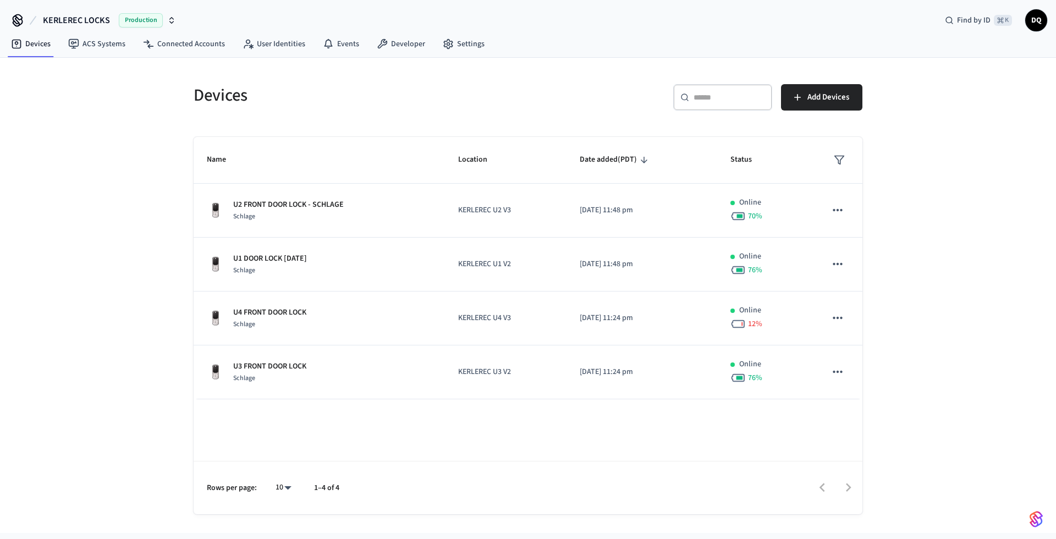
click at [151, 212] on div "Devices ​ ​ Add Devices Name Location Date added (PDT) Status U2 FRONT DOOR LOC…" at bounding box center [528, 295] width 1056 height 475
